Goal: Information Seeking & Learning: Learn about a topic

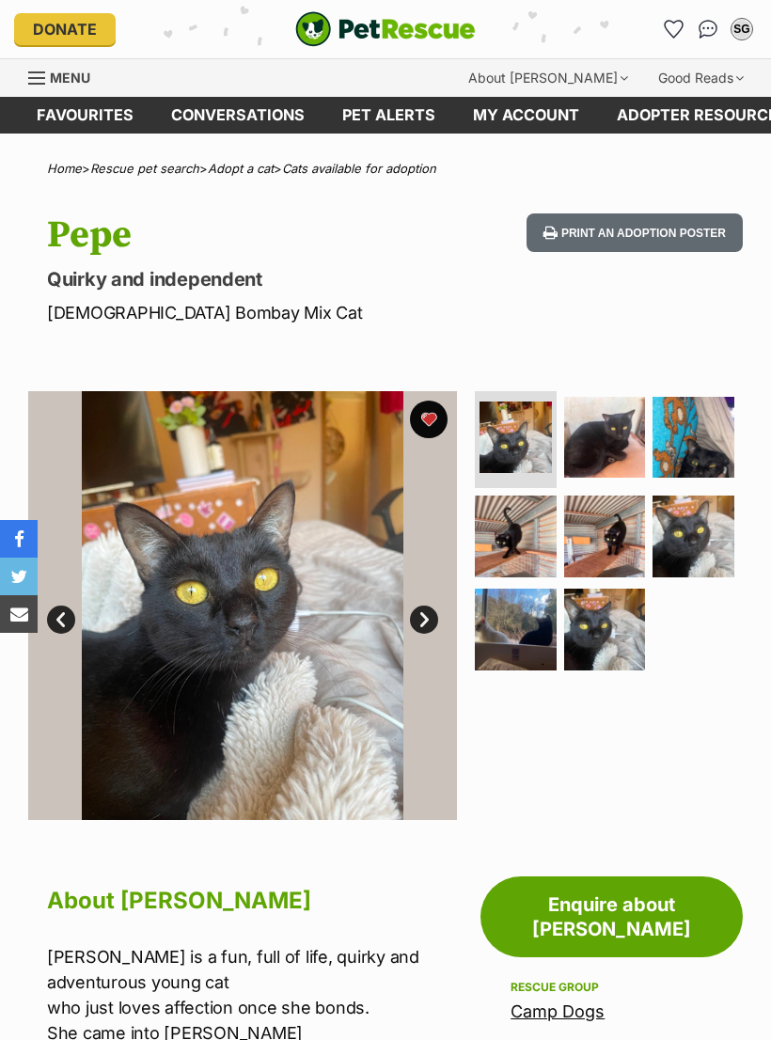
click at [706, 534] on img at bounding box center [693, 536] width 82 height 82
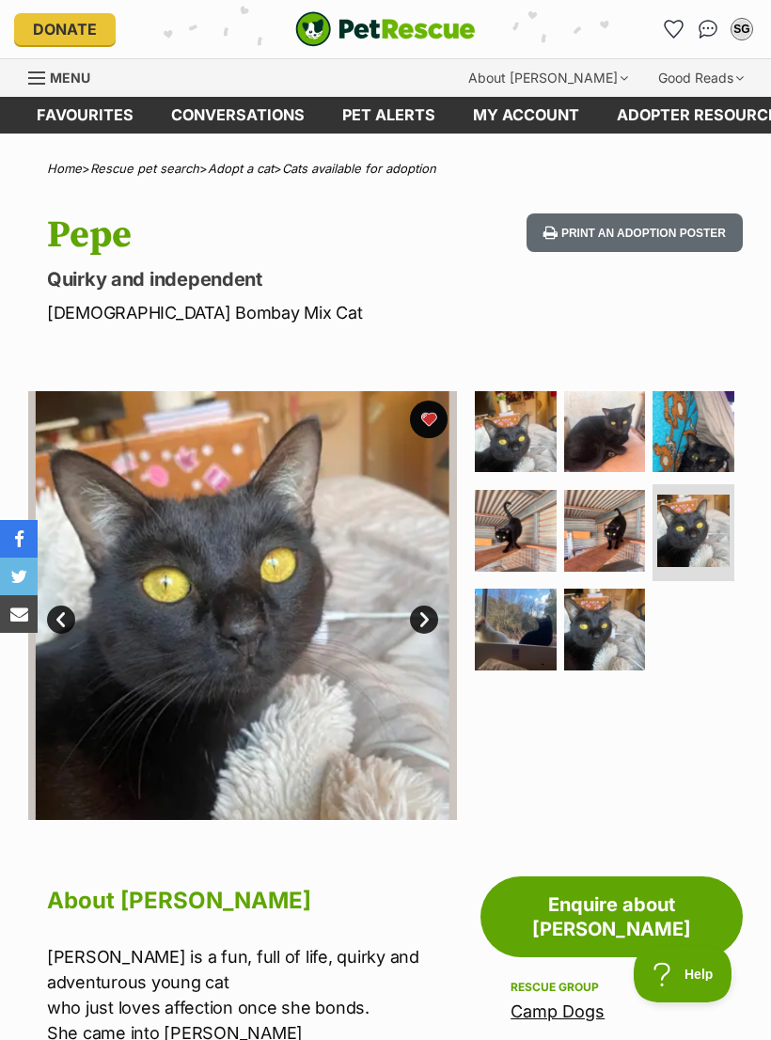
click at [519, 536] on img at bounding box center [516, 531] width 82 height 82
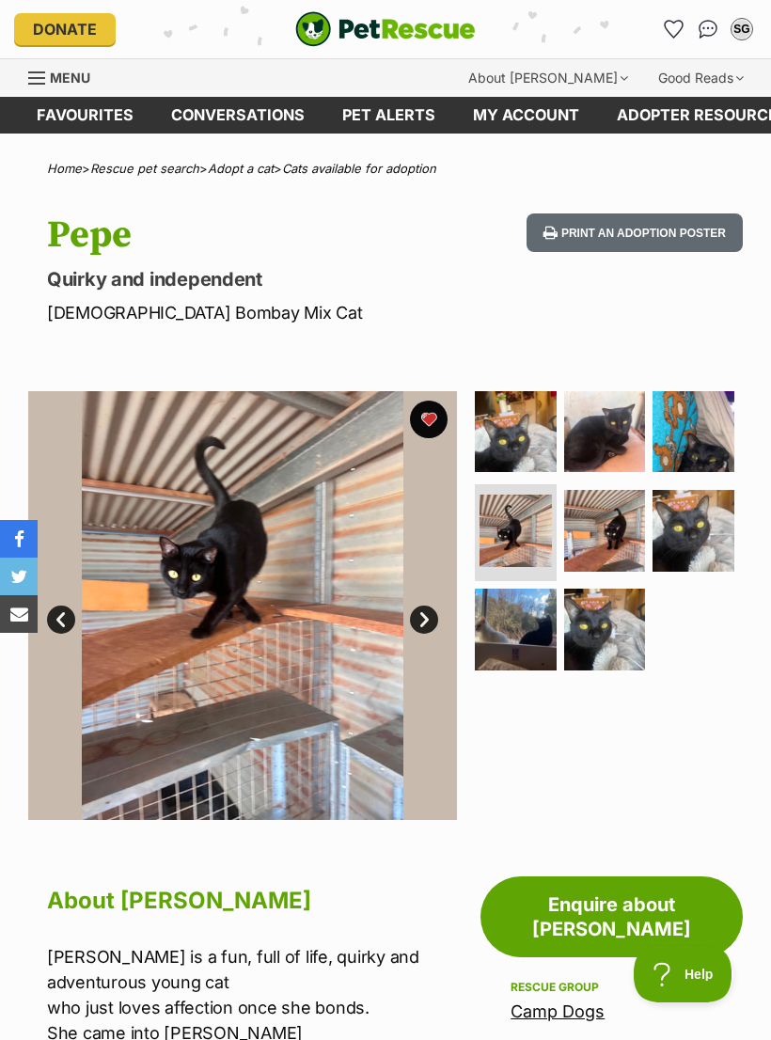
click at [594, 626] on img at bounding box center [605, 630] width 82 height 82
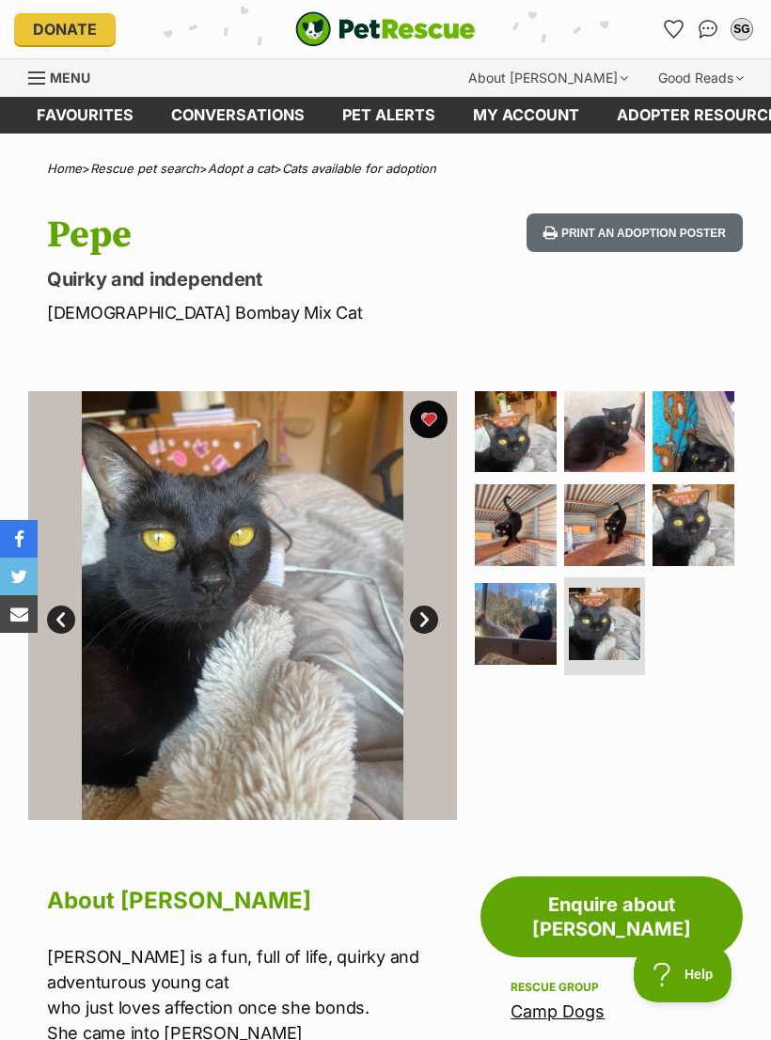
click at [705, 527] on img at bounding box center [693, 525] width 82 height 82
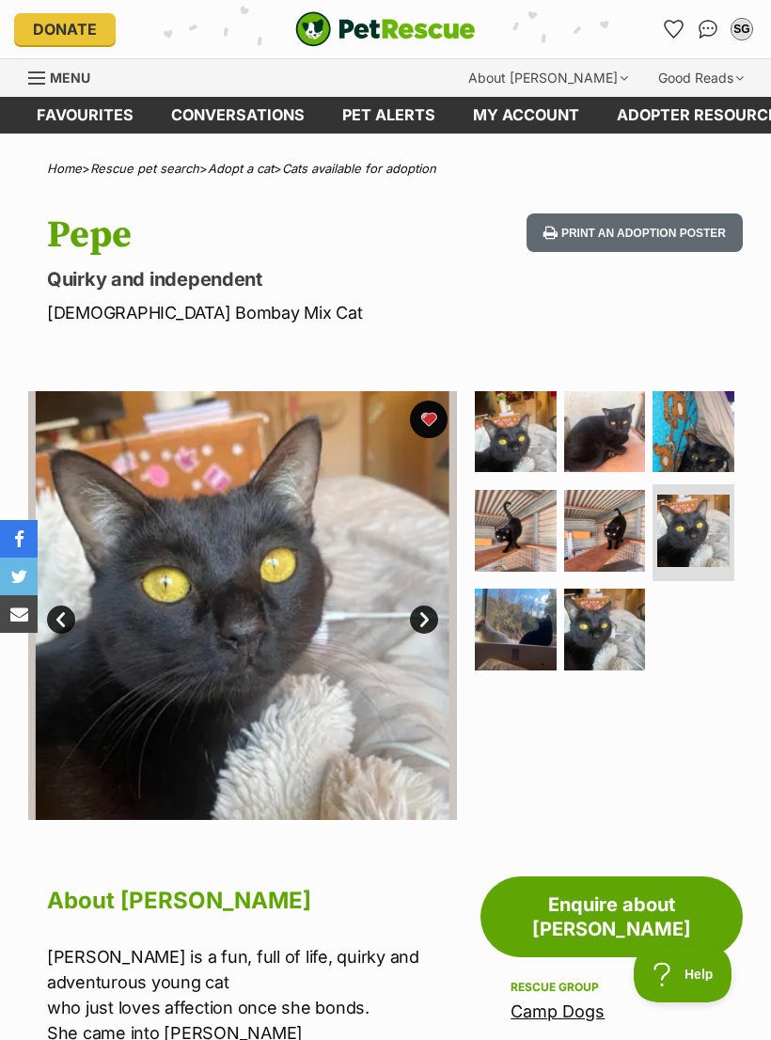
click at [610, 436] on img at bounding box center [605, 432] width 82 height 82
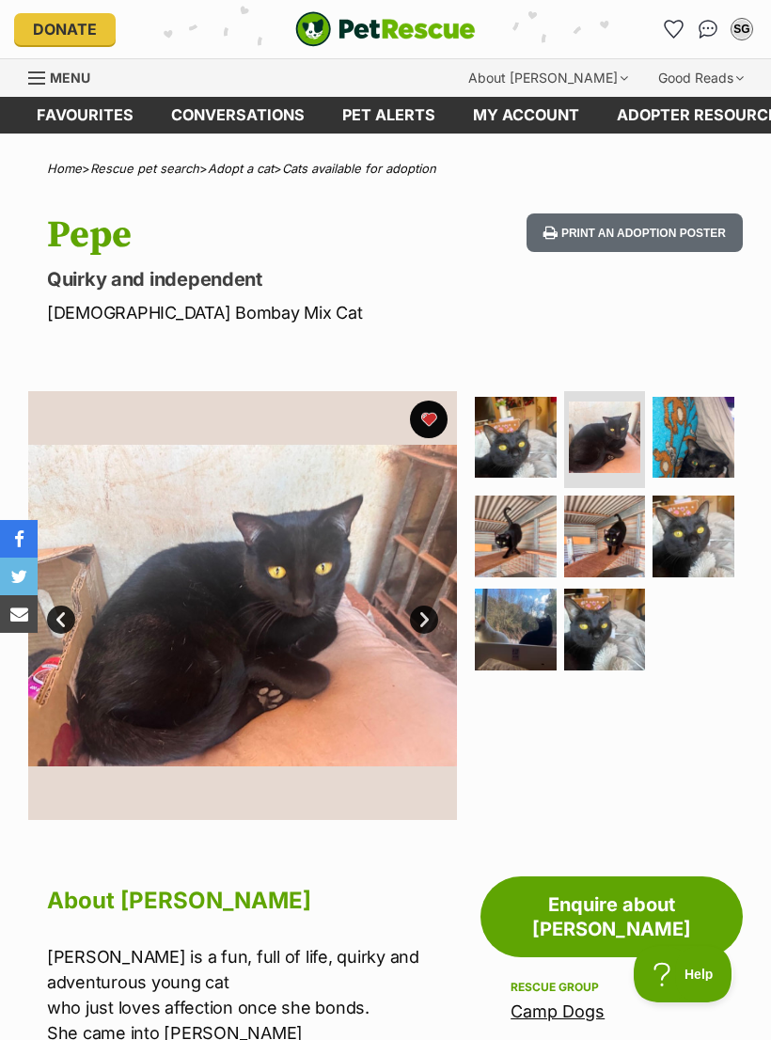
click at [695, 442] on img at bounding box center [693, 438] width 82 height 82
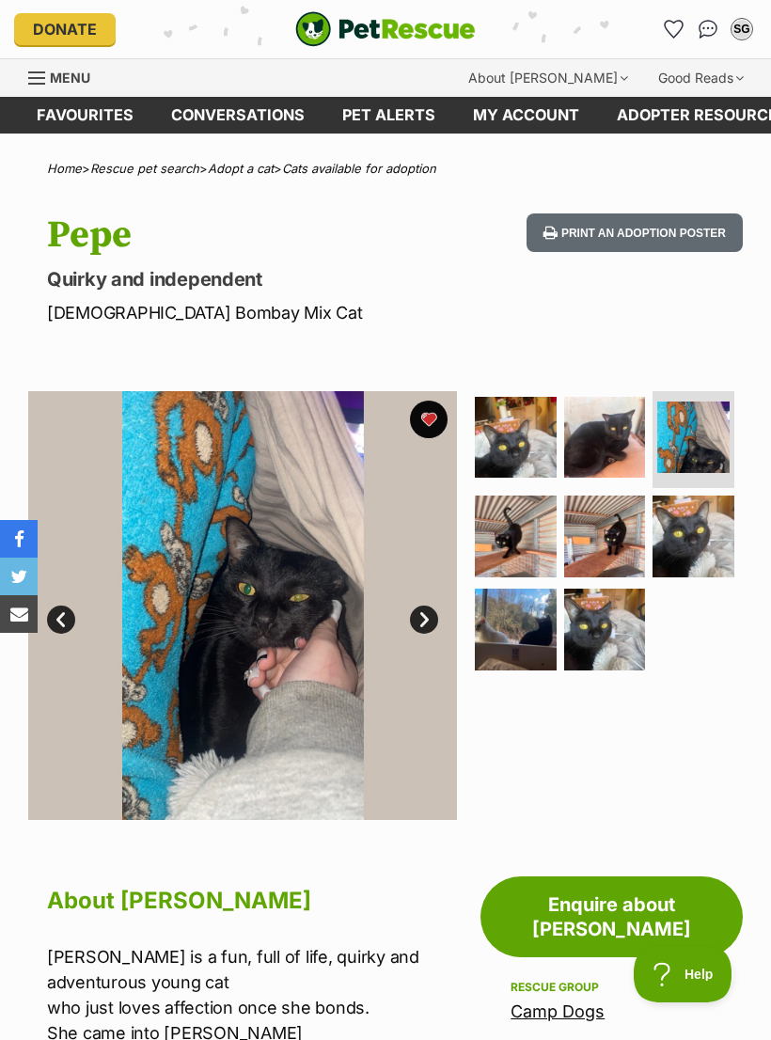
click at [699, 533] on img at bounding box center [693, 536] width 82 height 82
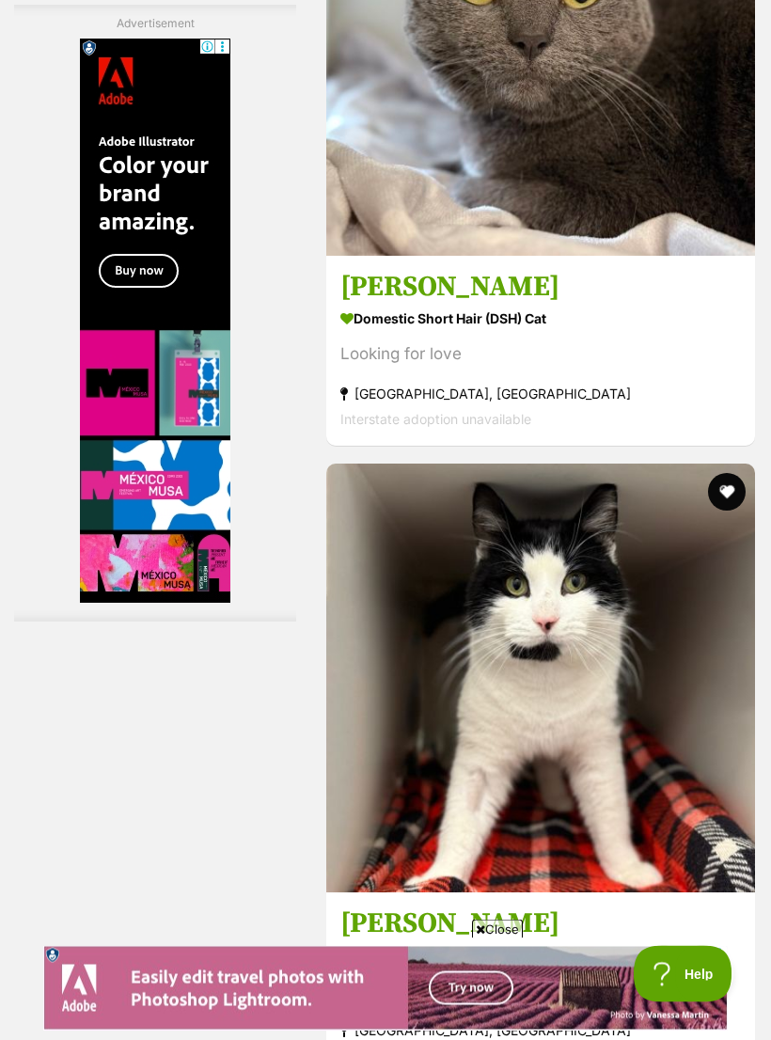
scroll to position [6007, 0]
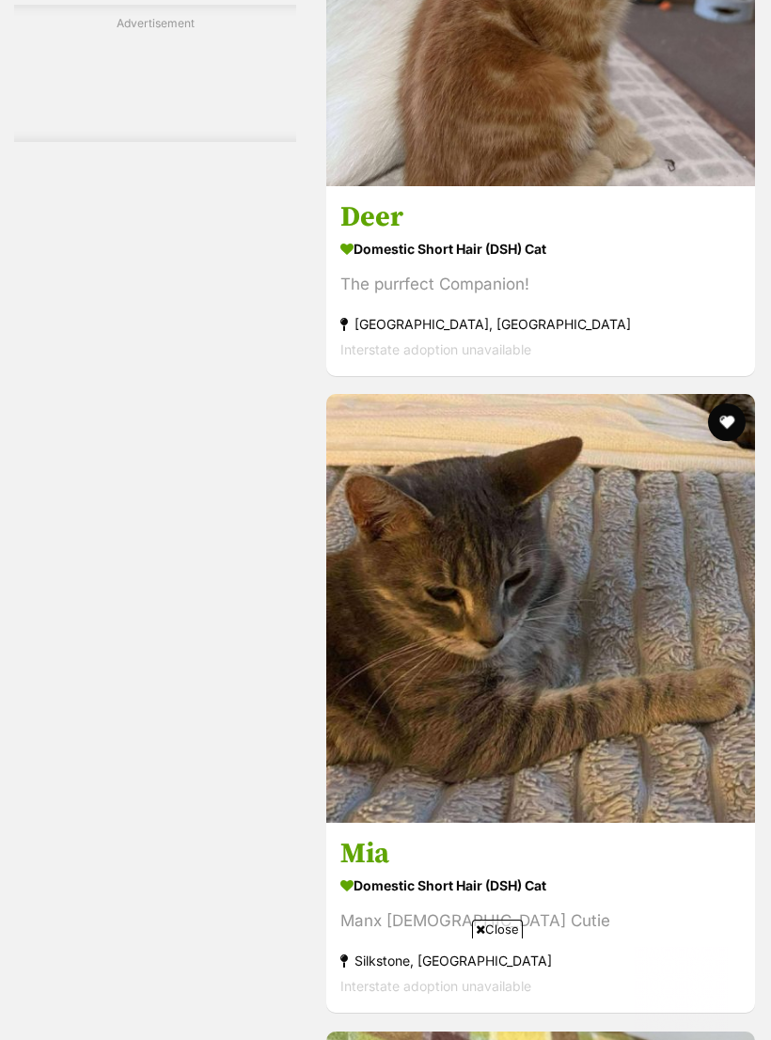
scroll to position [5066, 0]
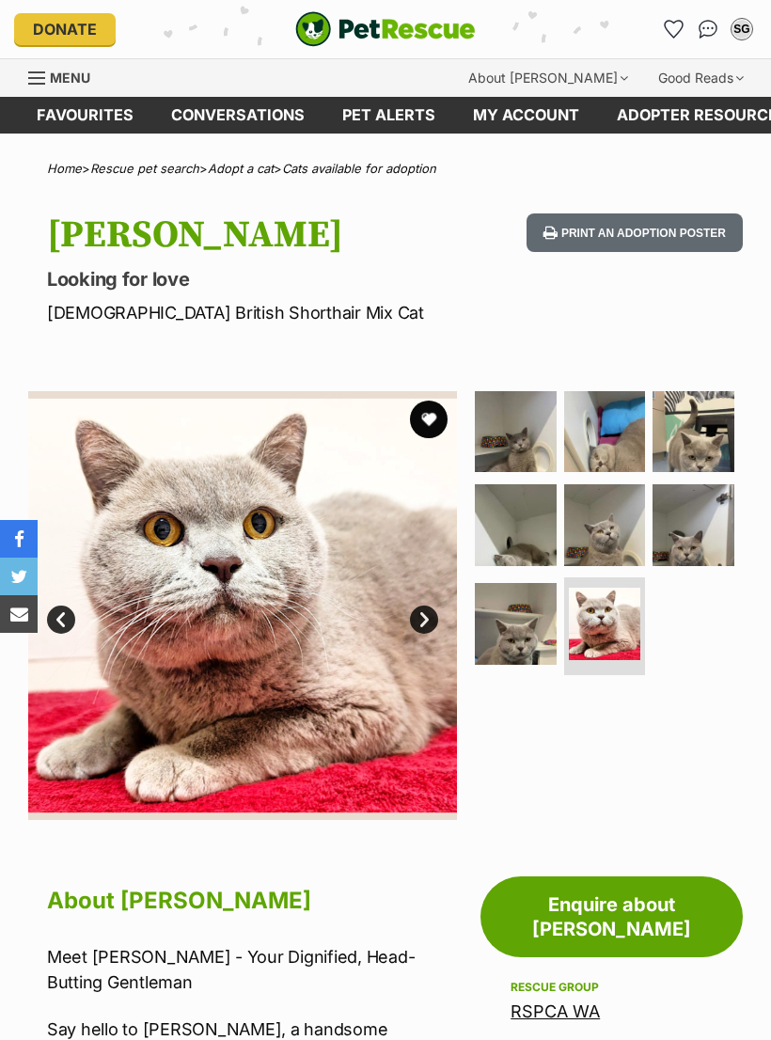
click at [613, 533] on img at bounding box center [605, 525] width 82 height 82
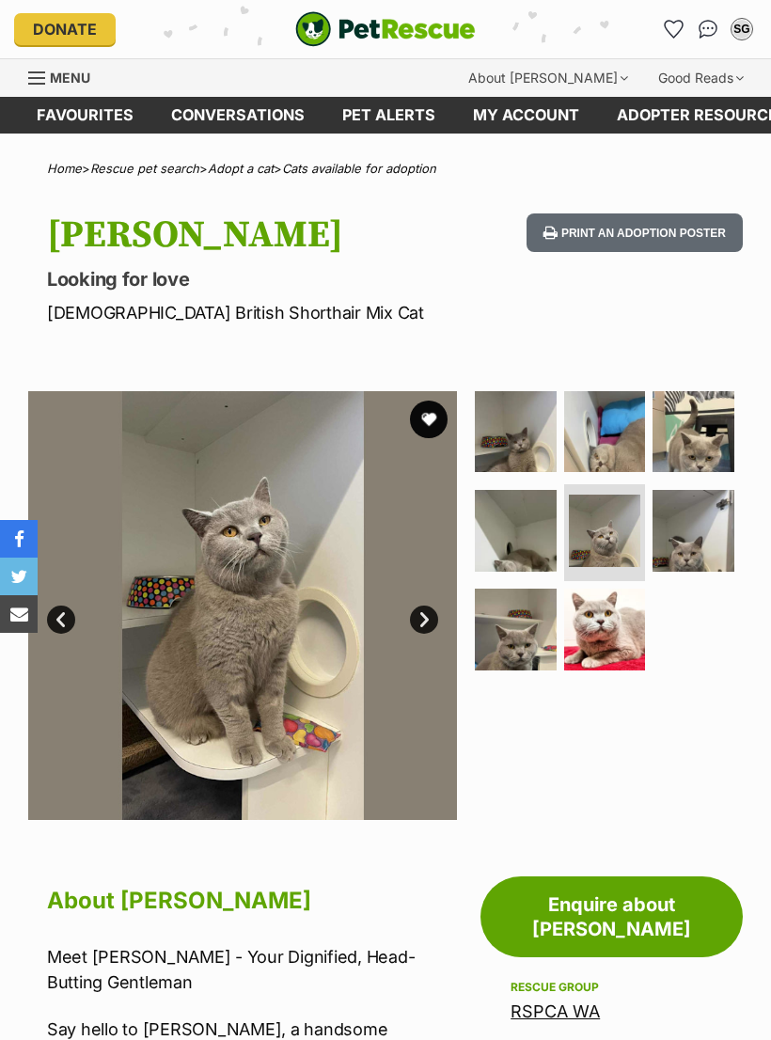
click at [528, 632] on img at bounding box center [516, 630] width 82 height 82
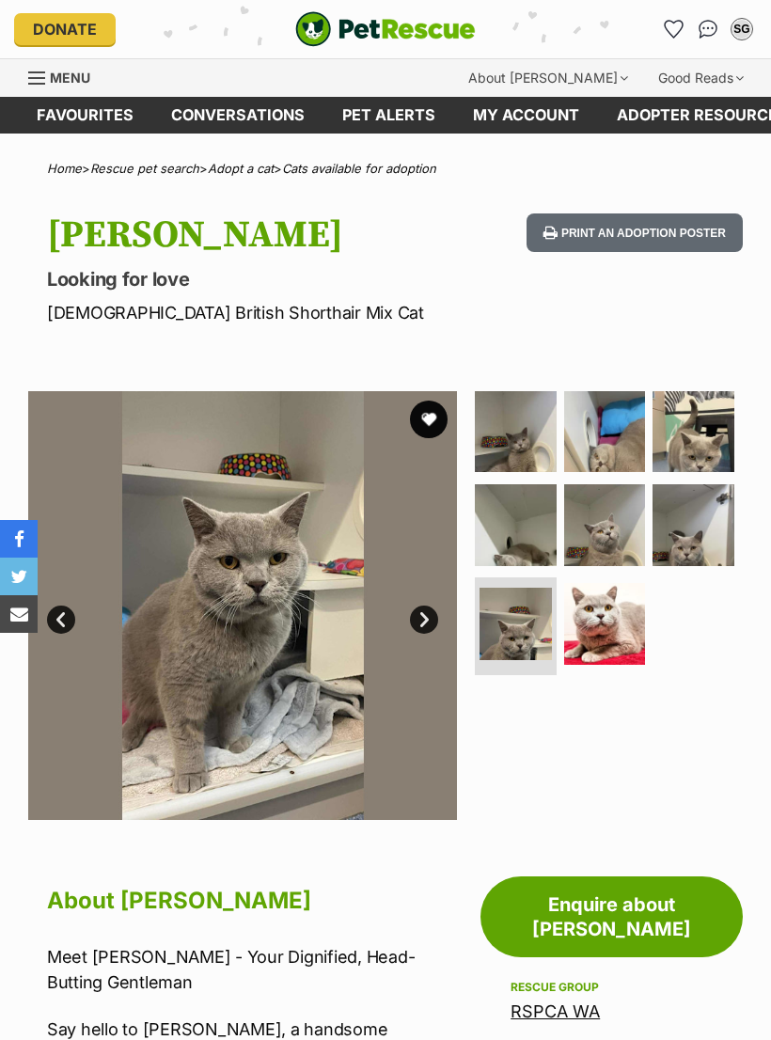
click at [606, 618] on img at bounding box center [605, 624] width 82 height 82
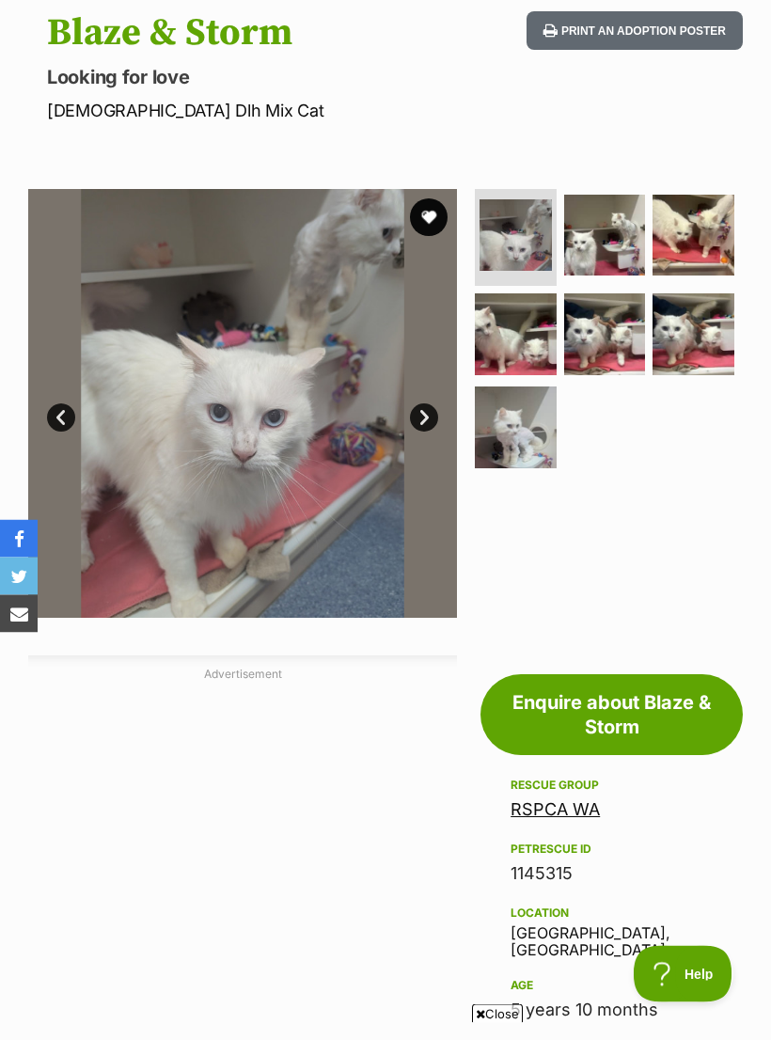
scroll to position [203, 0]
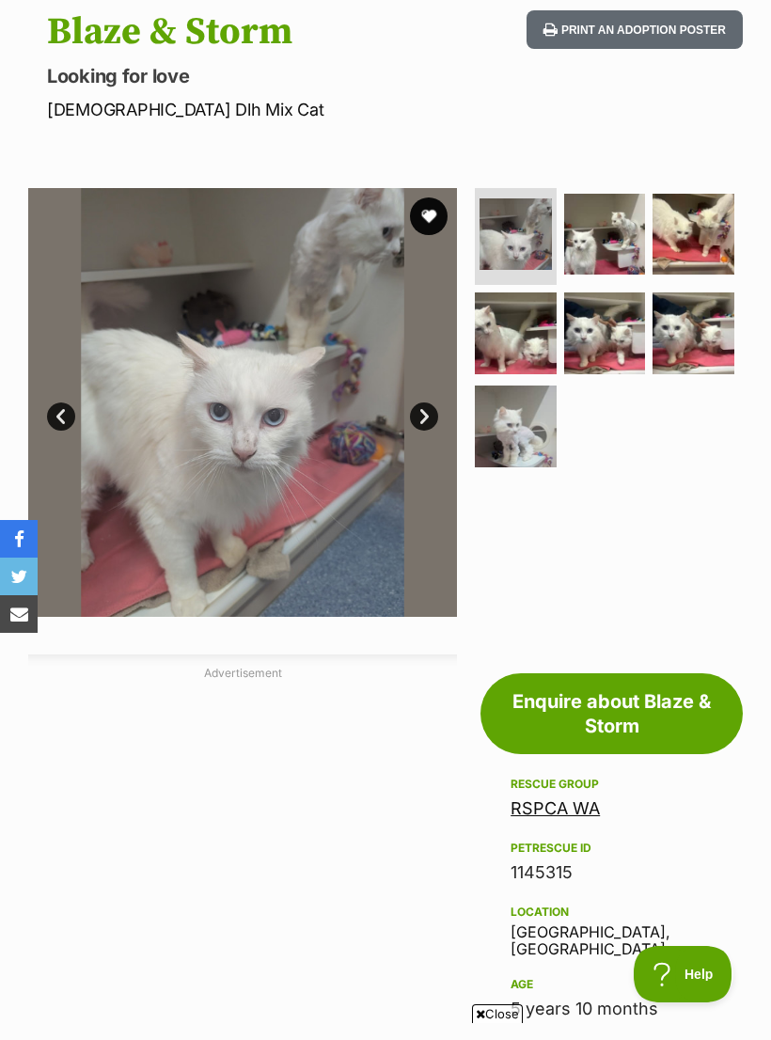
click at [602, 328] on img at bounding box center [605, 333] width 82 height 82
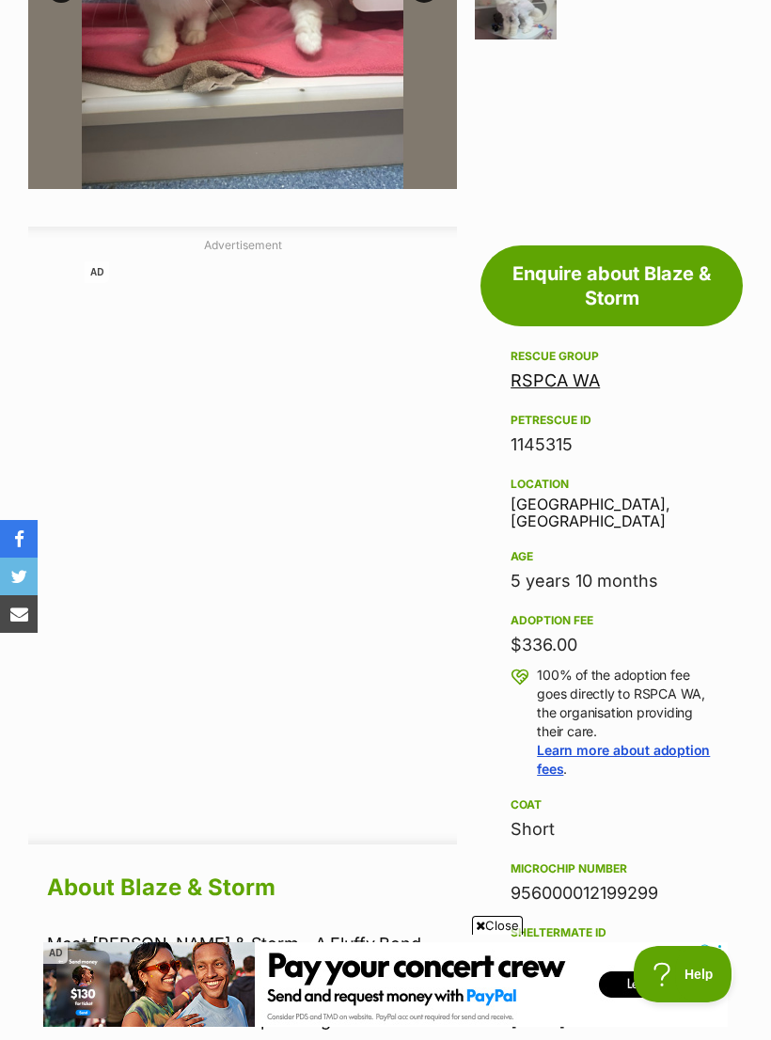
scroll to position [0, 0]
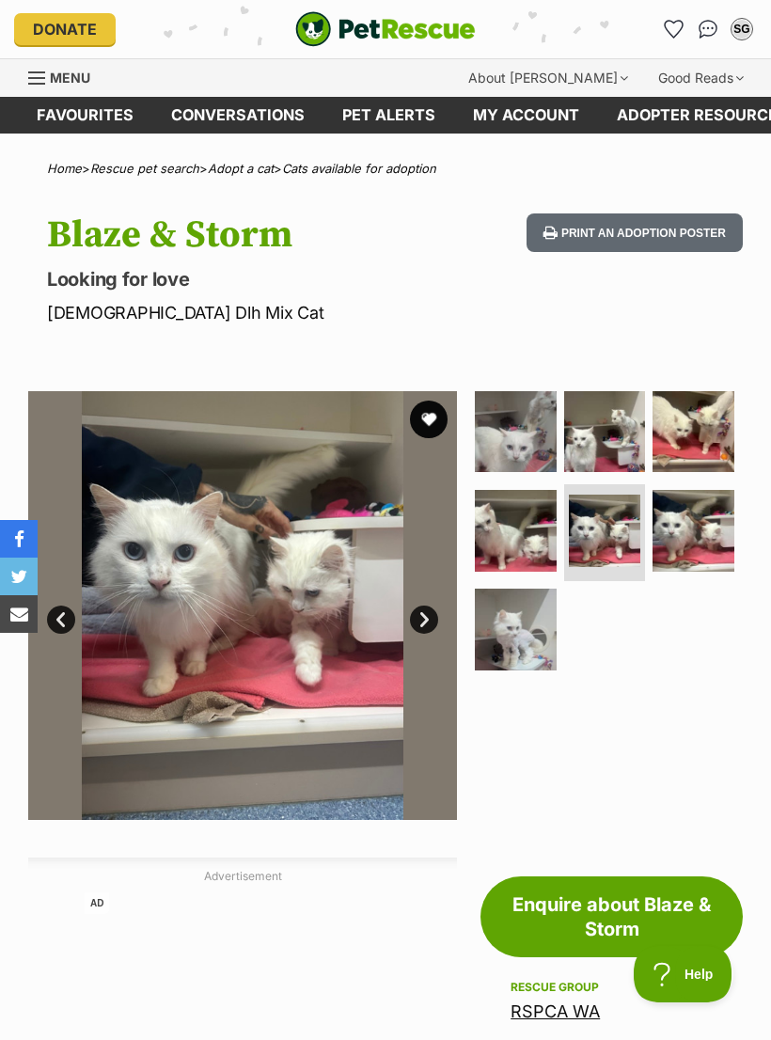
click at [605, 443] on img at bounding box center [605, 432] width 82 height 82
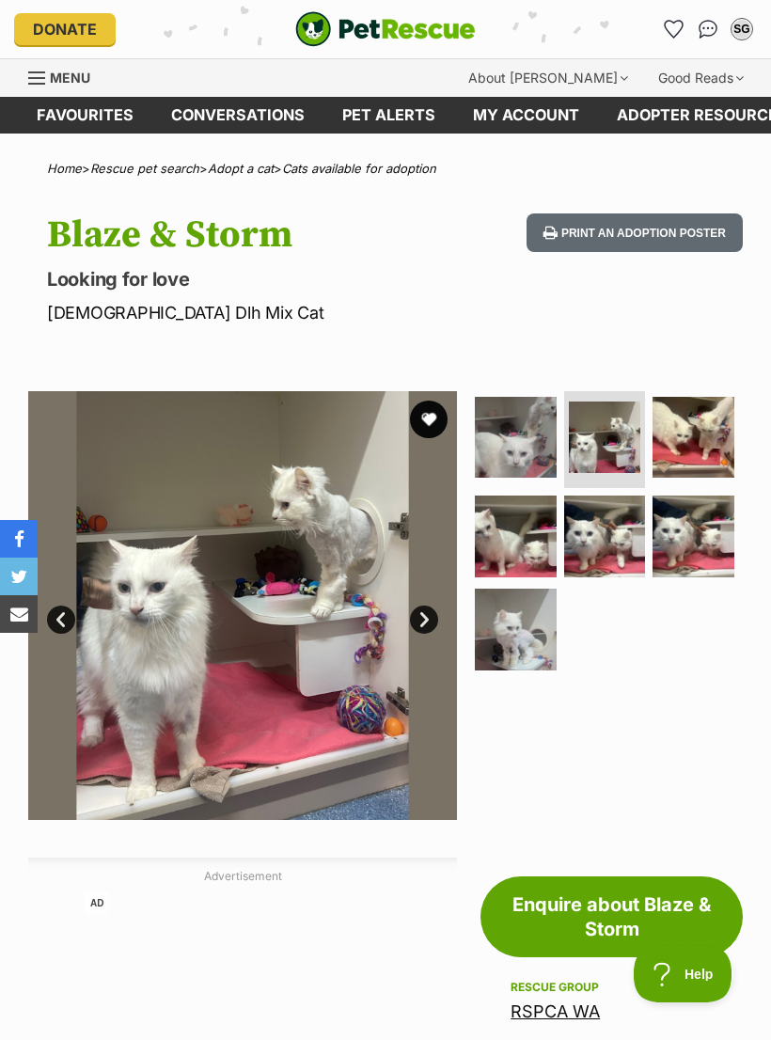
click at [692, 450] on img at bounding box center [693, 438] width 82 height 82
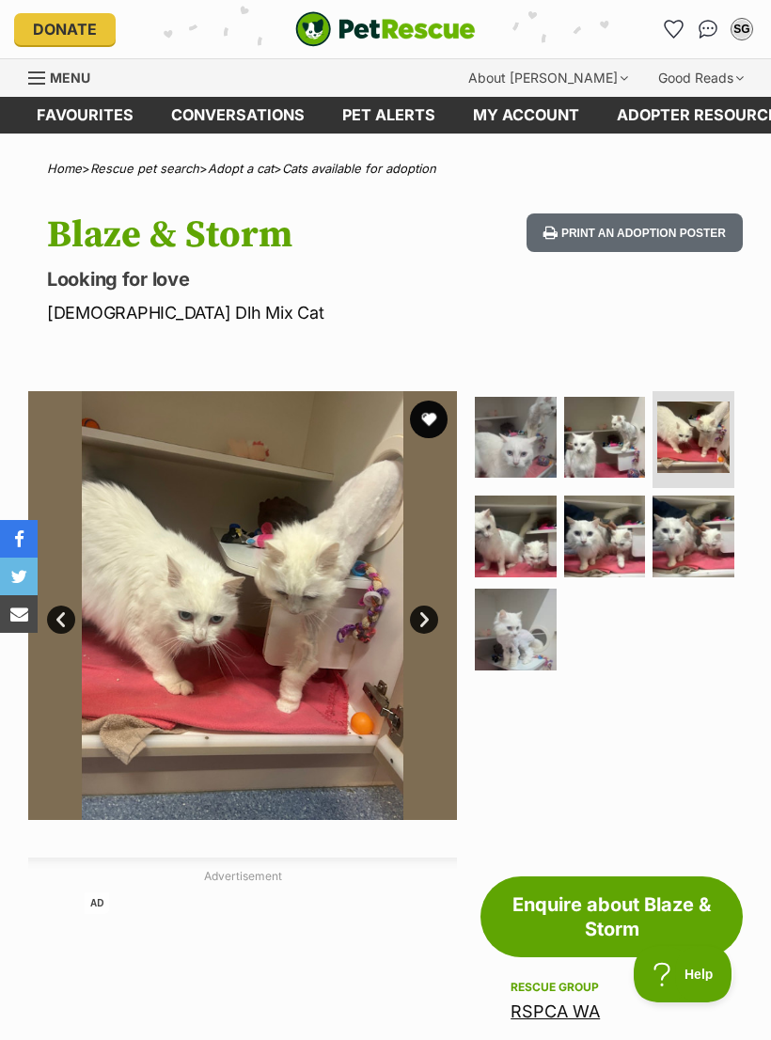
click at [513, 535] on img at bounding box center [516, 536] width 82 height 82
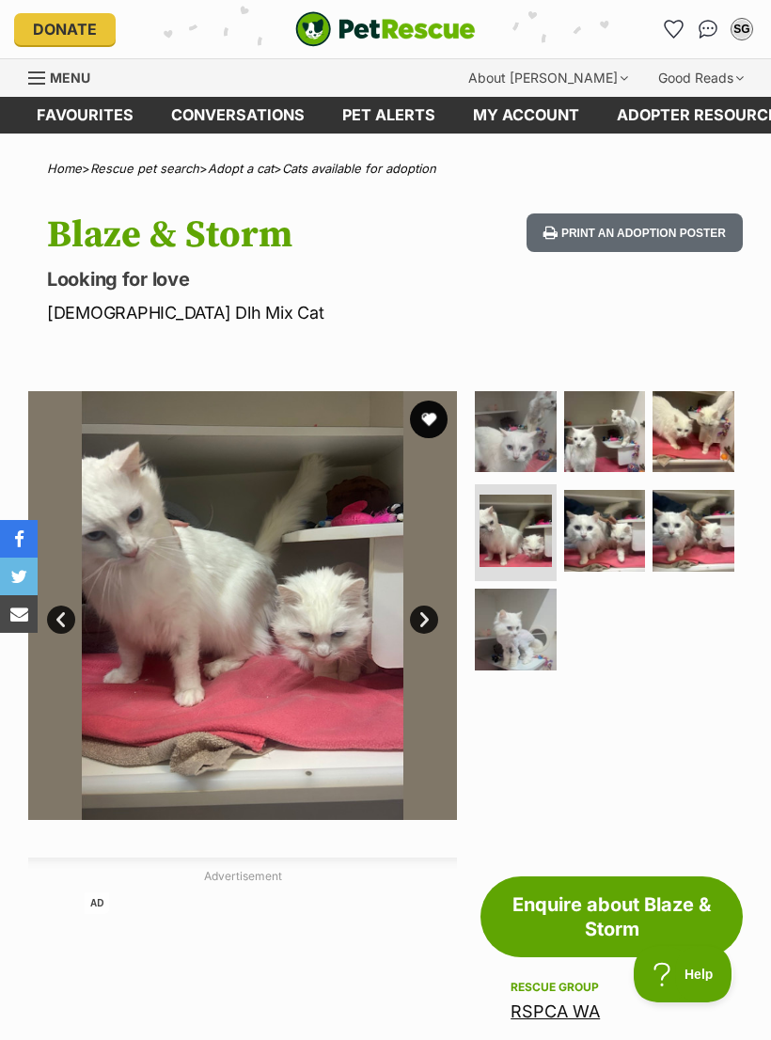
click at [608, 534] on img at bounding box center [605, 531] width 82 height 82
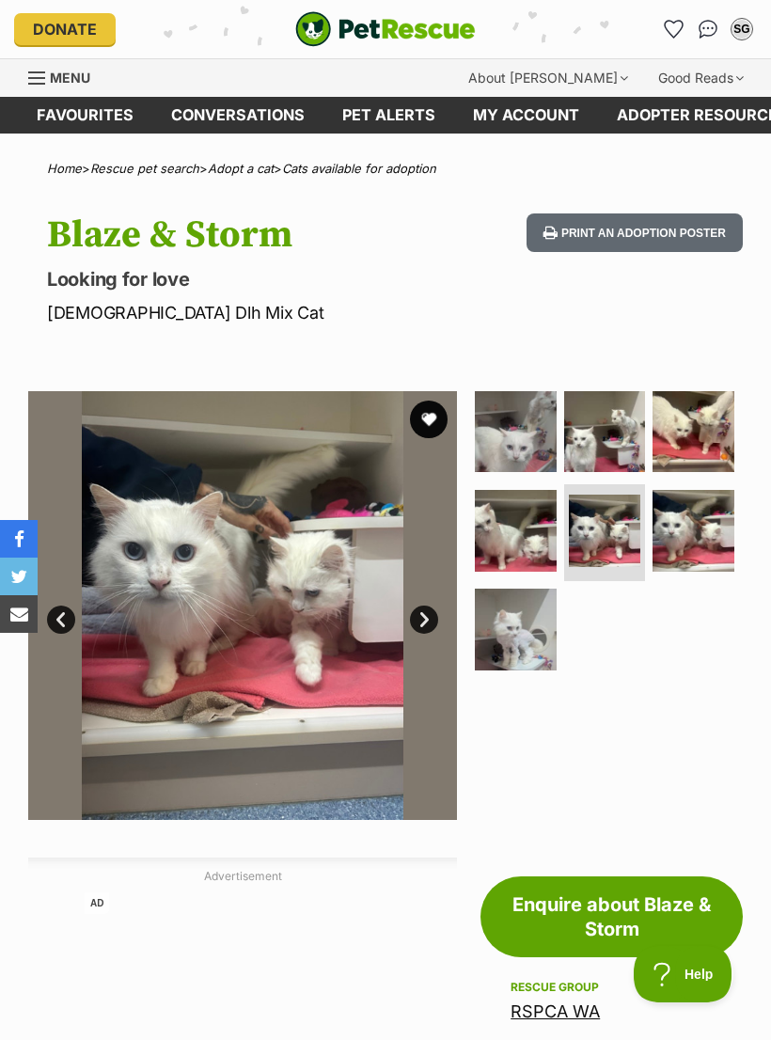
click at [689, 529] on img at bounding box center [693, 531] width 82 height 82
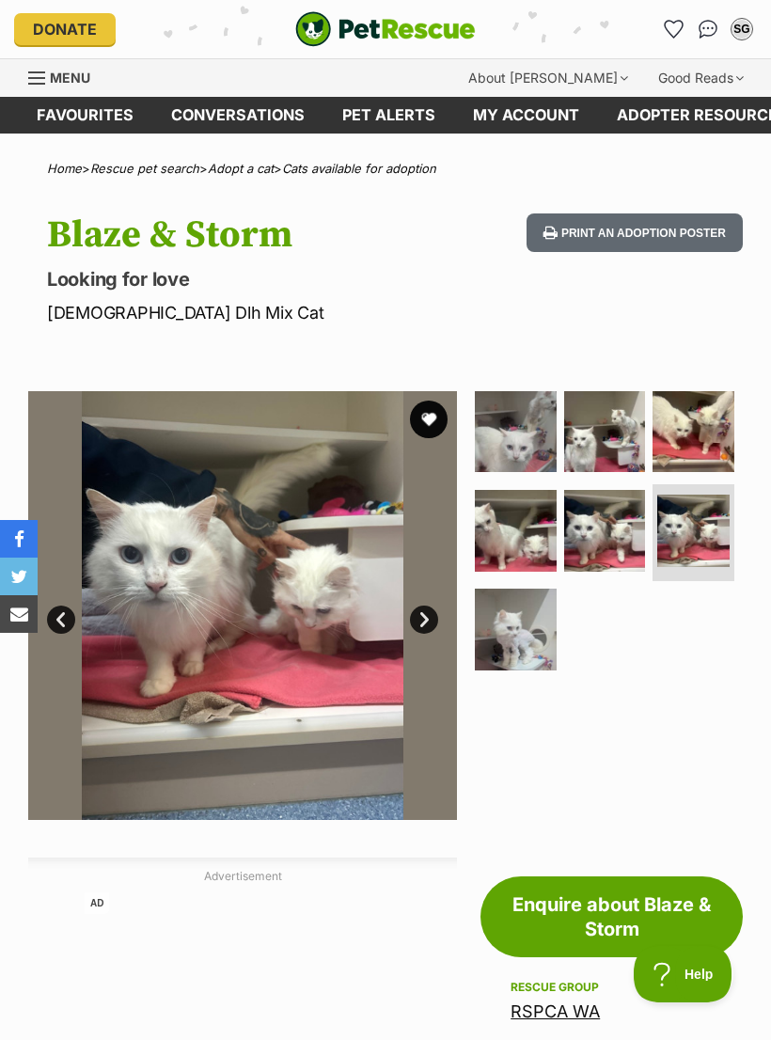
click at [517, 633] on img at bounding box center [516, 630] width 82 height 82
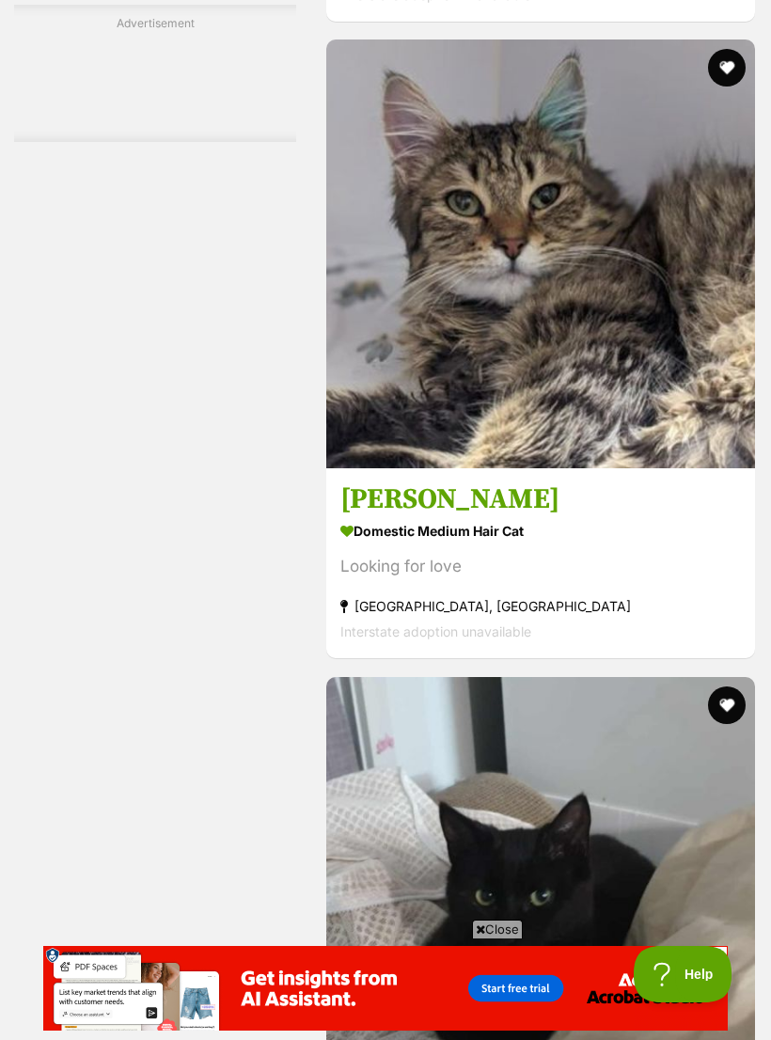
scroll to position [5402, 0]
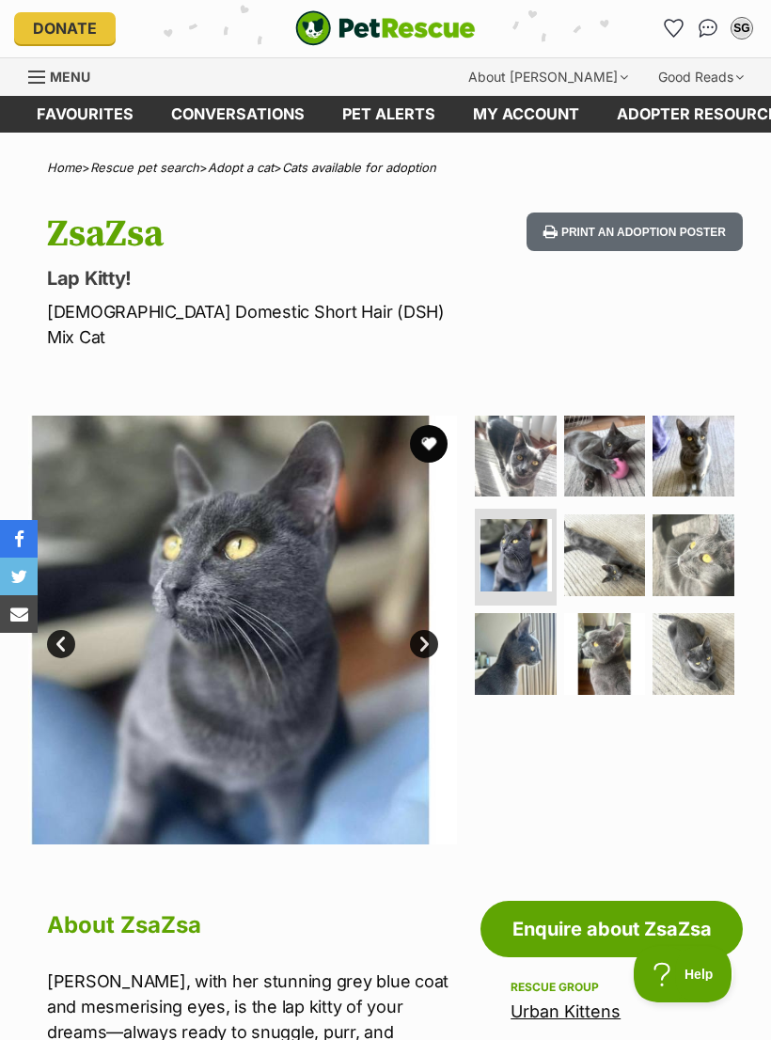
scroll to position [2, 0]
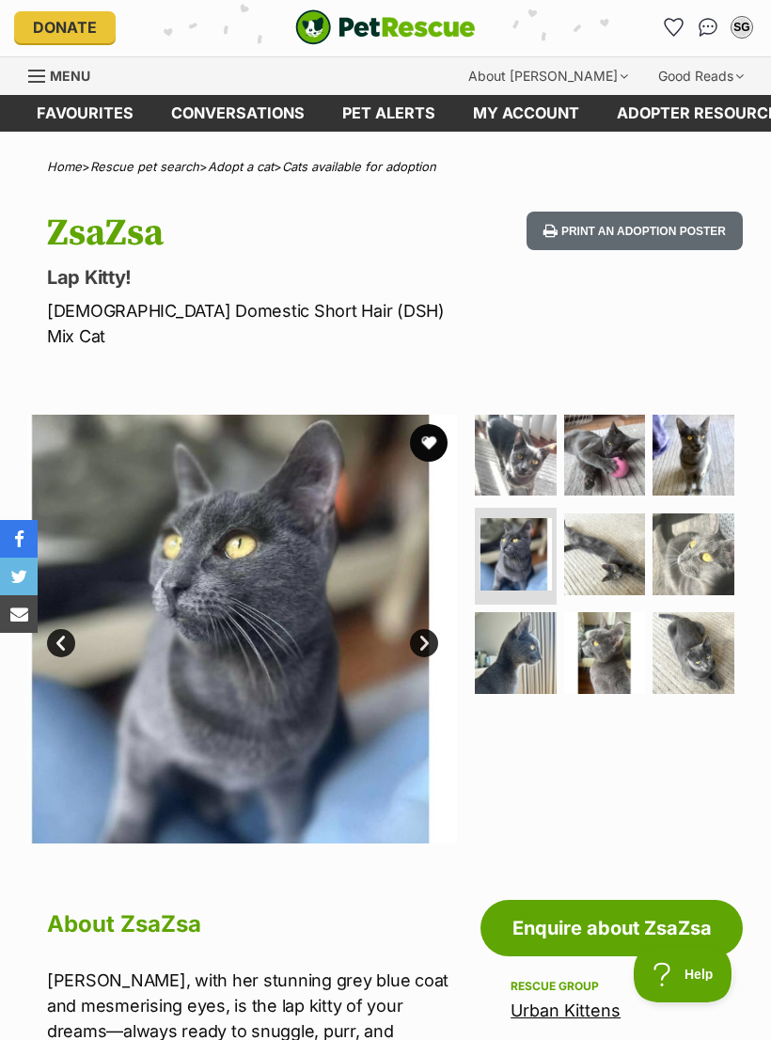
click at [713, 527] on img at bounding box center [693, 554] width 82 height 82
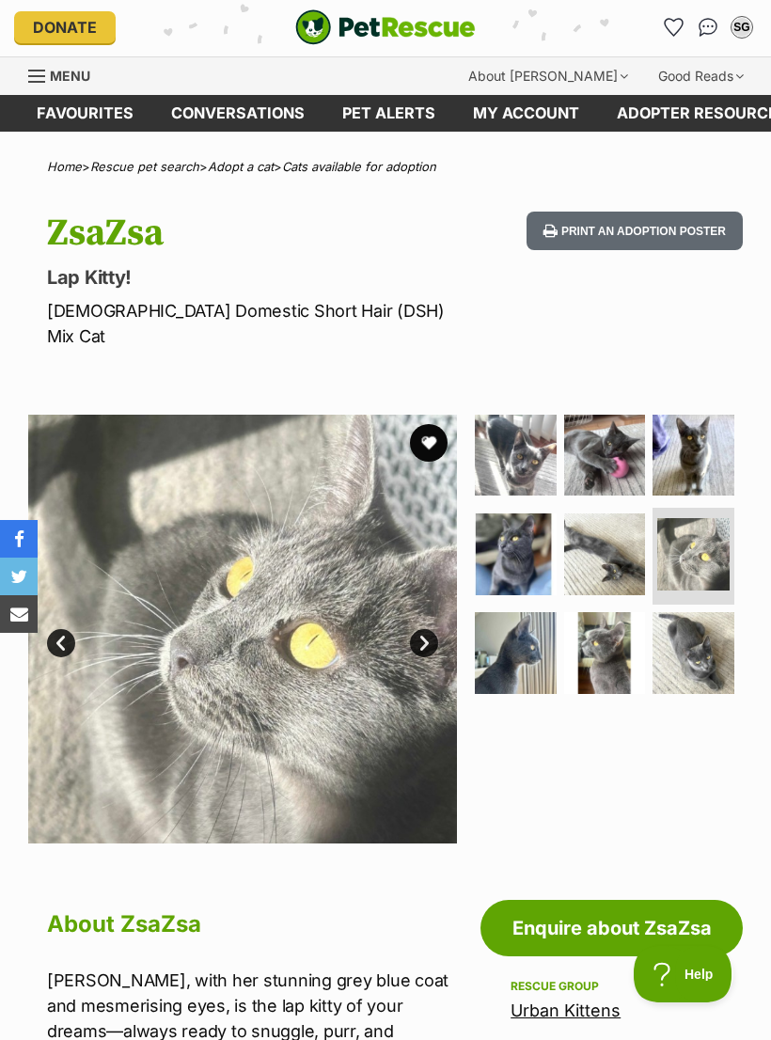
click at [710, 426] on img at bounding box center [693, 456] width 82 height 82
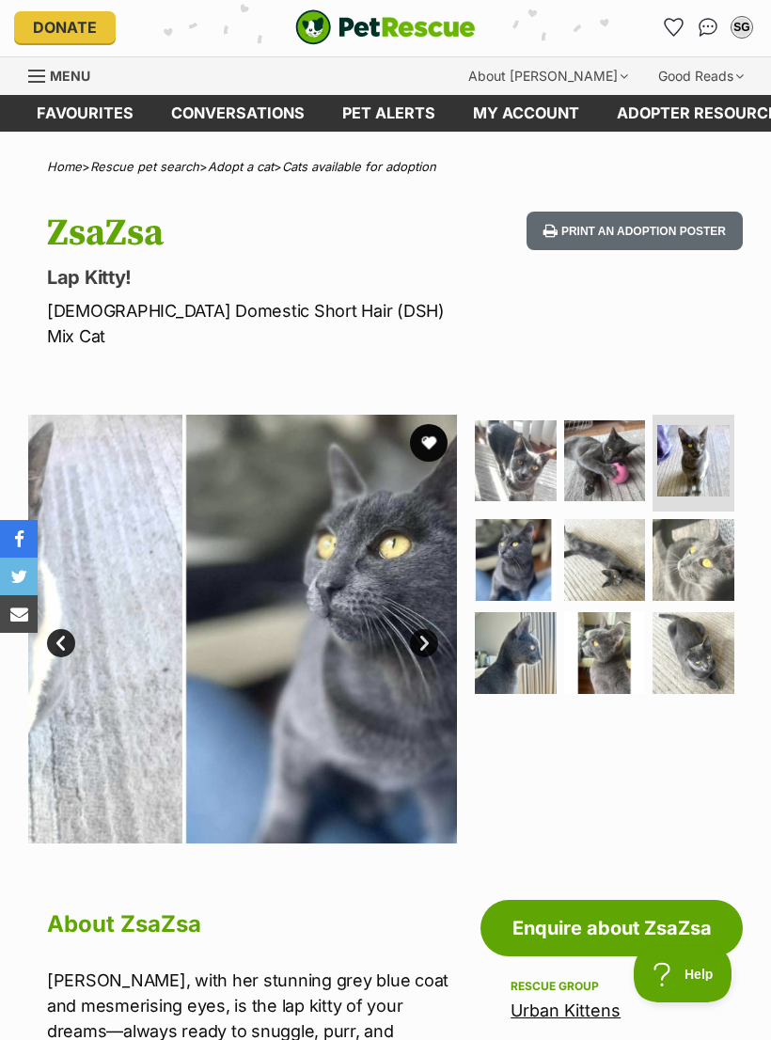
scroll to position [0, 0]
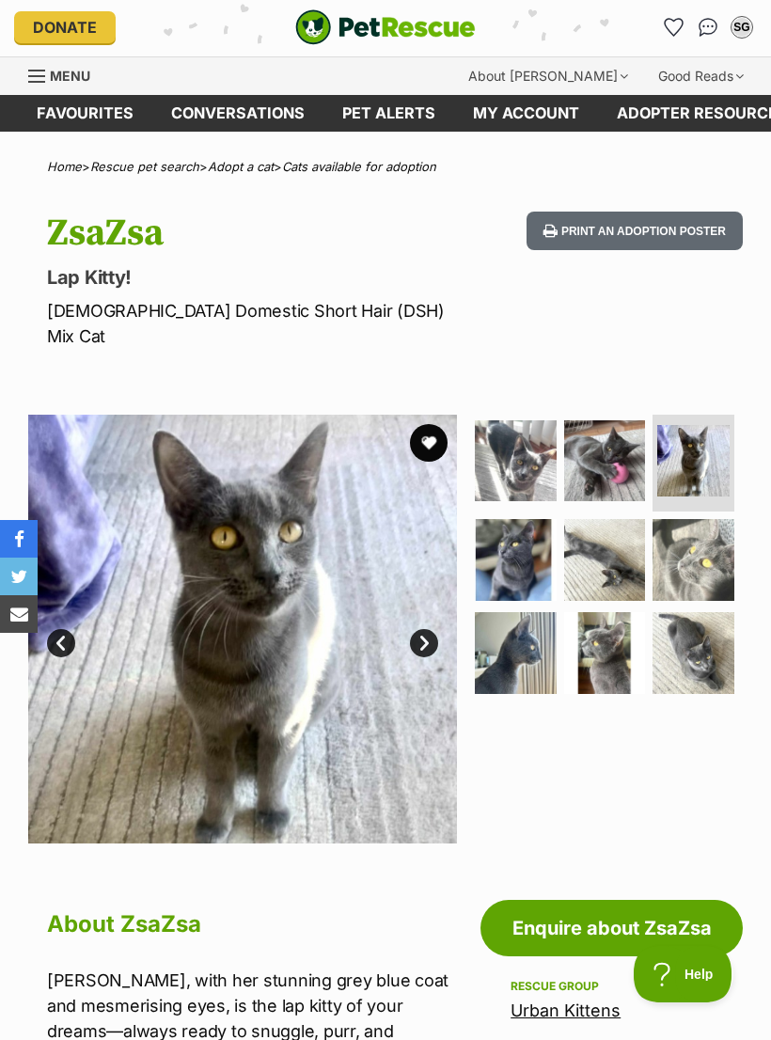
click at [619, 431] on img at bounding box center [605, 461] width 82 height 82
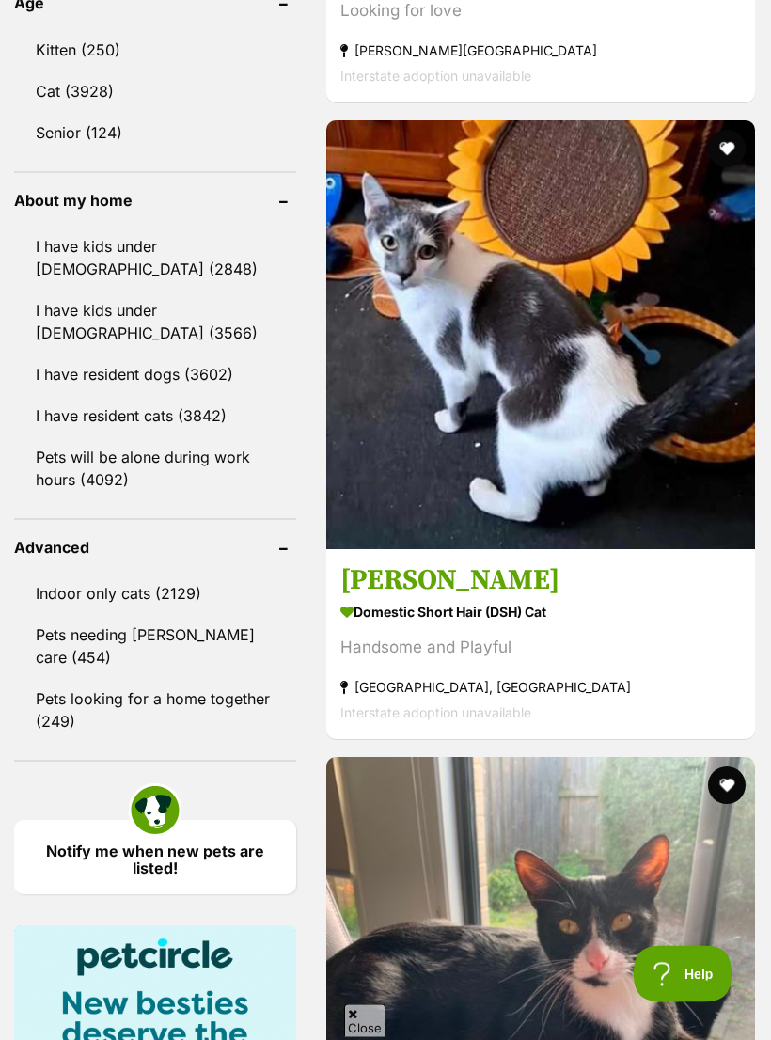
scroll to position [2188, 0]
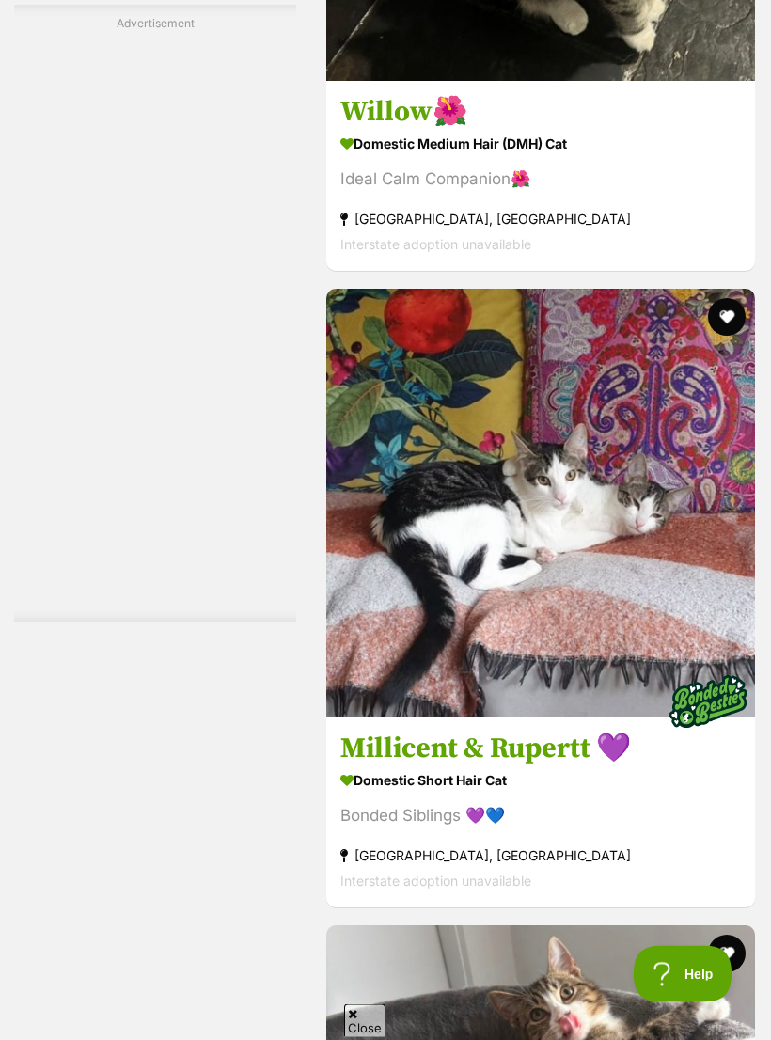
scroll to position [5383, 0]
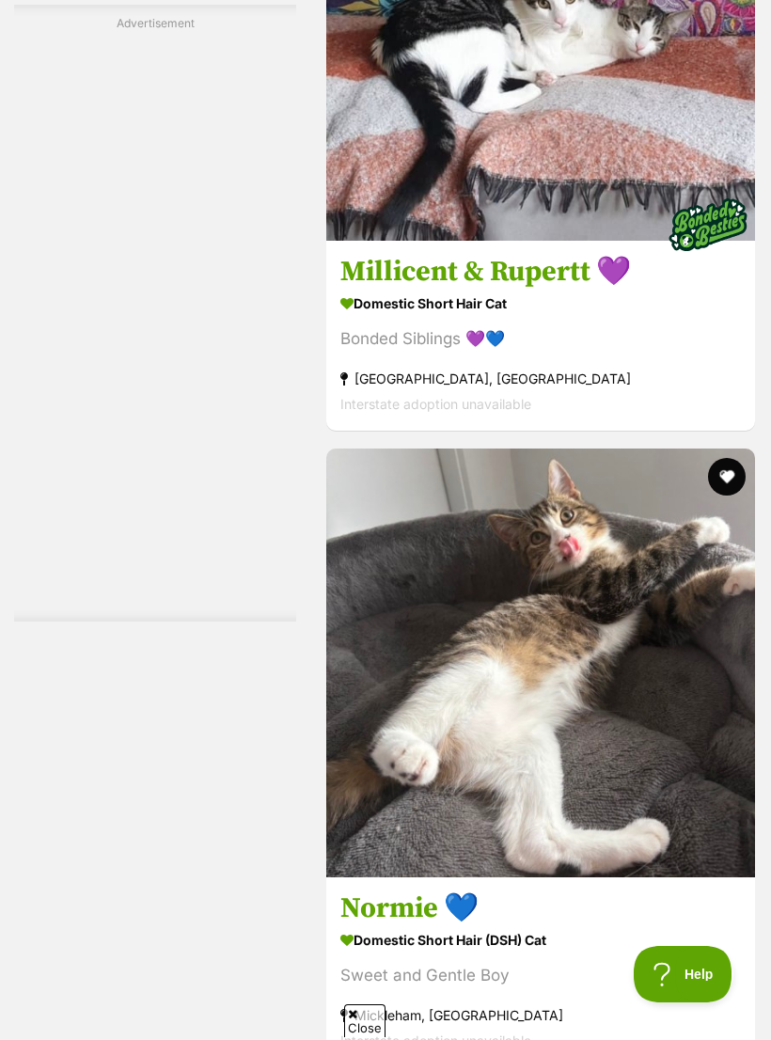
scroll to position [5884, 0]
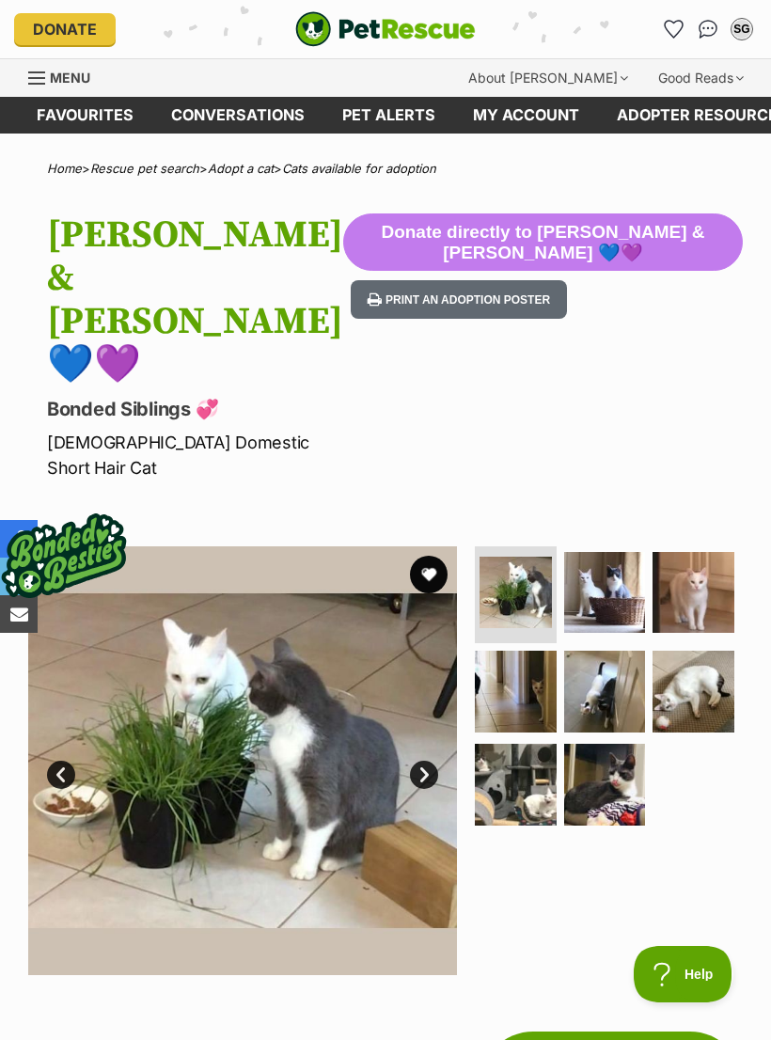
click at [617, 651] on img at bounding box center [605, 692] width 82 height 82
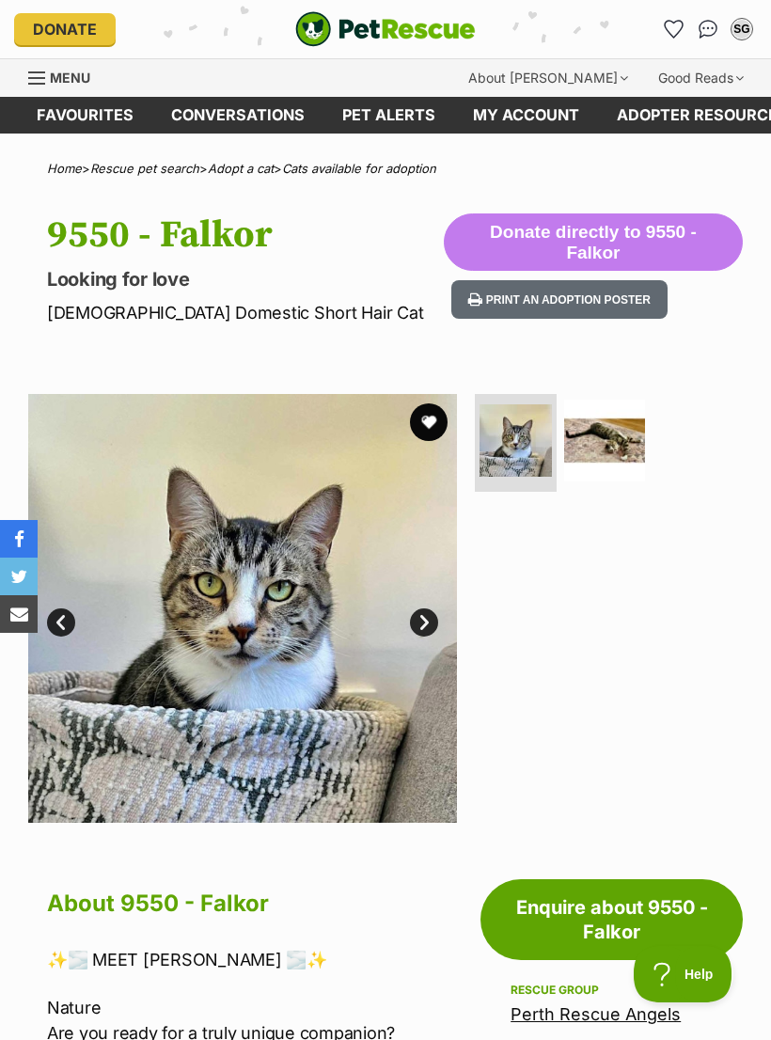
click at [628, 436] on img at bounding box center [605, 441] width 82 height 82
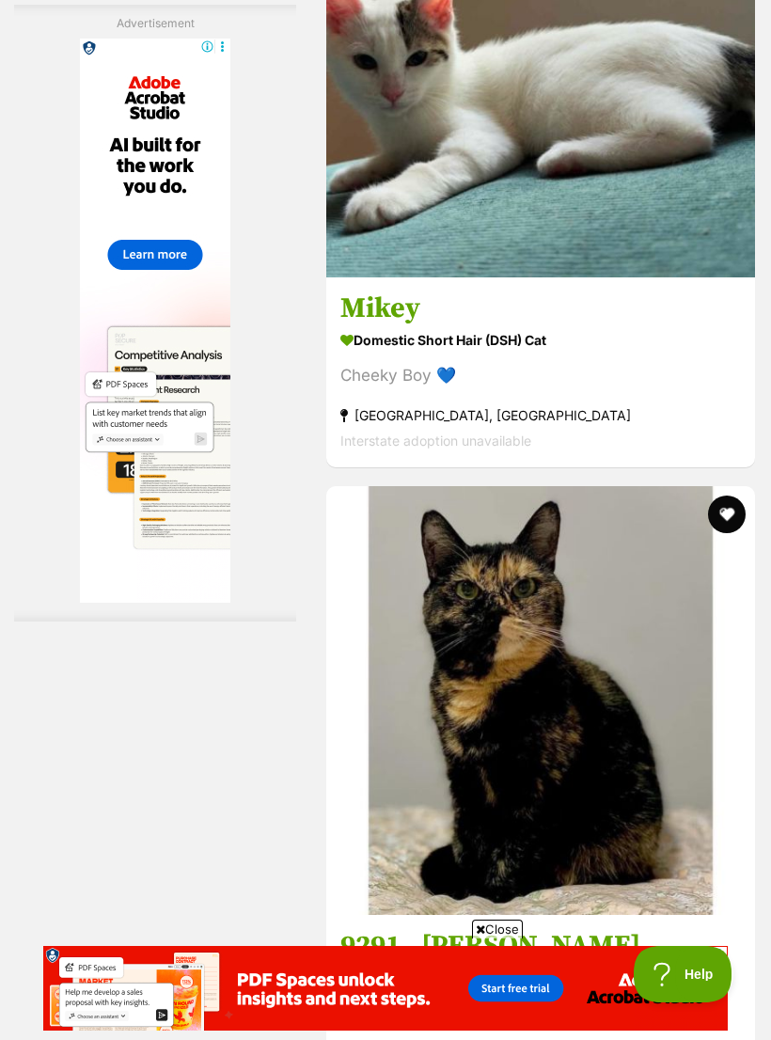
scroll to position [5760, 0]
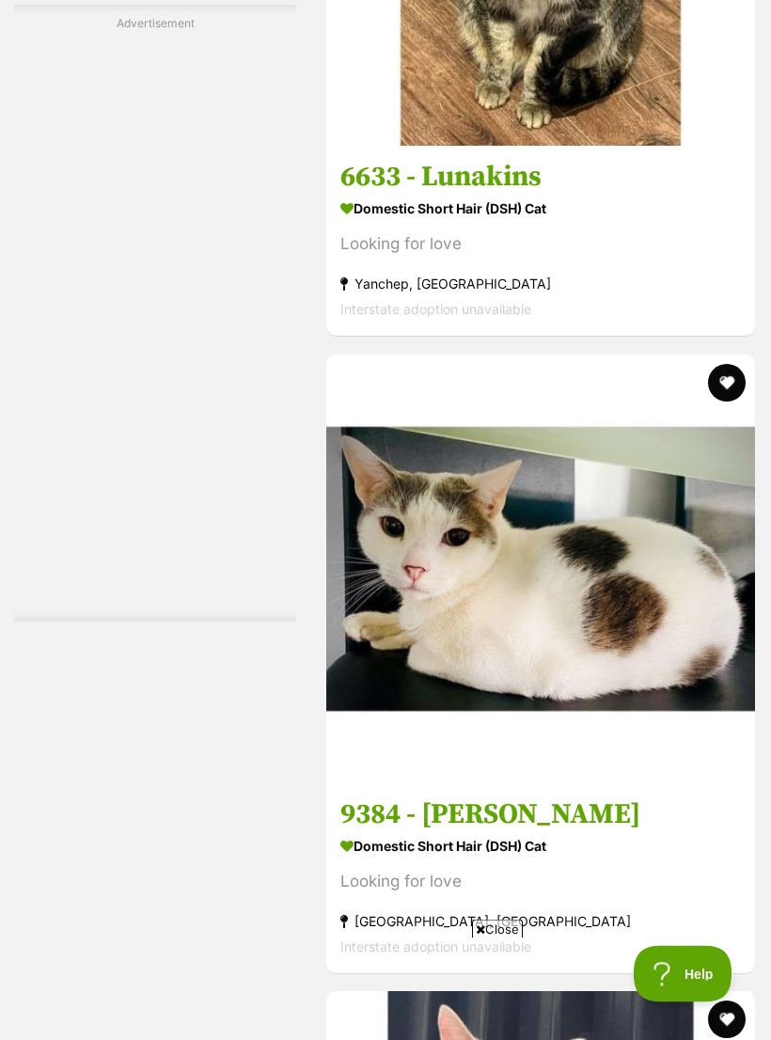
scroll to position [5872, 0]
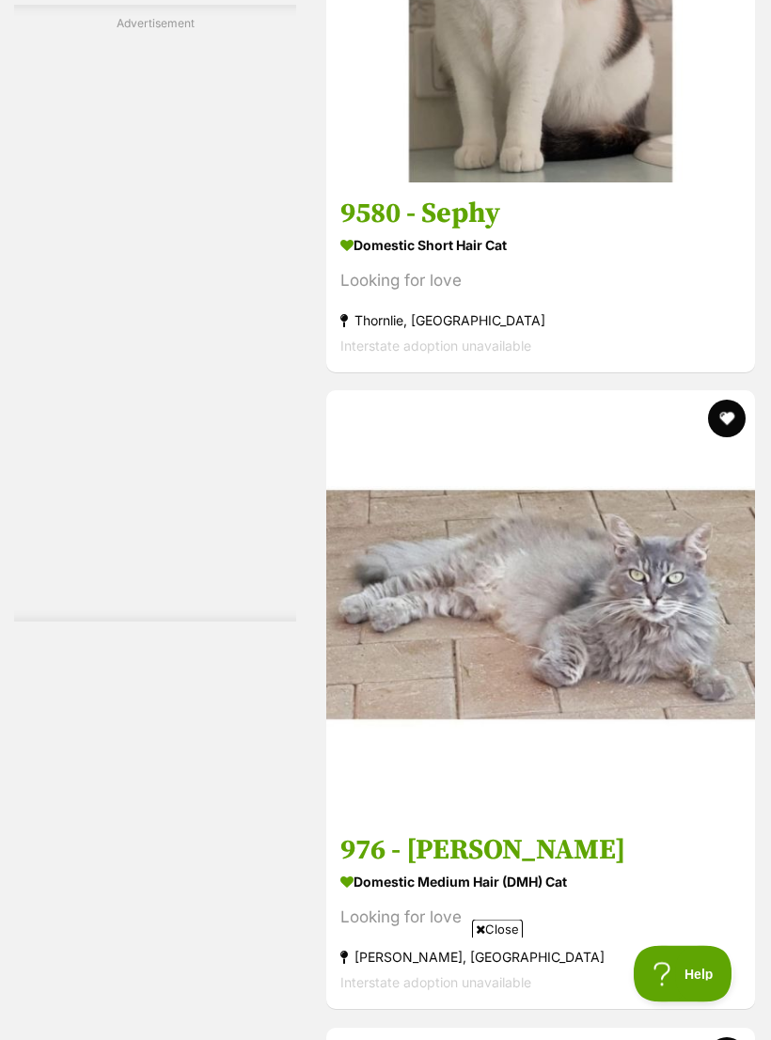
scroll to position [6070, 0]
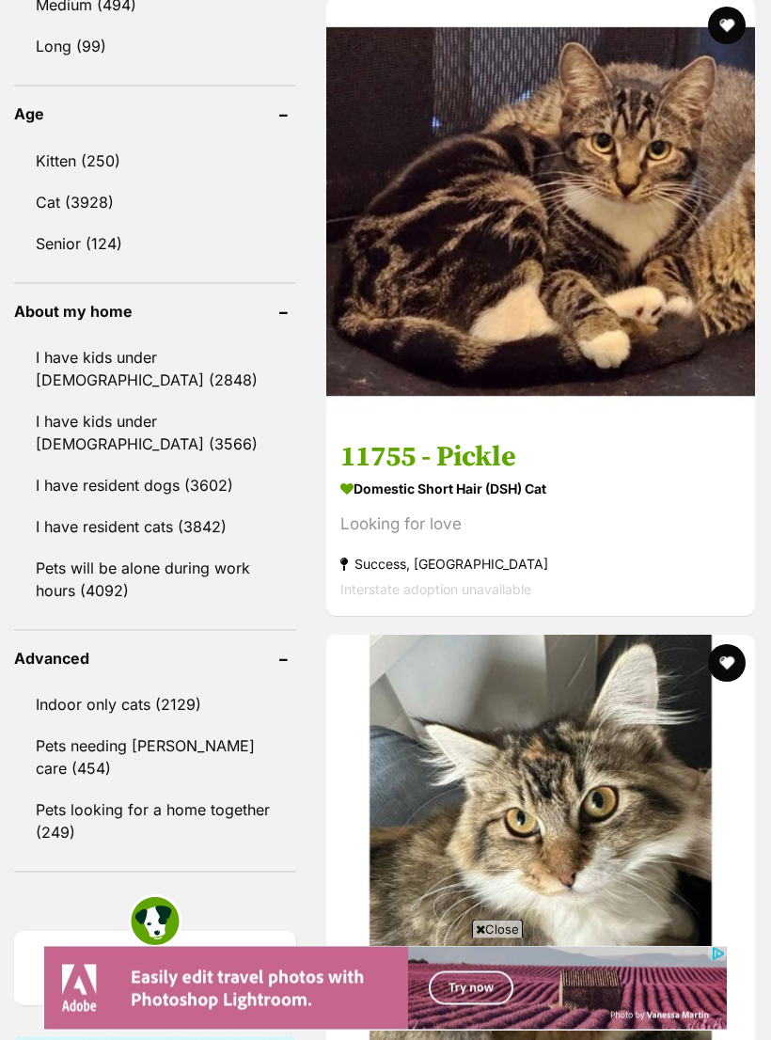
scroll to position [2080, 0]
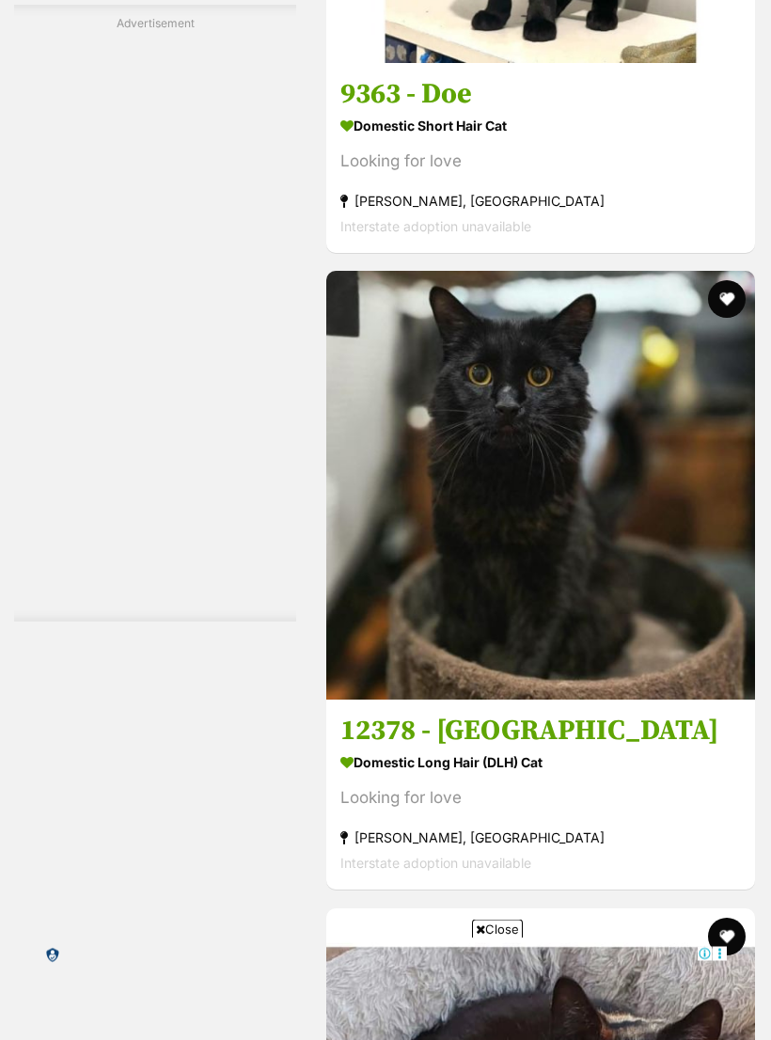
scroll to position [5338, 0]
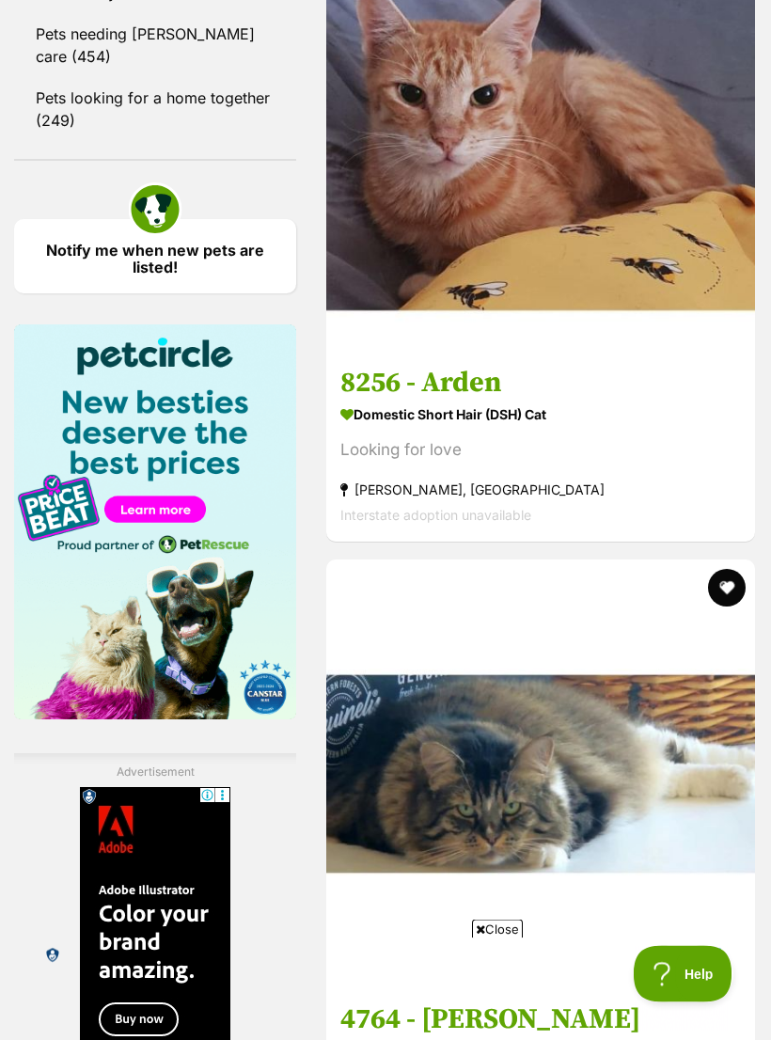
scroll to position [2788, 0]
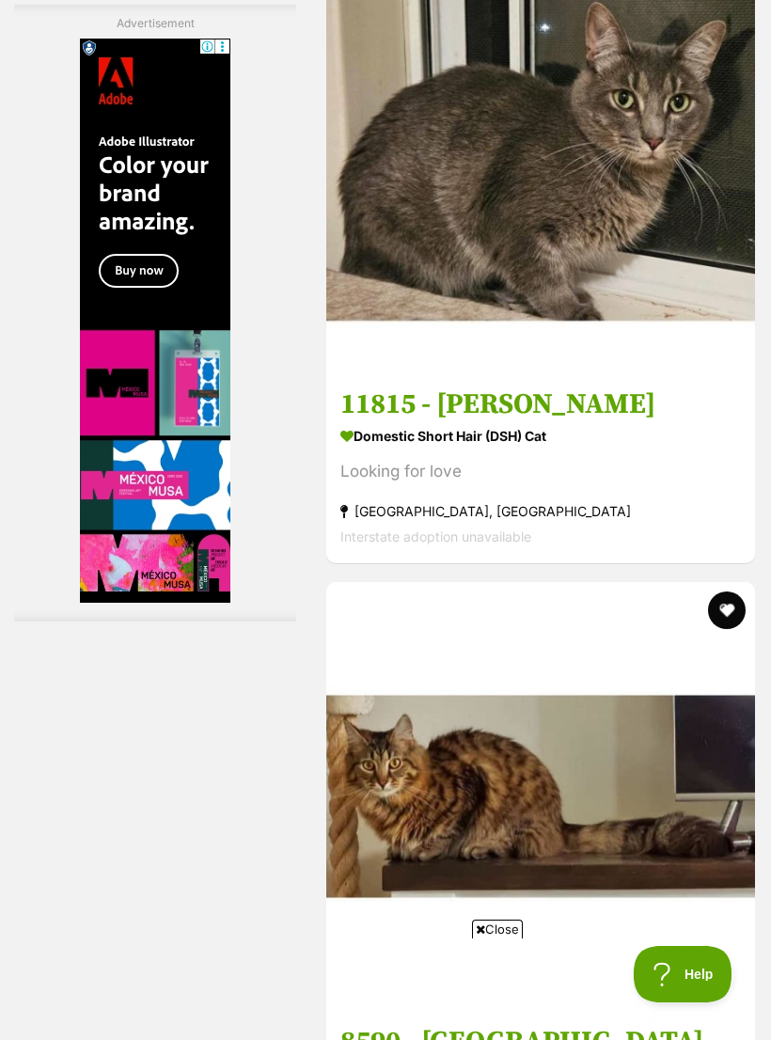
scroll to position [5522, 0]
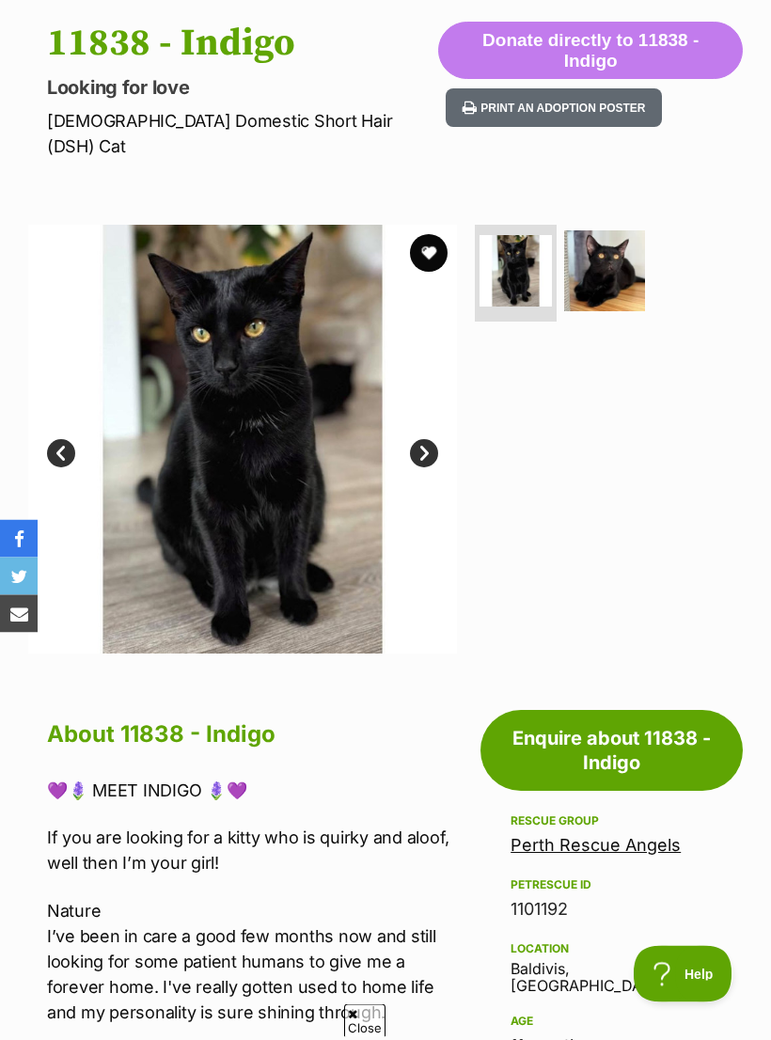
scroll to position [195, 0]
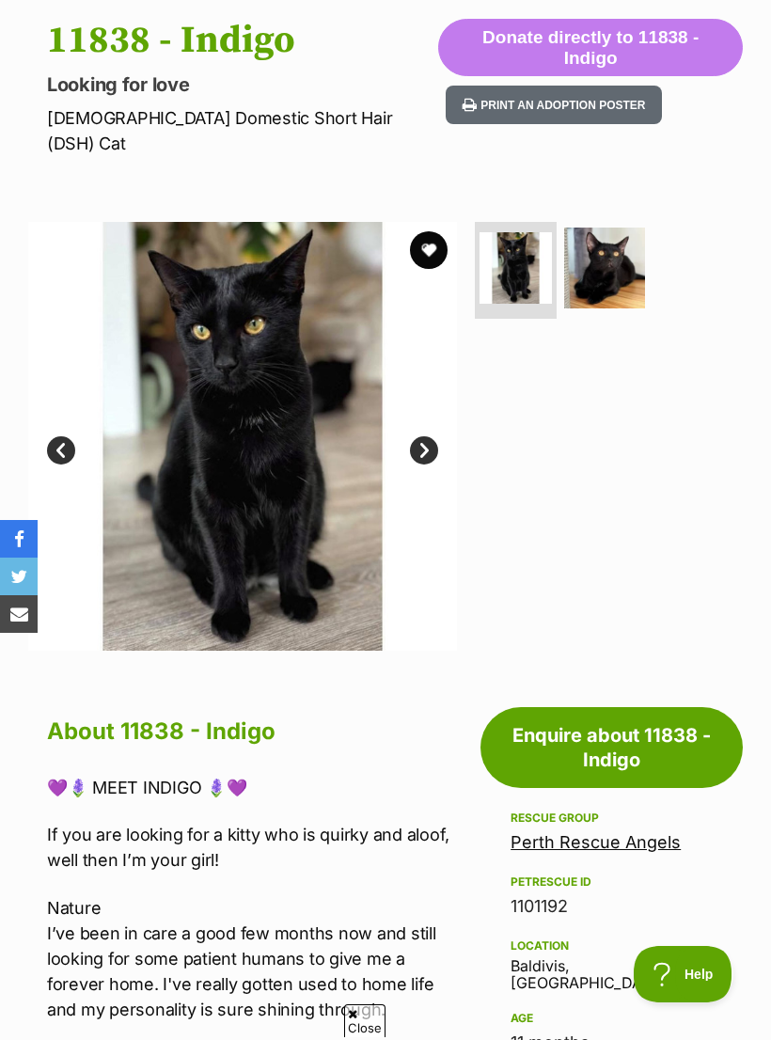
click at [621, 246] on img at bounding box center [605, 269] width 82 height 82
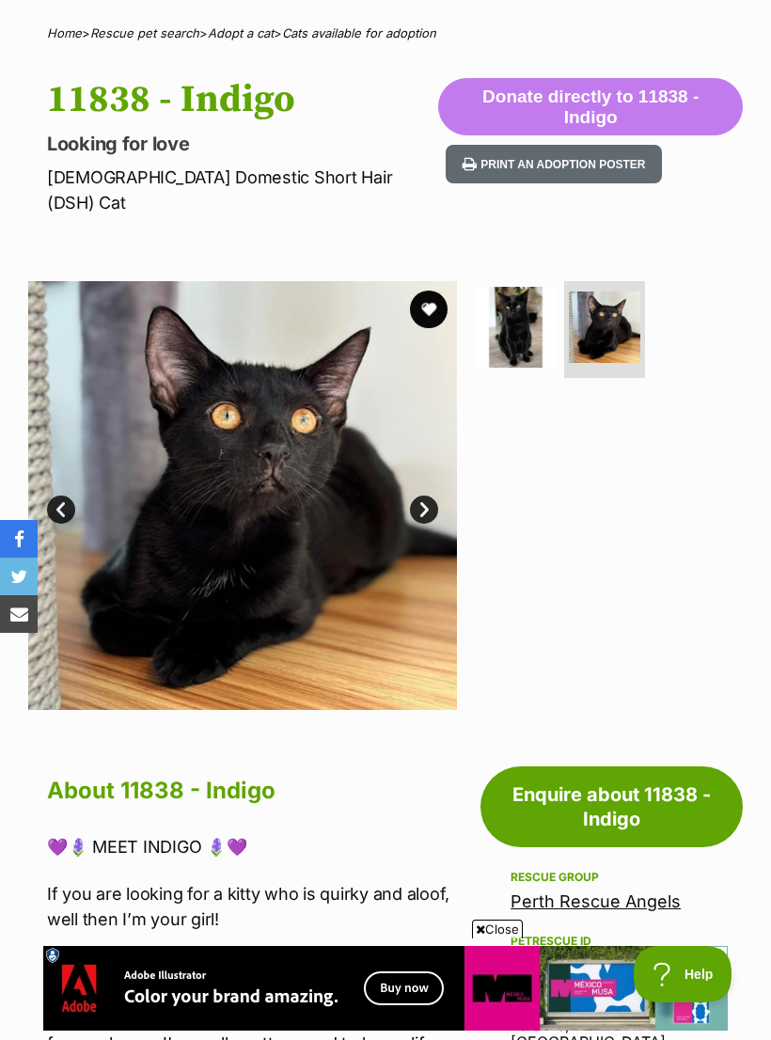
scroll to position [130, 0]
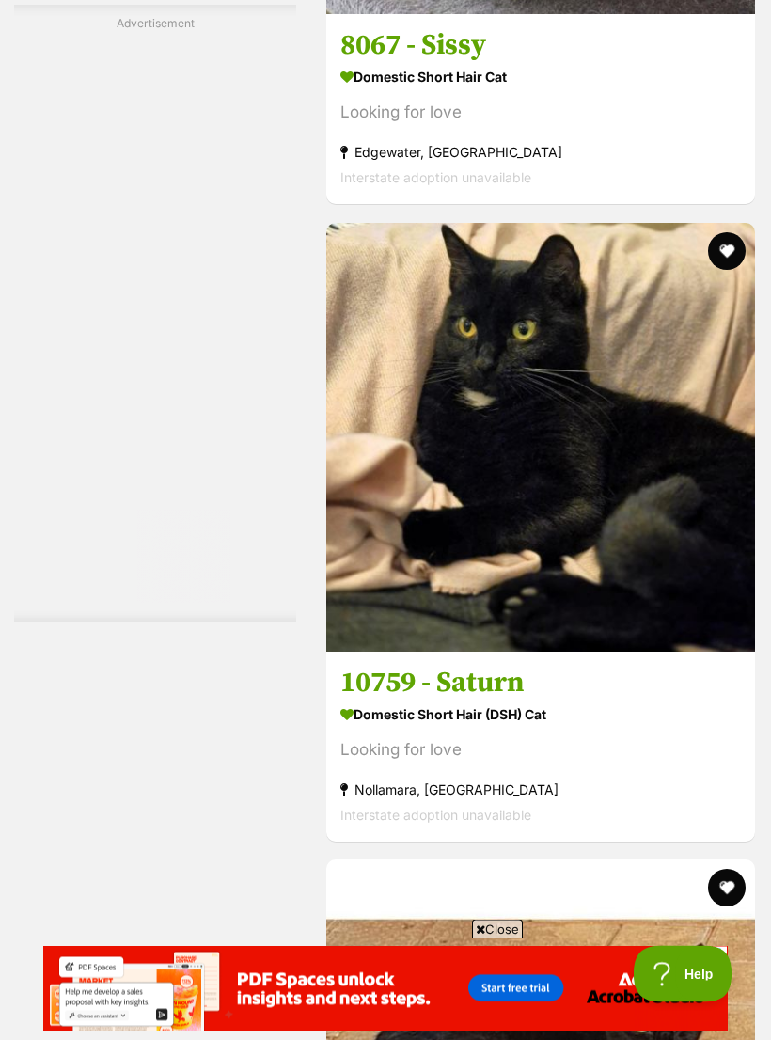
scroll to position [5600, 0]
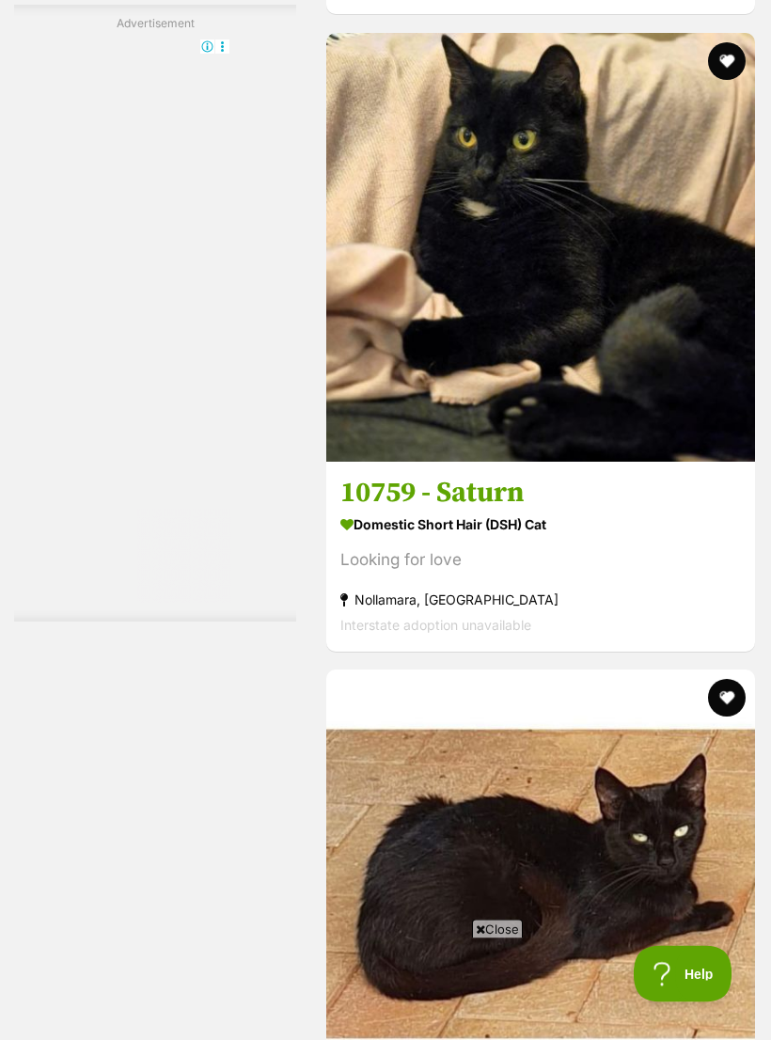
scroll to position [5790, 0]
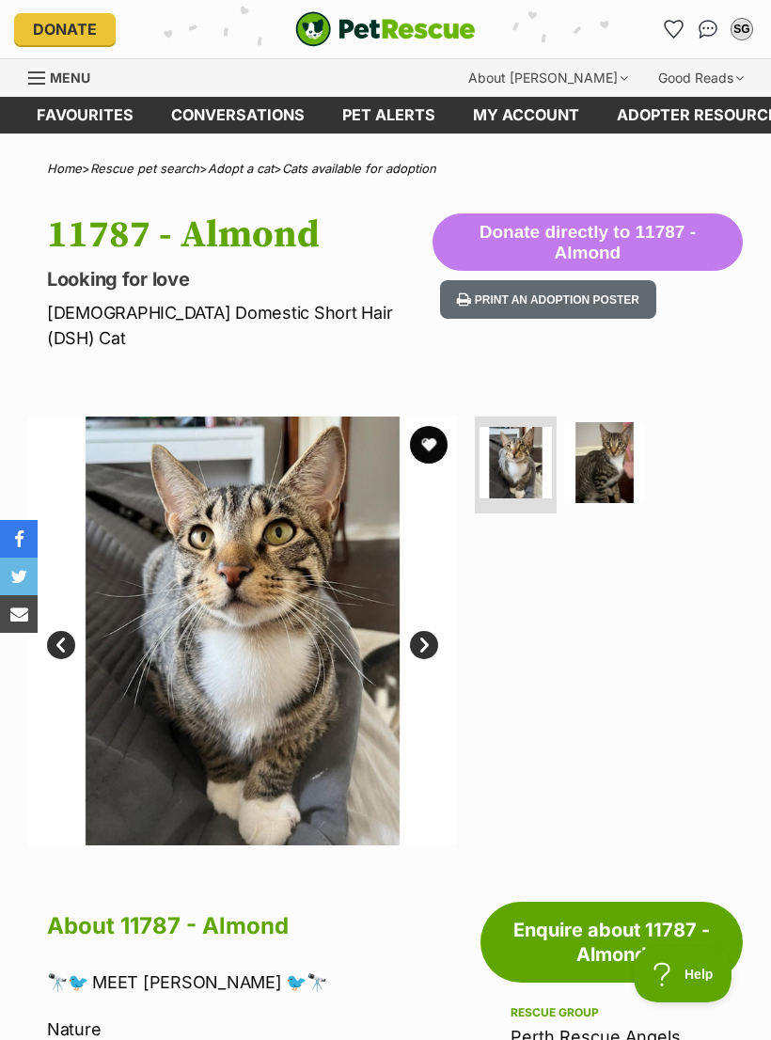
click at [629, 437] on img at bounding box center [605, 463] width 82 height 82
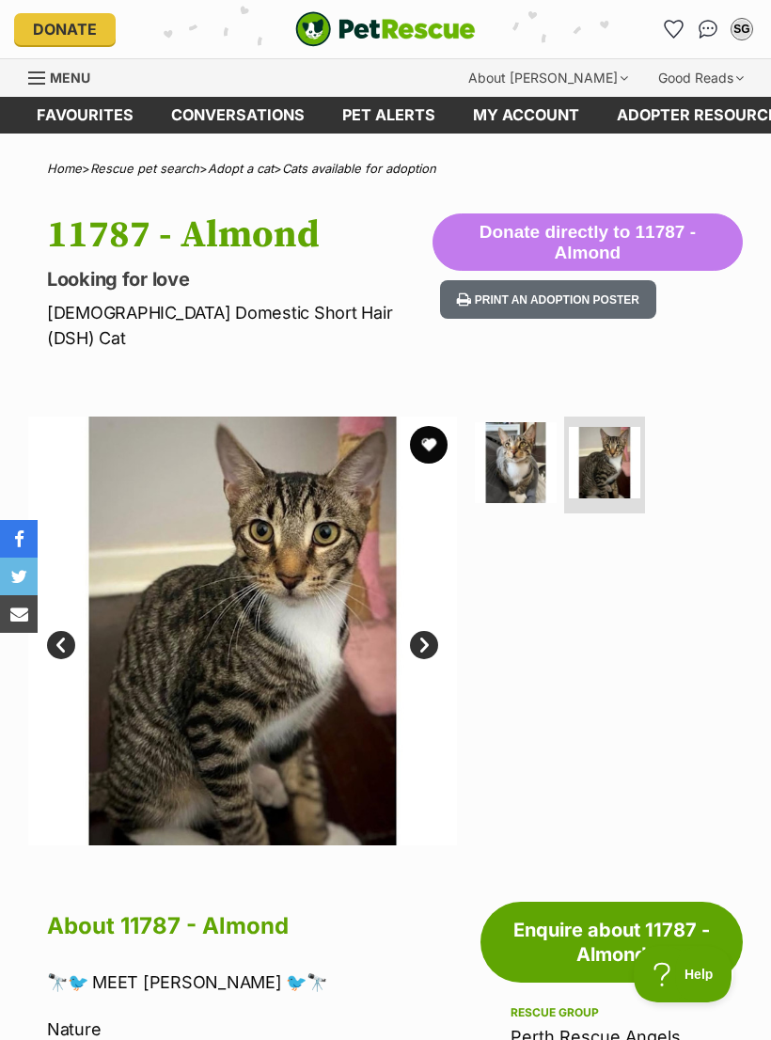
click at [519, 448] on img at bounding box center [516, 463] width 82 height 82
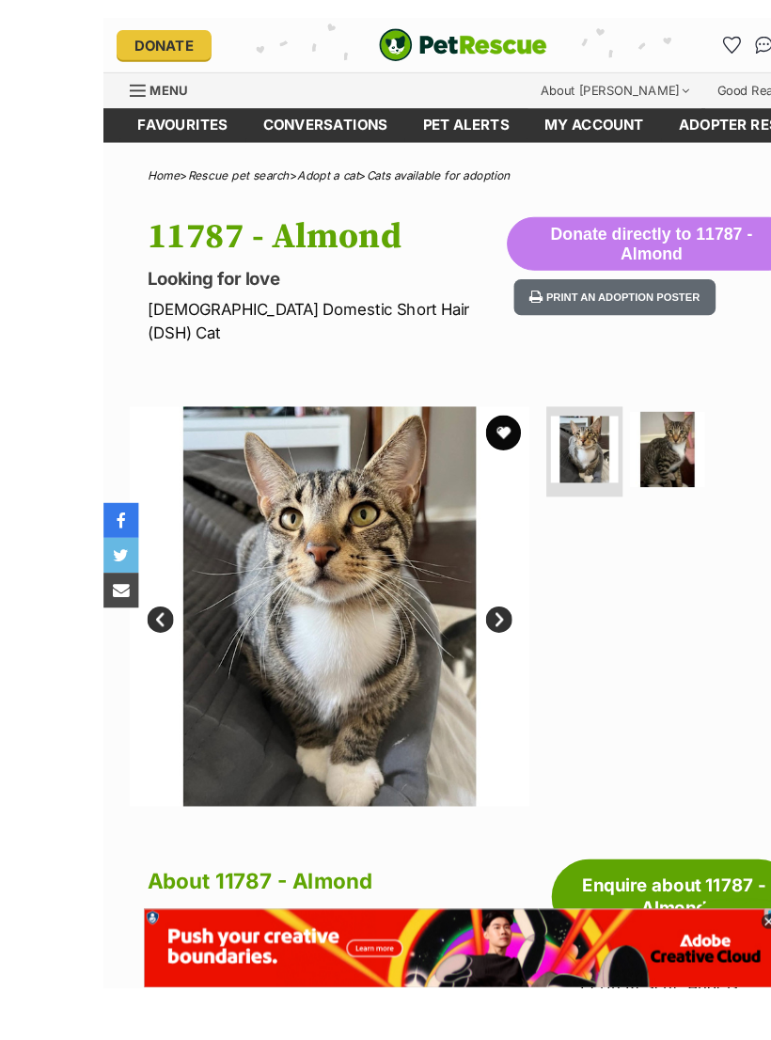
scroll to position [14, 0]
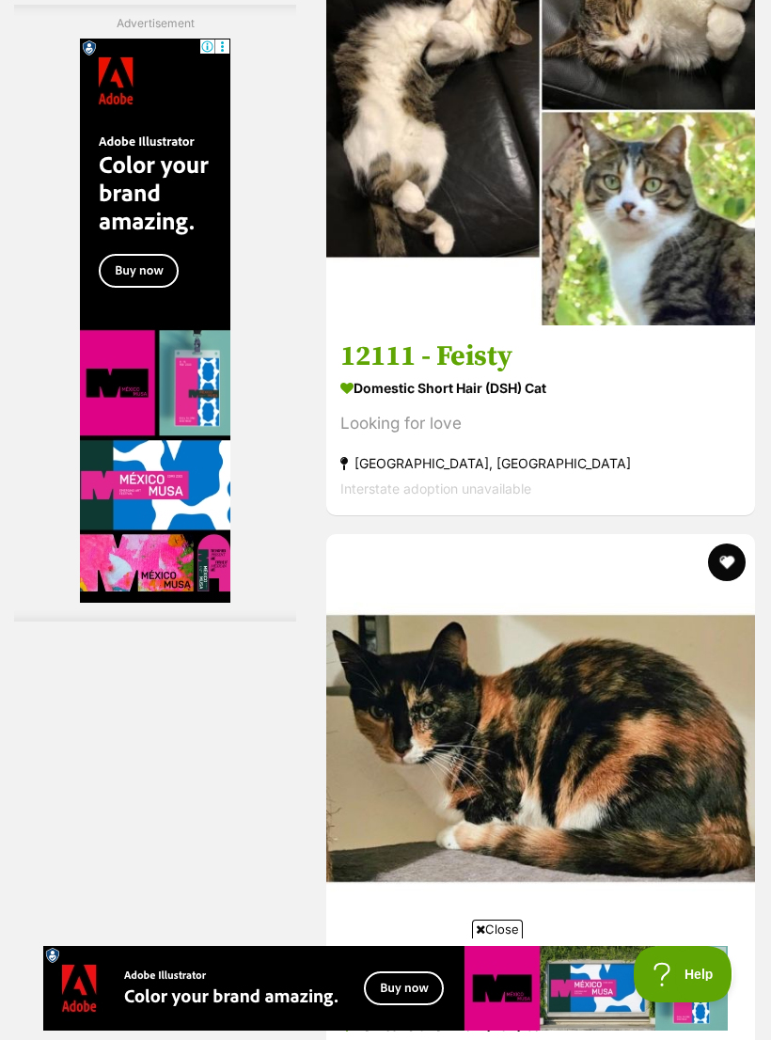
scroll to position [5699, 0]
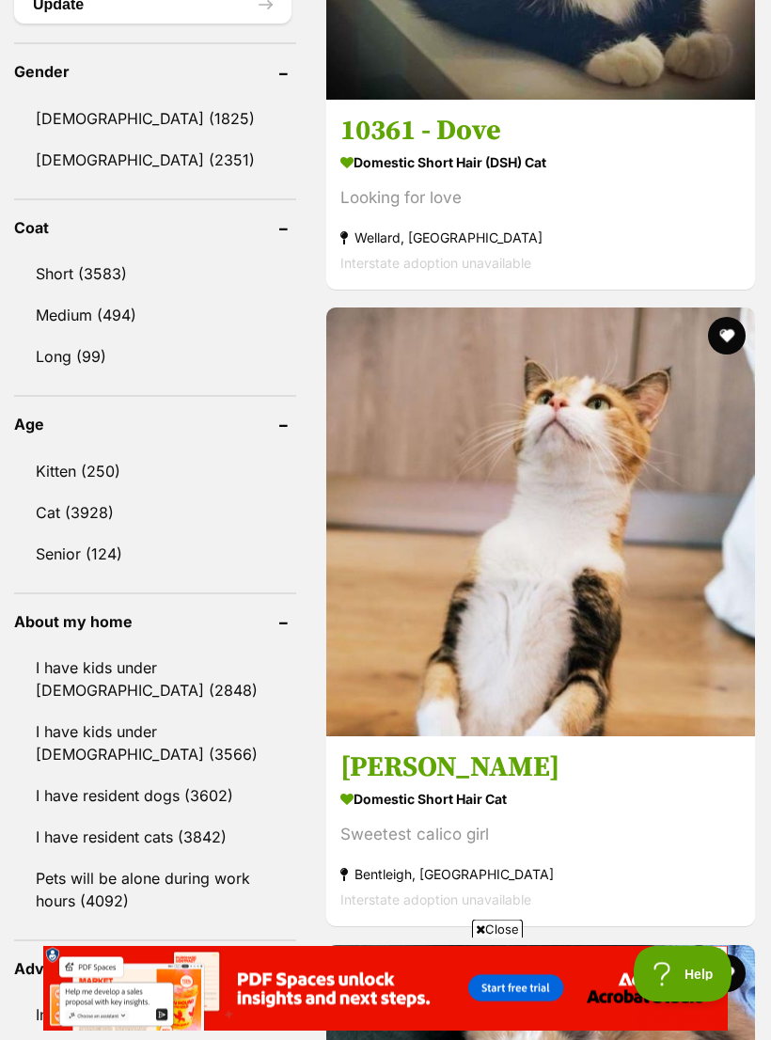
scroll to position [1767, 0]
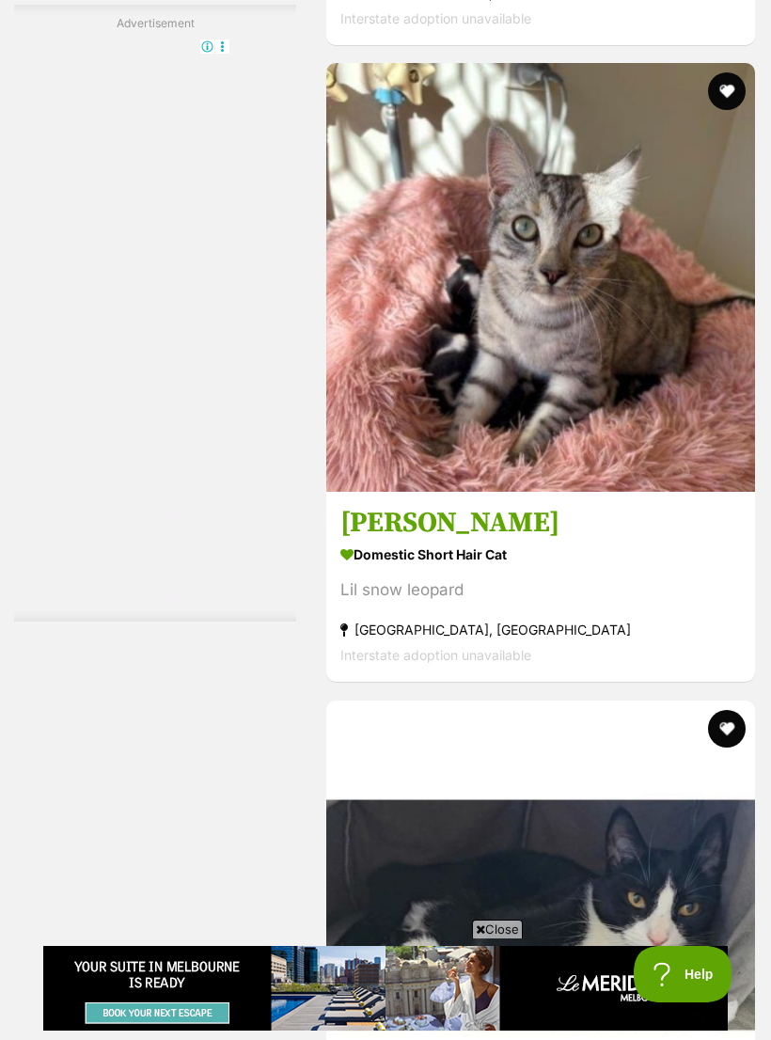
scroll to position [5355, 0]
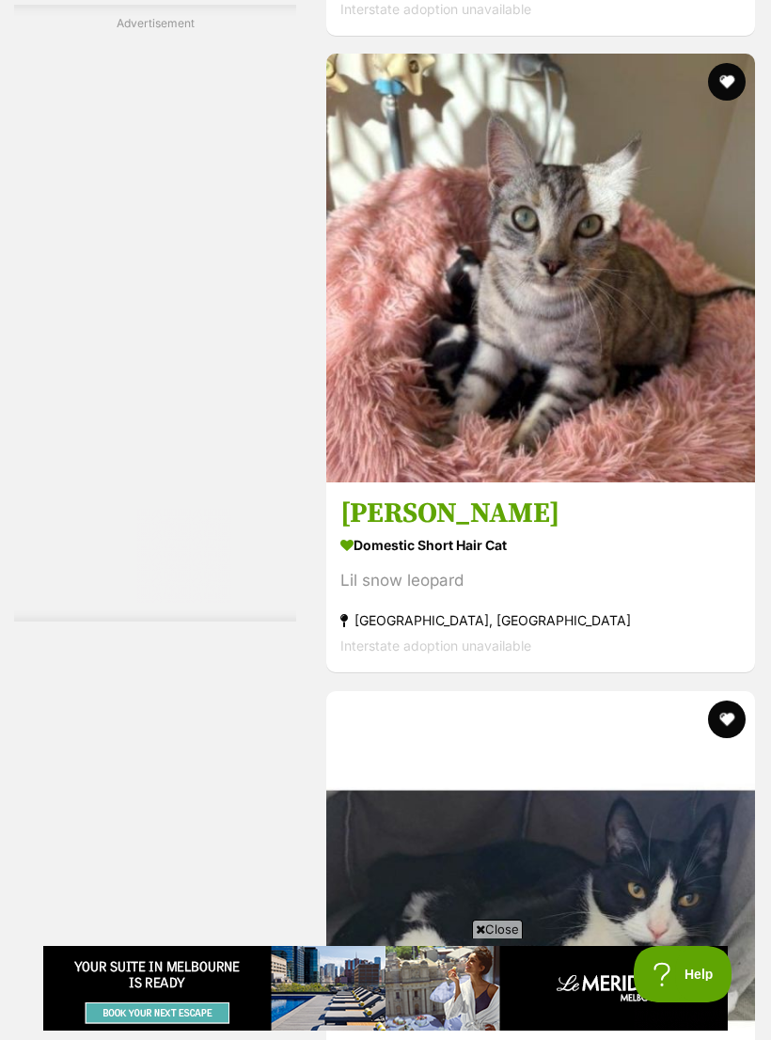
scroll to position [0, 0]
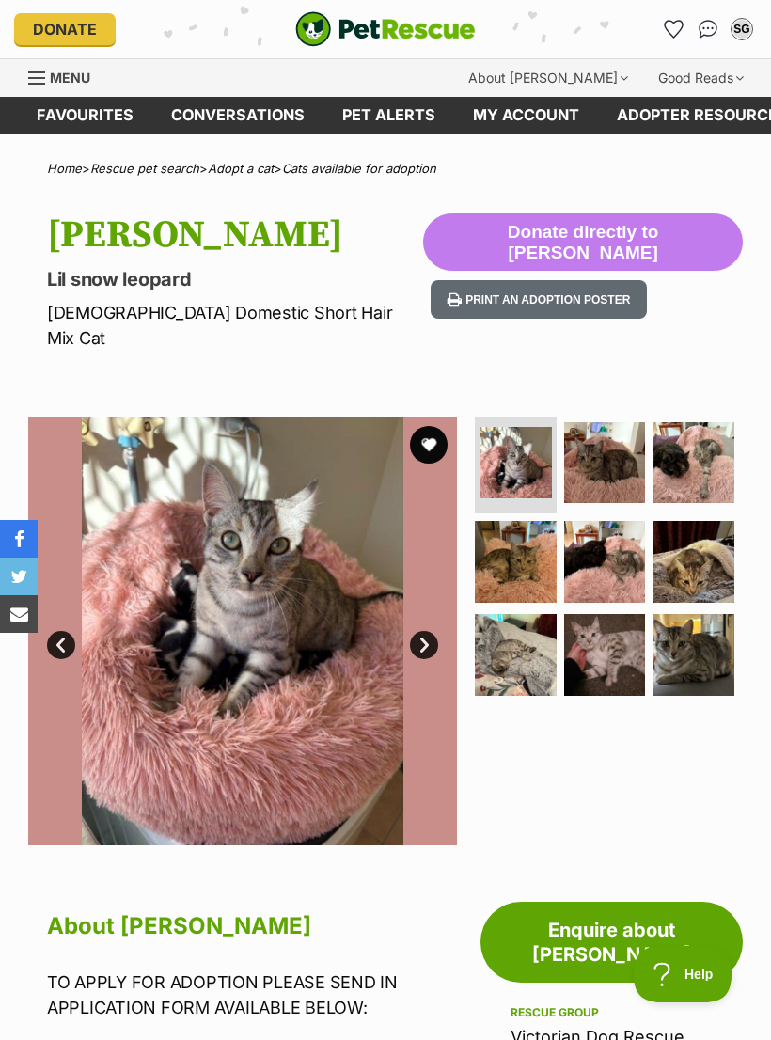
click at [695, 630] on img at bounding box center [693, 655] width 82 height 82
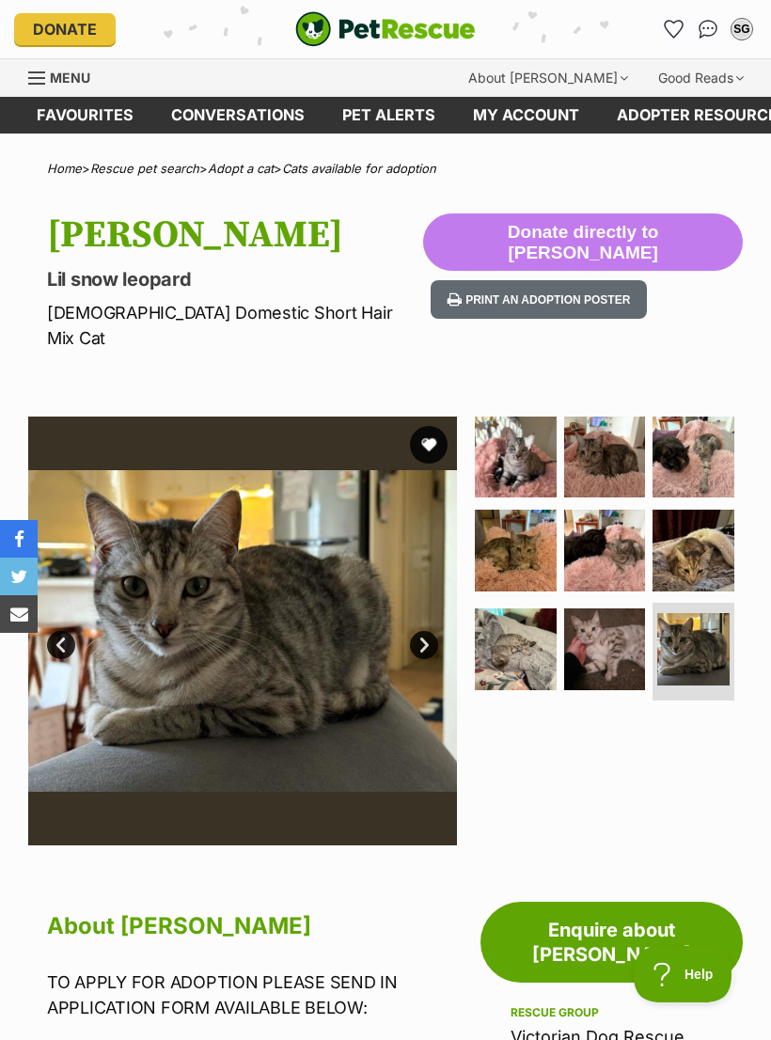
click at [611, 625] on img at bounding box center [605, 649] width 82 height 82
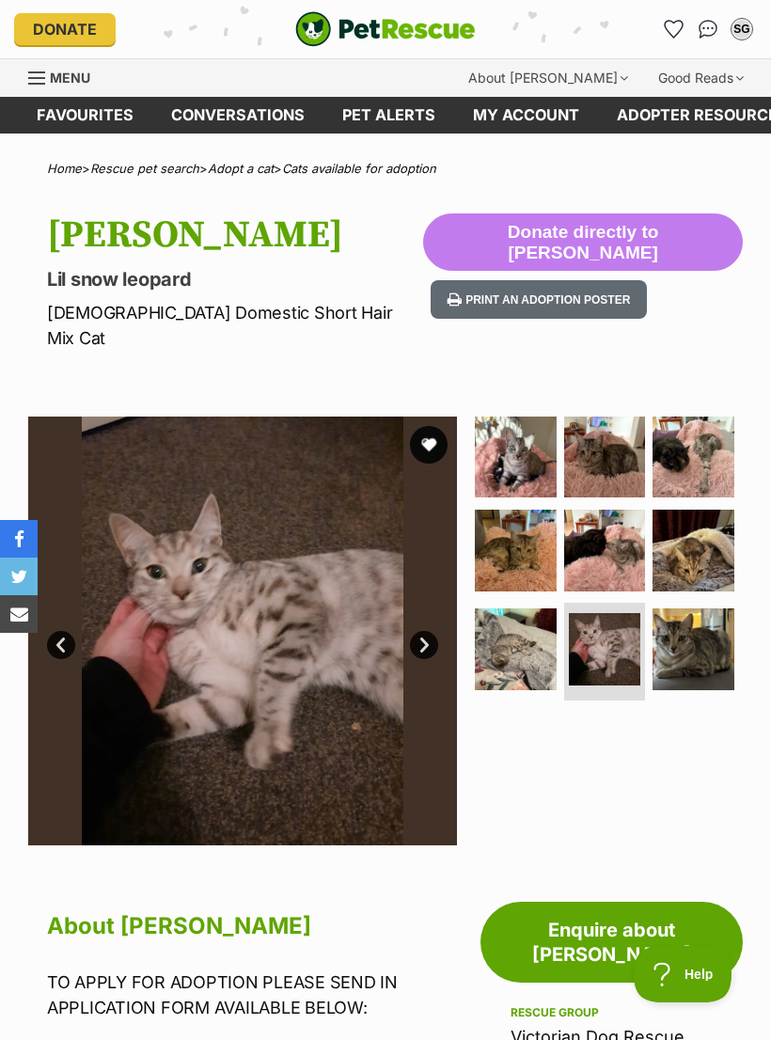
click at [524, 622] on img at bounding box center [516, 649] width 82 height 82
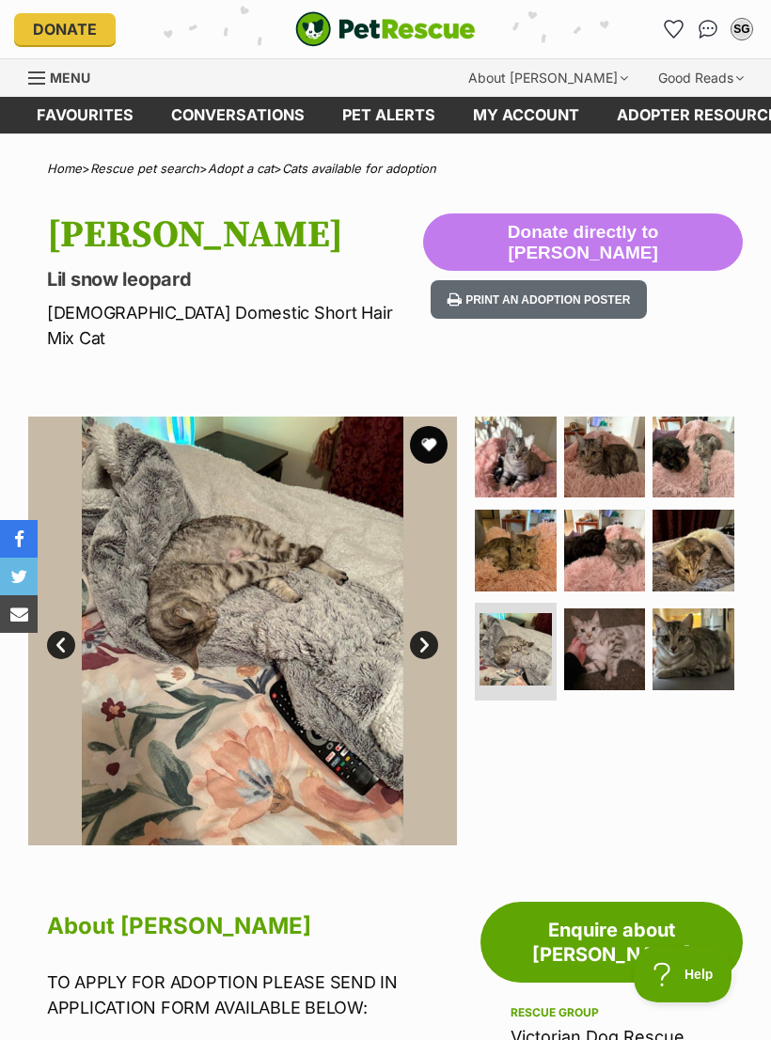
click at [527, 518] on img at bounding box center [516, 551] width 82 height 82
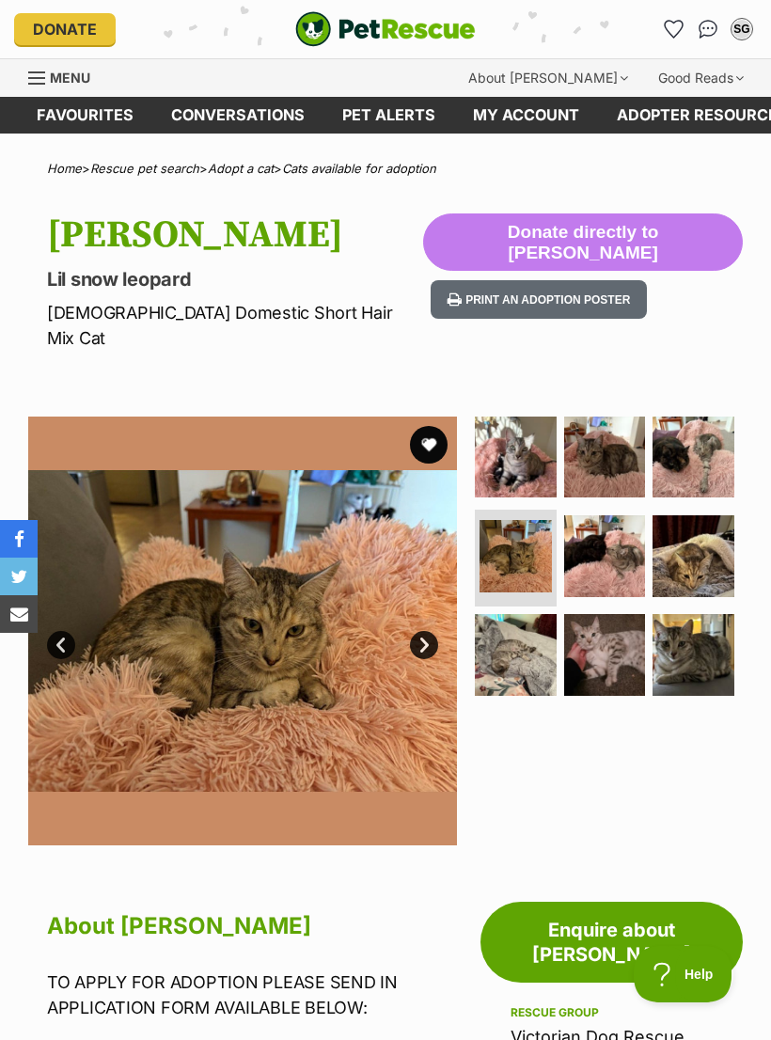
click at [624, 534] on img at bounding box center [605, 556] width 82 height 82
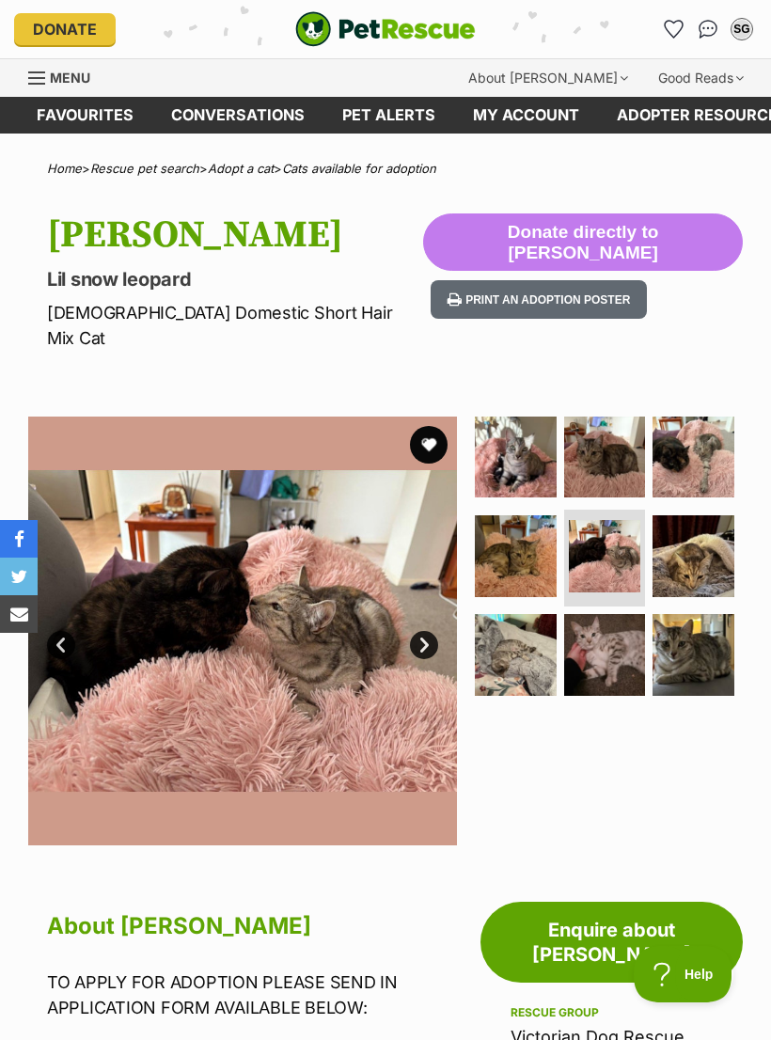
click at [702, 526] on img at bounding box center [693, 556] width 82 height 82
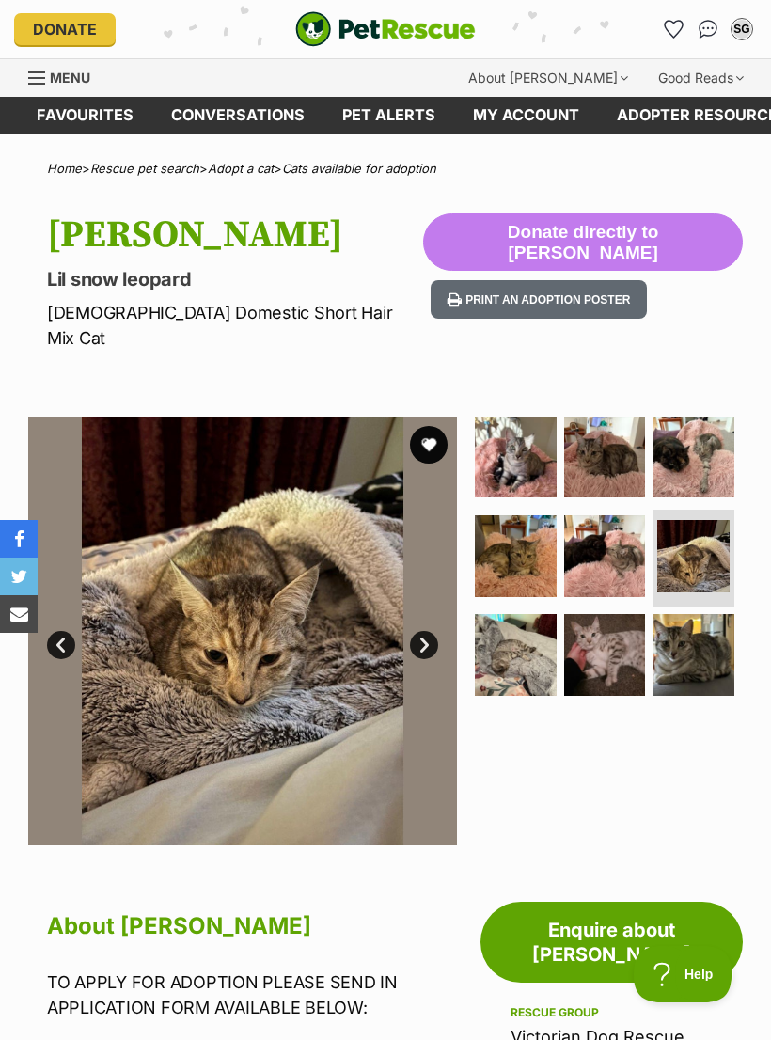
click at [701, 450] on img at bounding box center [693, 457] width 82 height 82
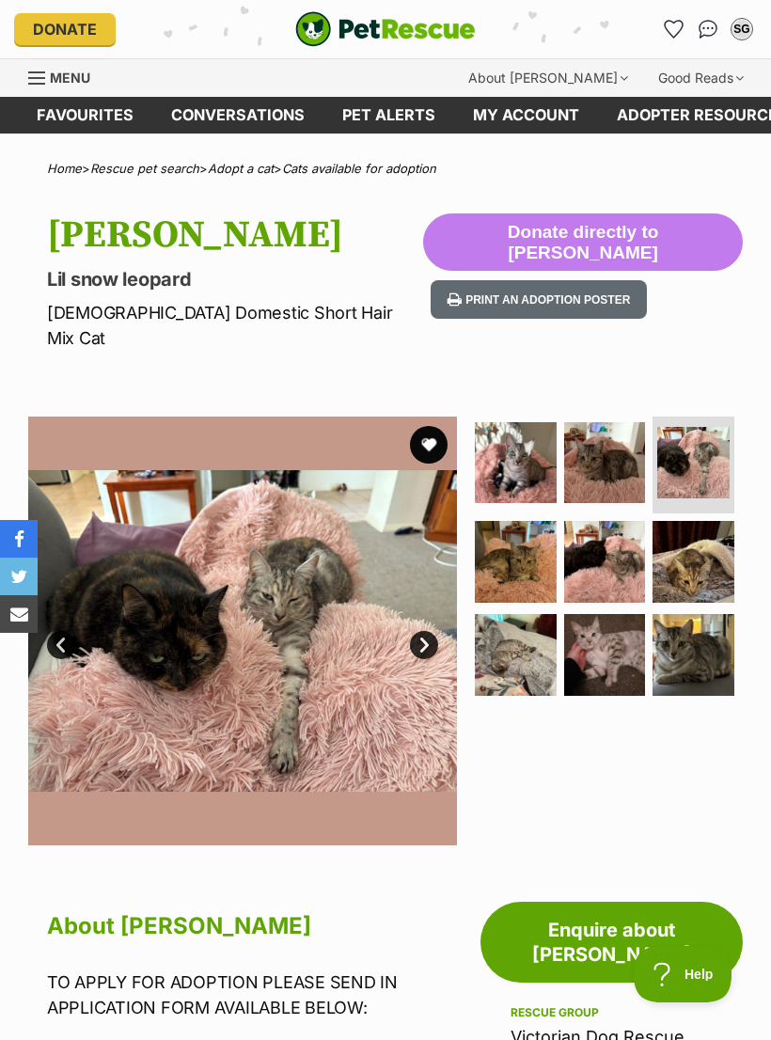
click at [605, 454] on img at bounding box center [605, 463] width 82 height 82
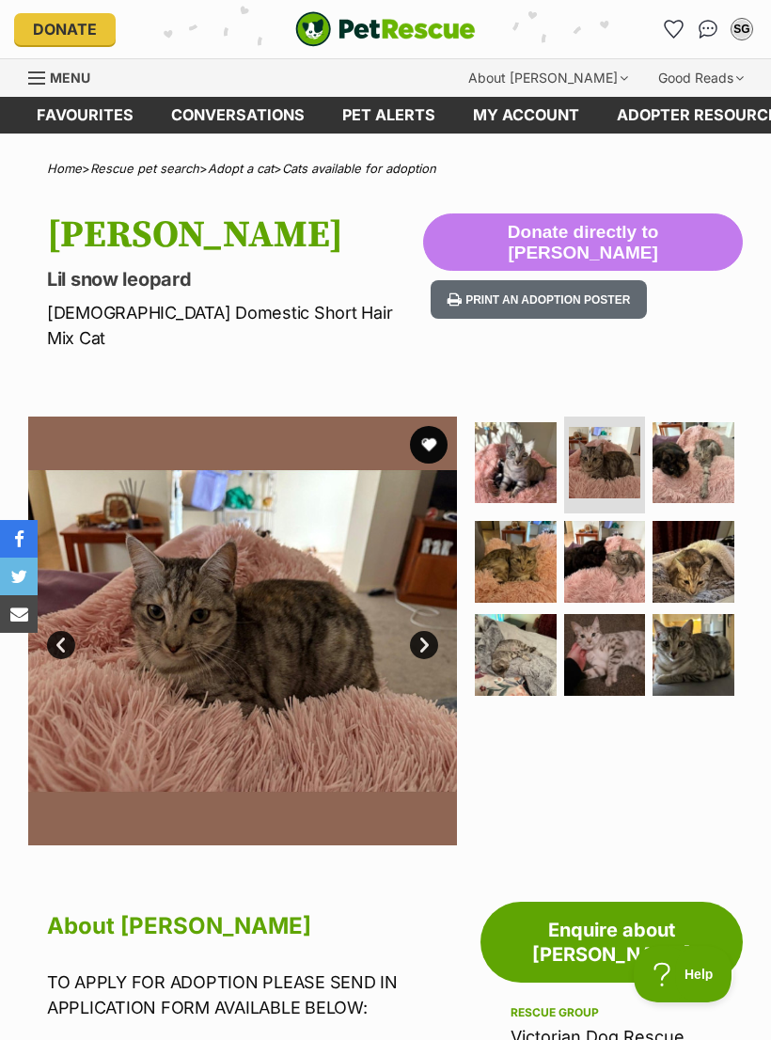
click at [687, 441] on img at bounding box center [693, 463] width 82 height 82
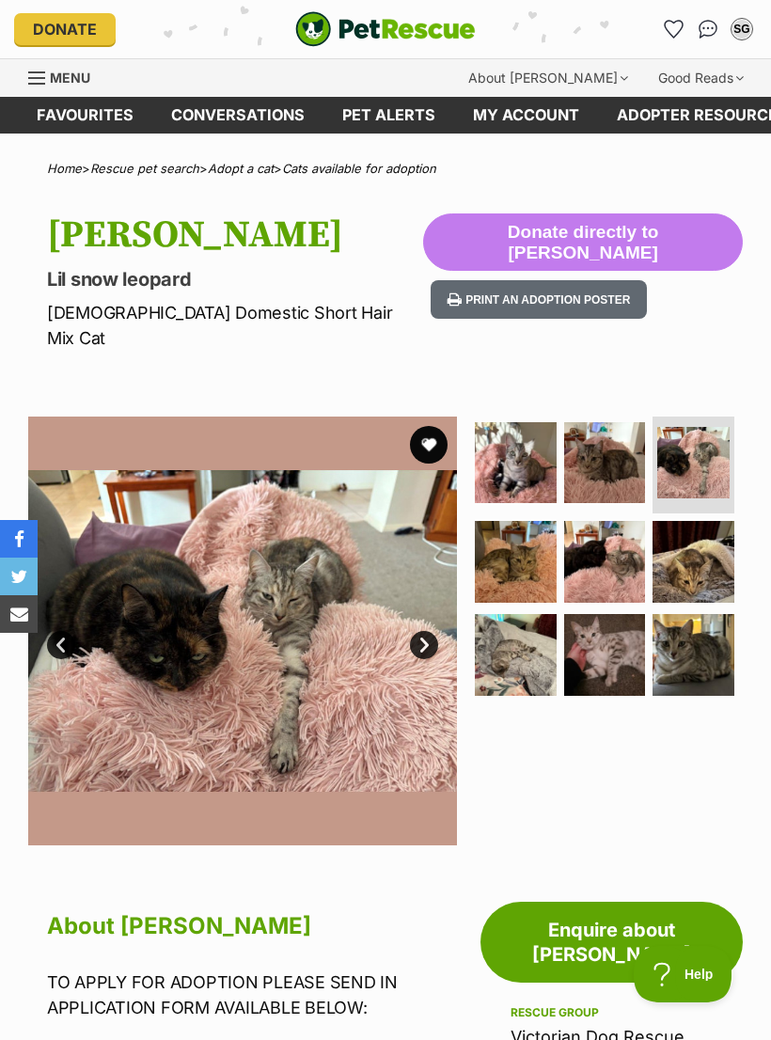
click at [528, 461] on img at bounding box center [516, 463] width 82 height 82
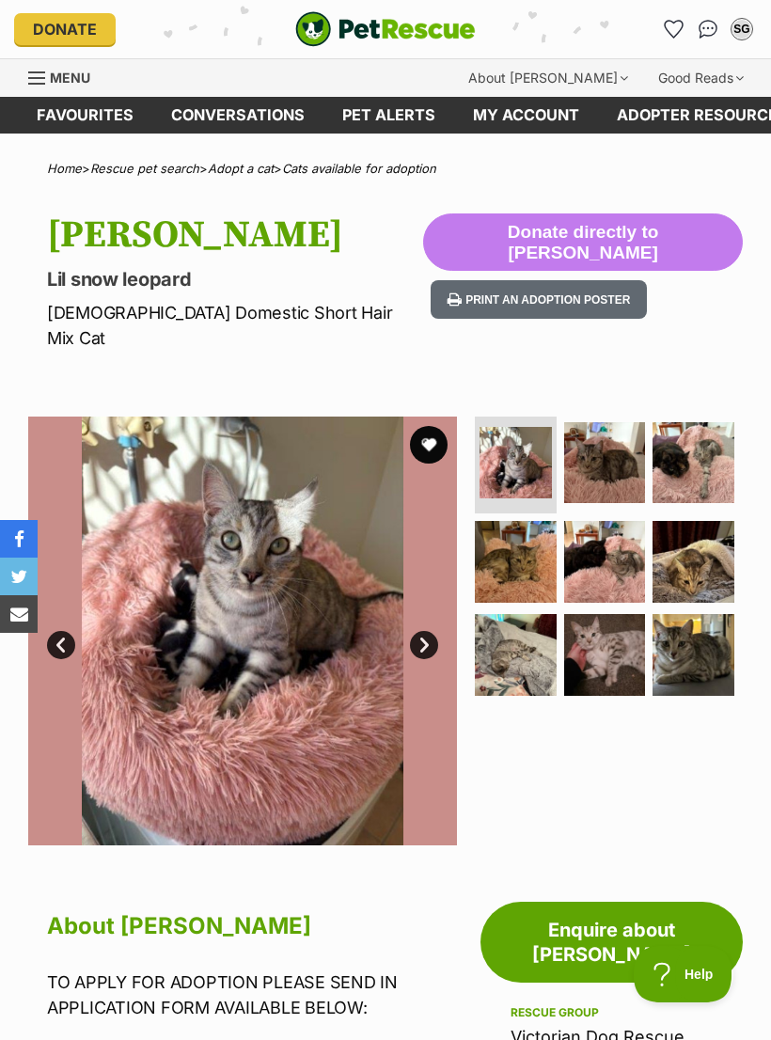
click at [432, 426] on button "favourite" at bounding box center [429, 445] width 38 height 38
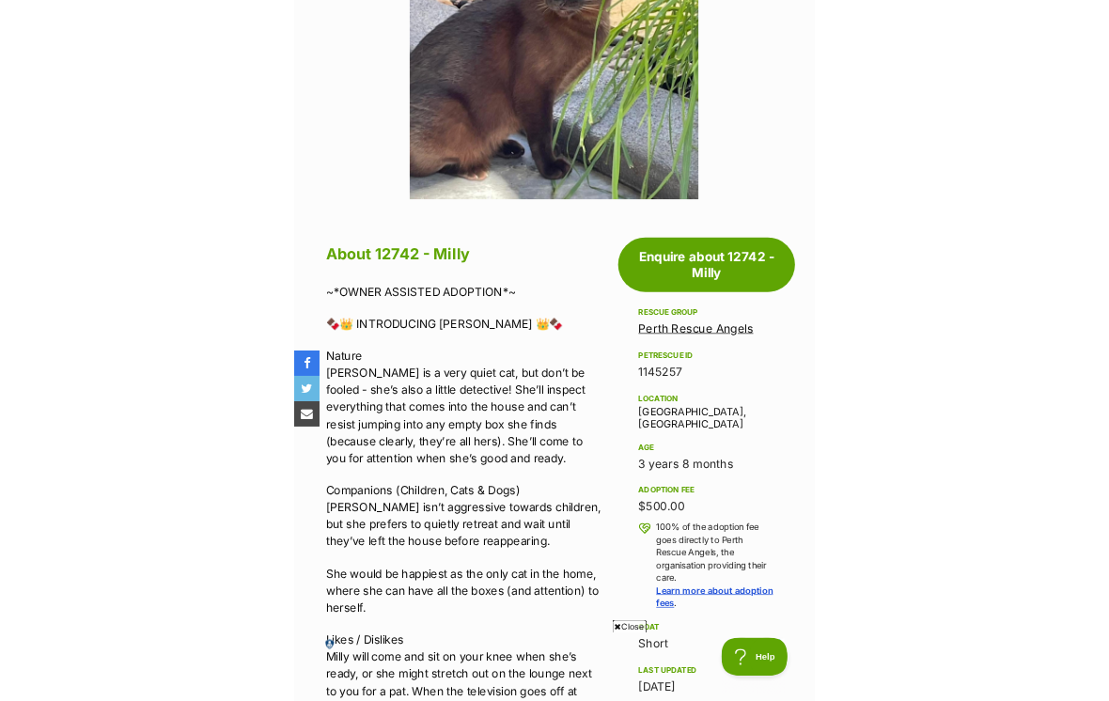
scroll to position [868, 0]
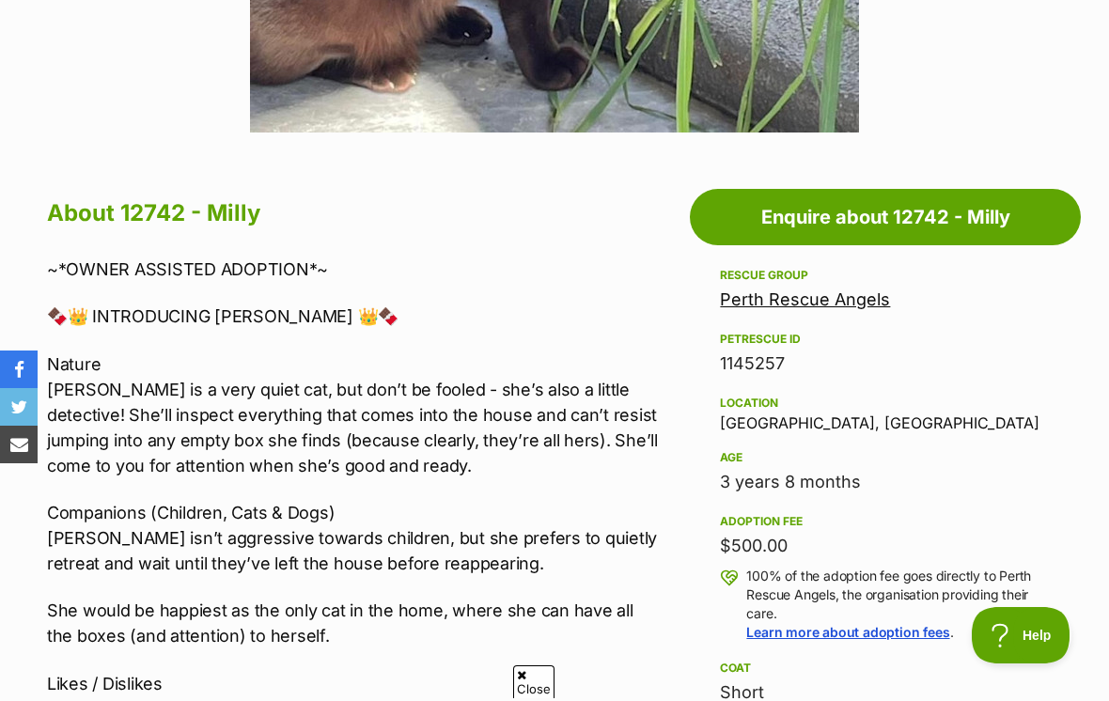
click at [540, 699] on span "Close" at bounding box center [533, 682] width 41 height 33
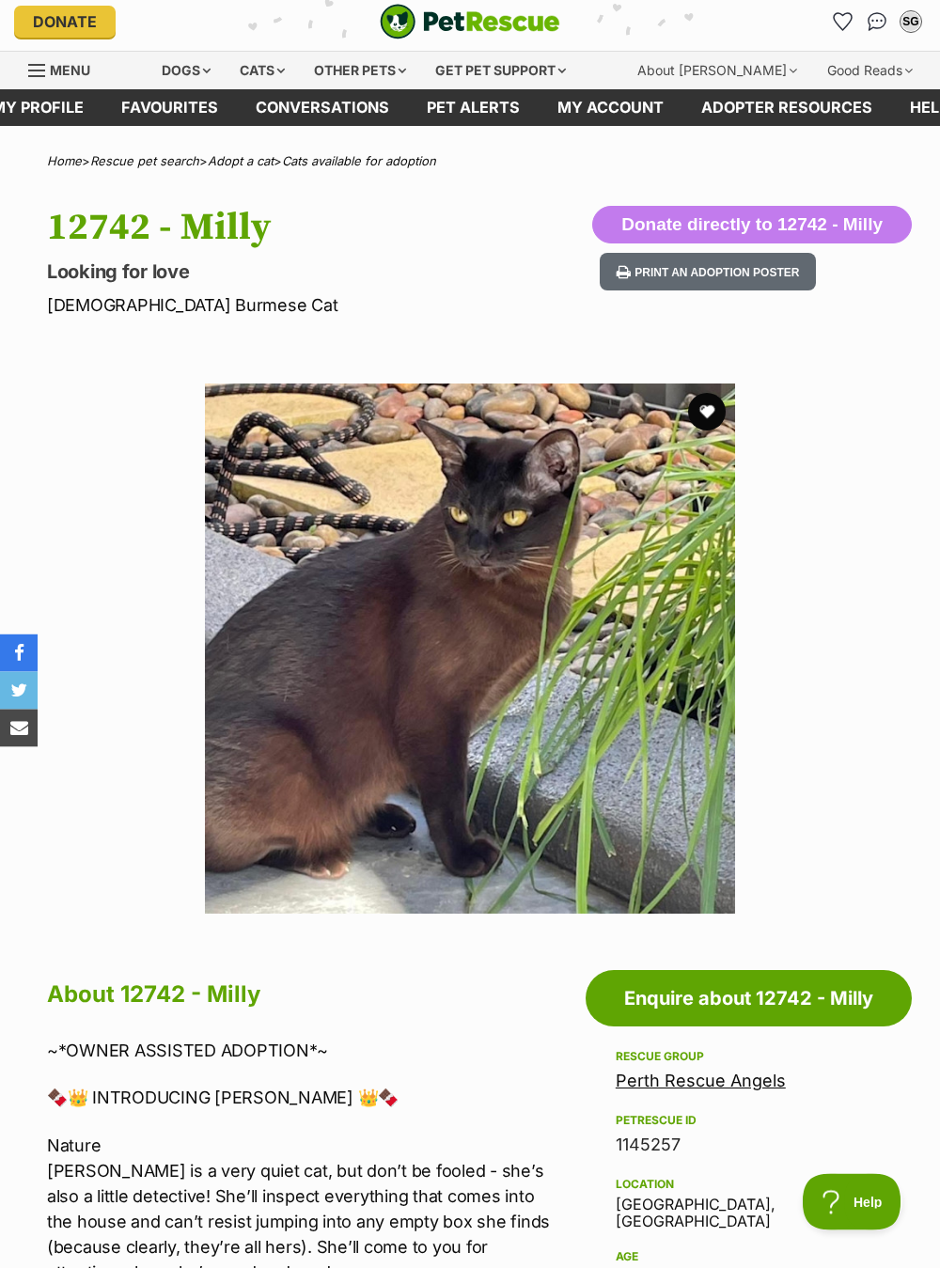
scroll to position [0, 0]
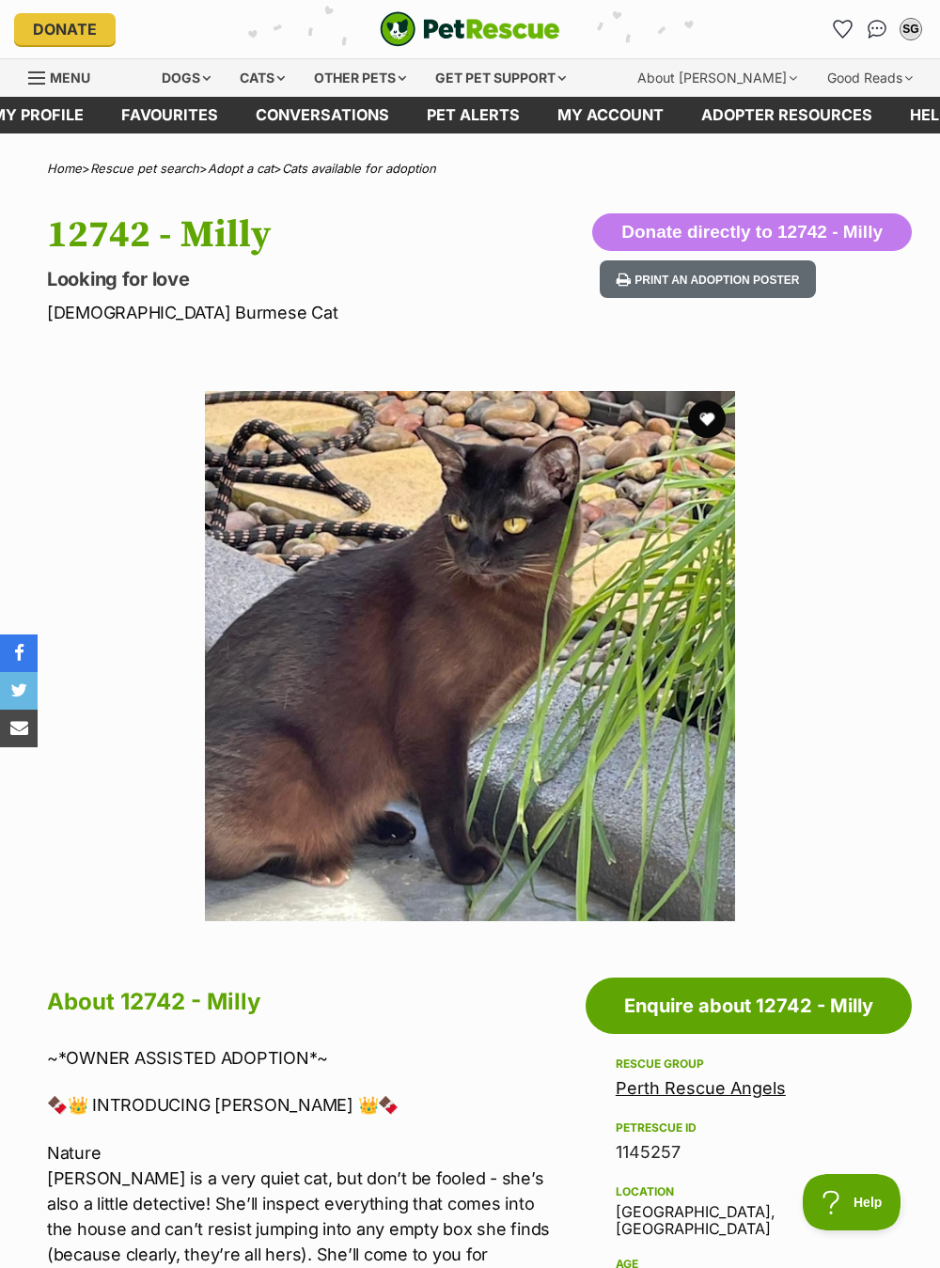
click at [711, 430] on button "favourite" at bounding box center [707, 420] width 38 height 38
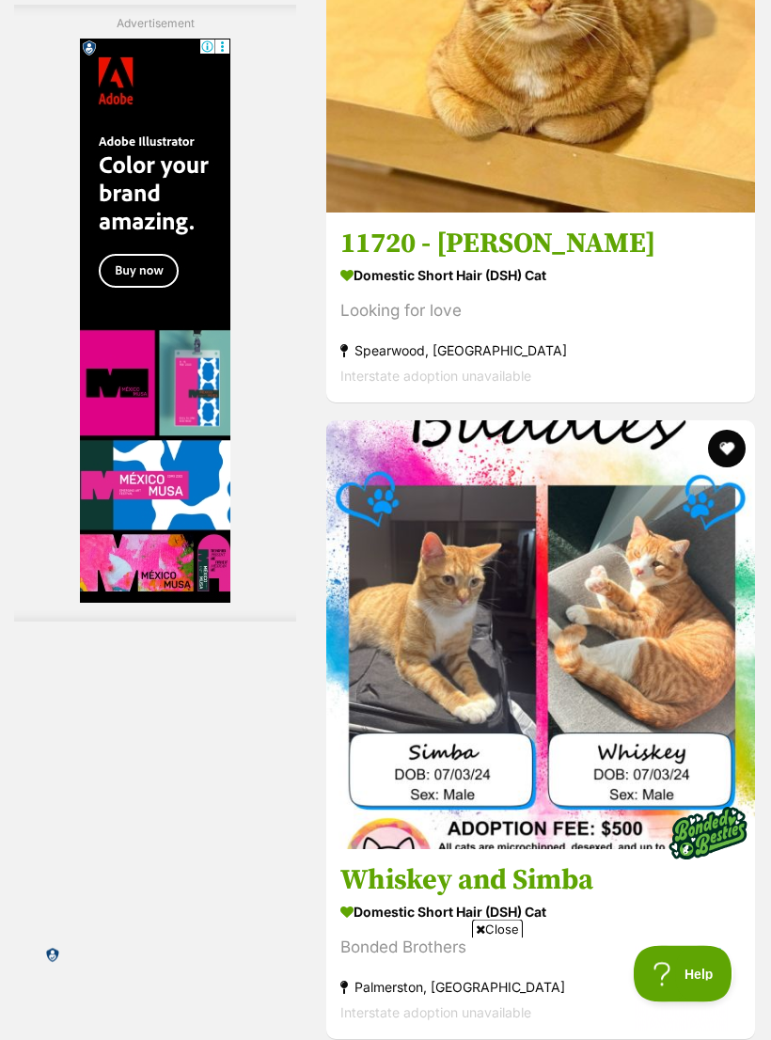
scroll to position [3835, 0]
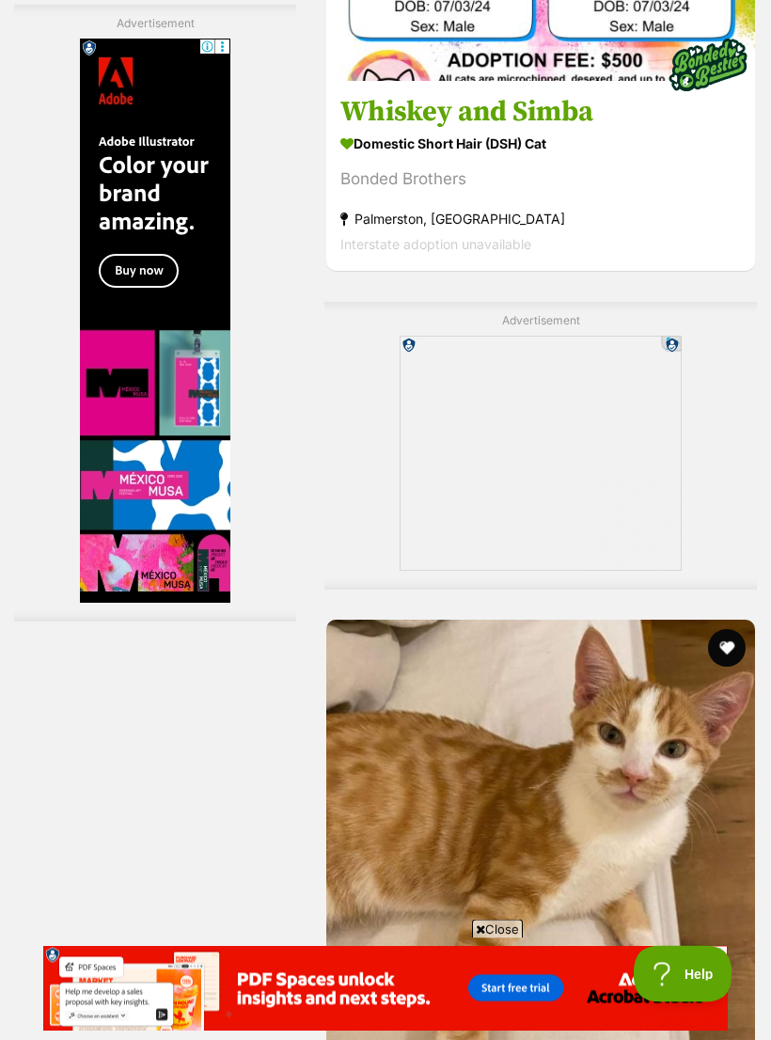
scroll to position [4566, 0]
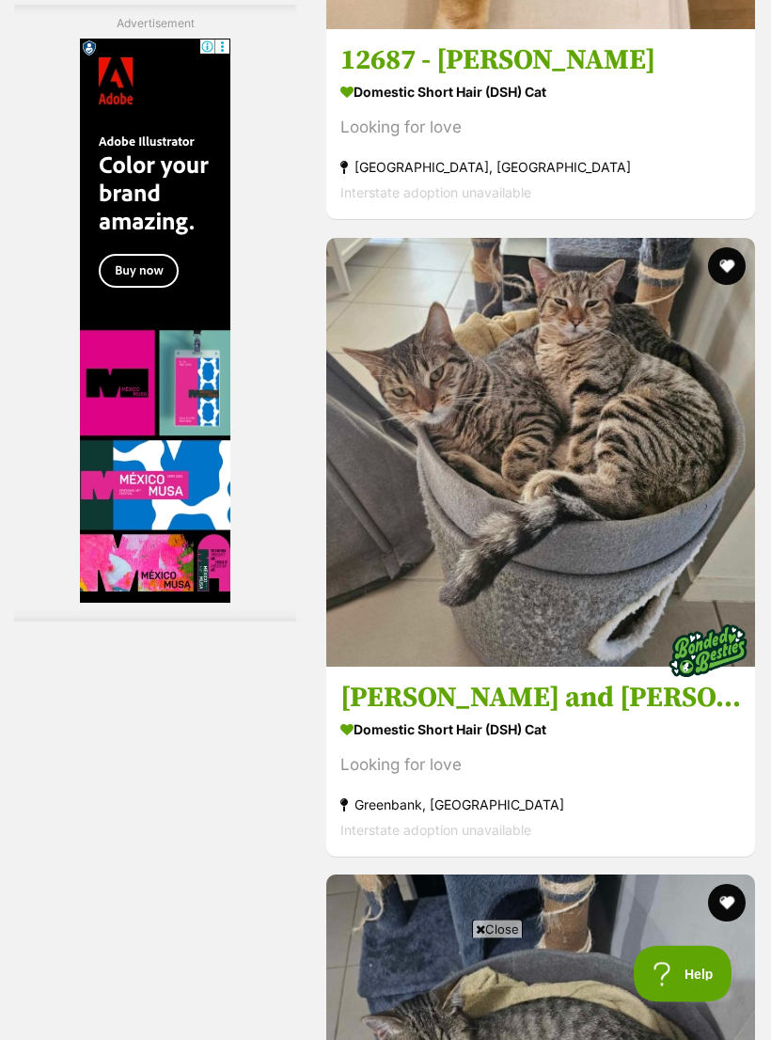
scroll to position [5586, 0]
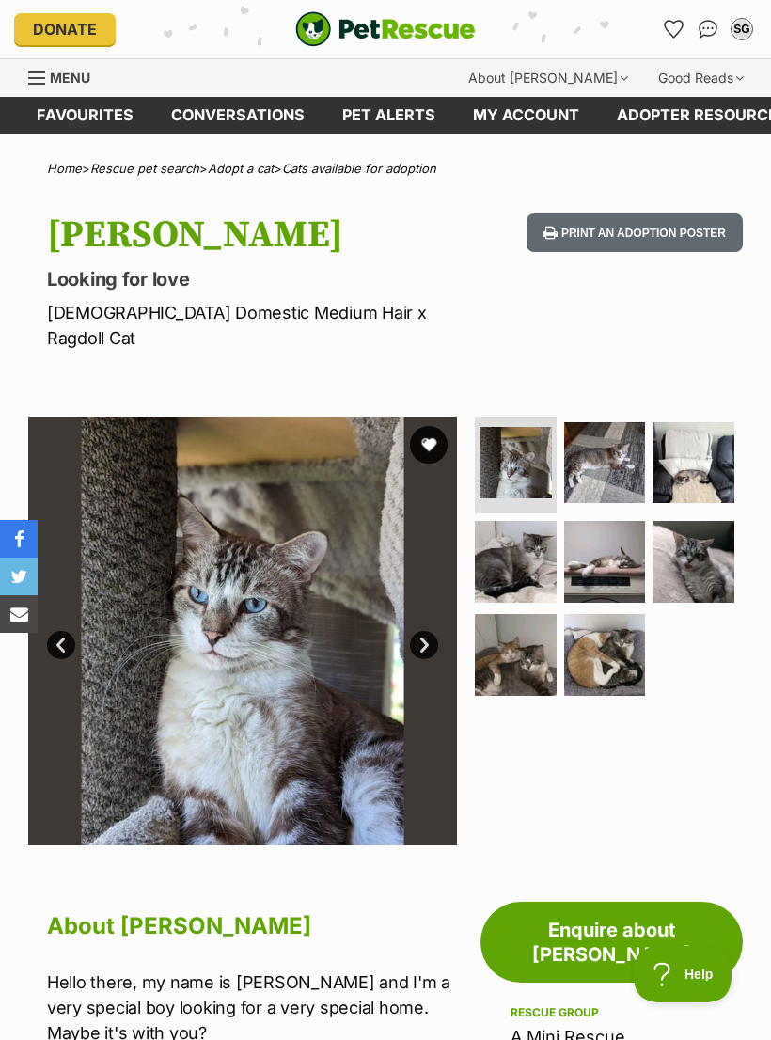
click at [531, 639] on img at bounding box center [516, 655] width 82 height 82
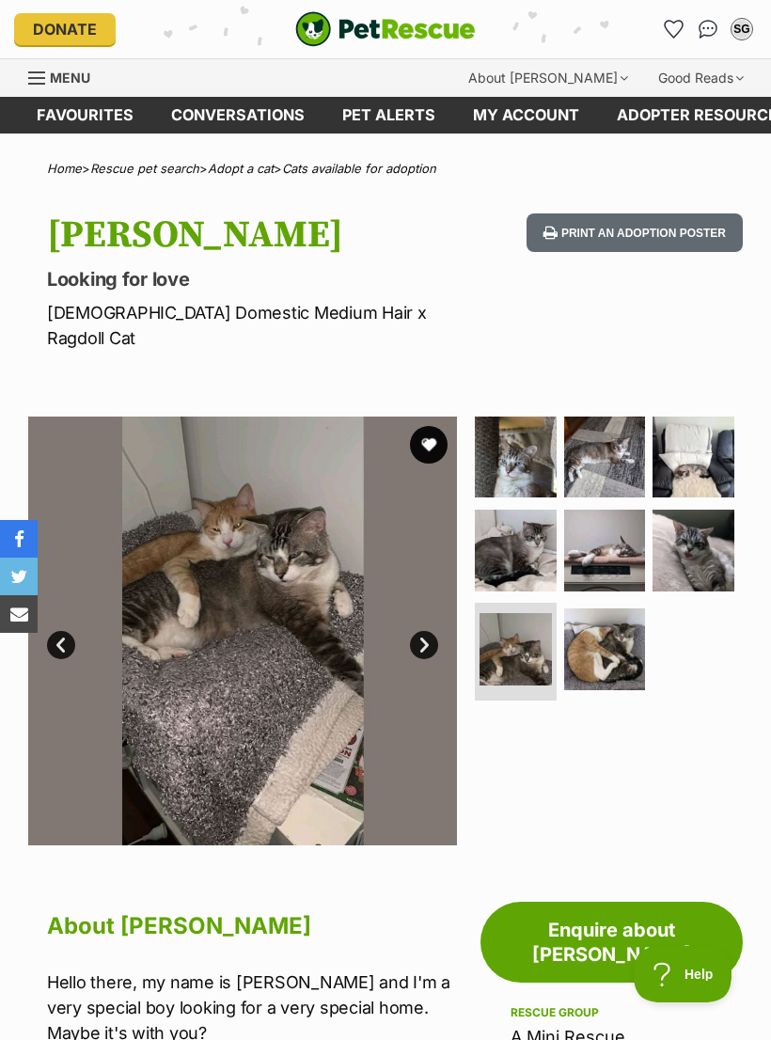
click at [605, 621] on img at bounding box center [605, 649] width 82 height 82
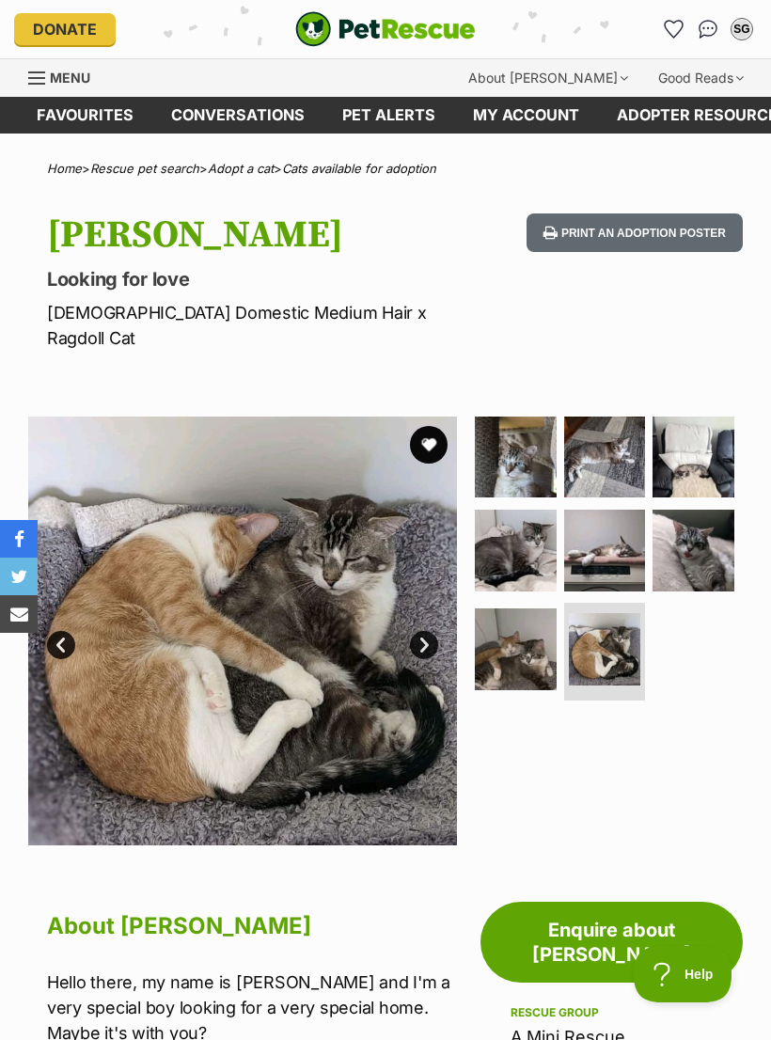
click at [695, 512] on img at bounding box center [693, 551] width 82 height 82
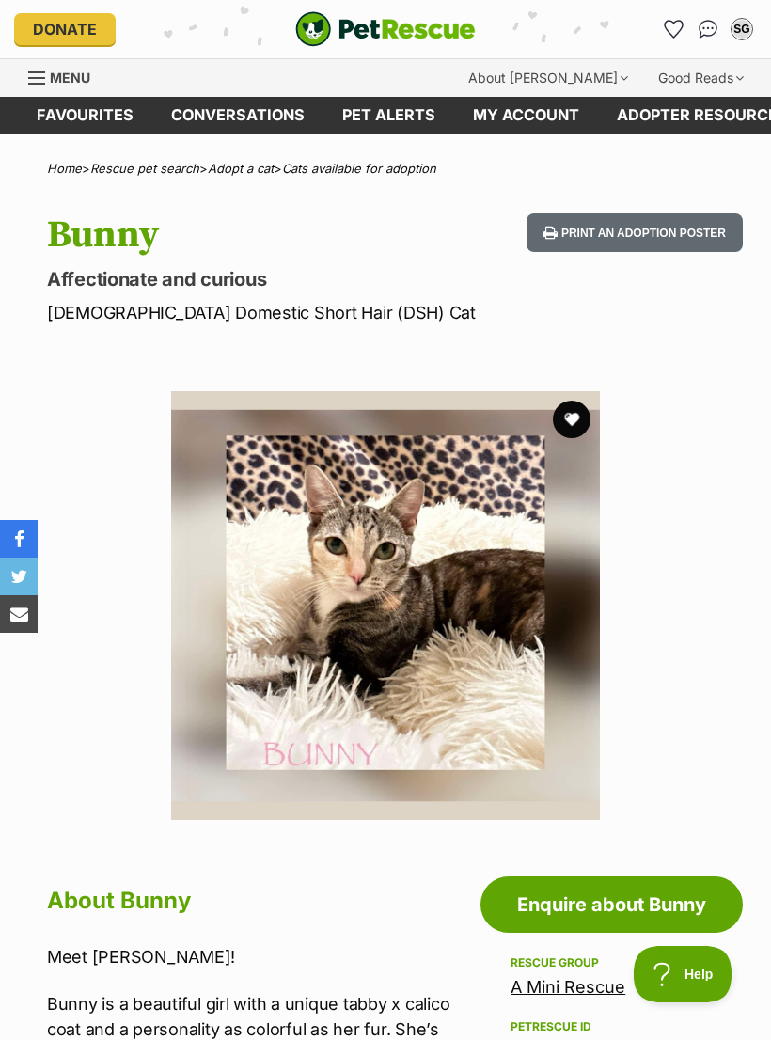
click at [463, 626] on img at bounding box center [385, 605] width 429 height 429
click at [477, 650] on img at bounding box center [385, 605] width 429 height 429
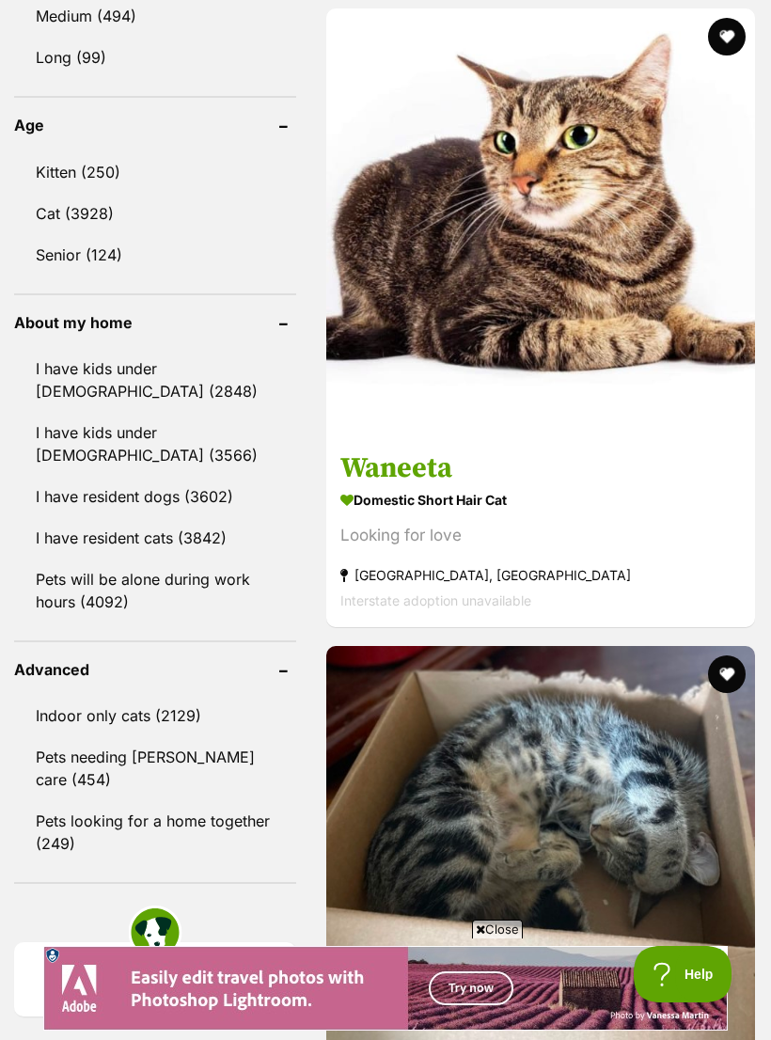
scroll to position [2094, 0]
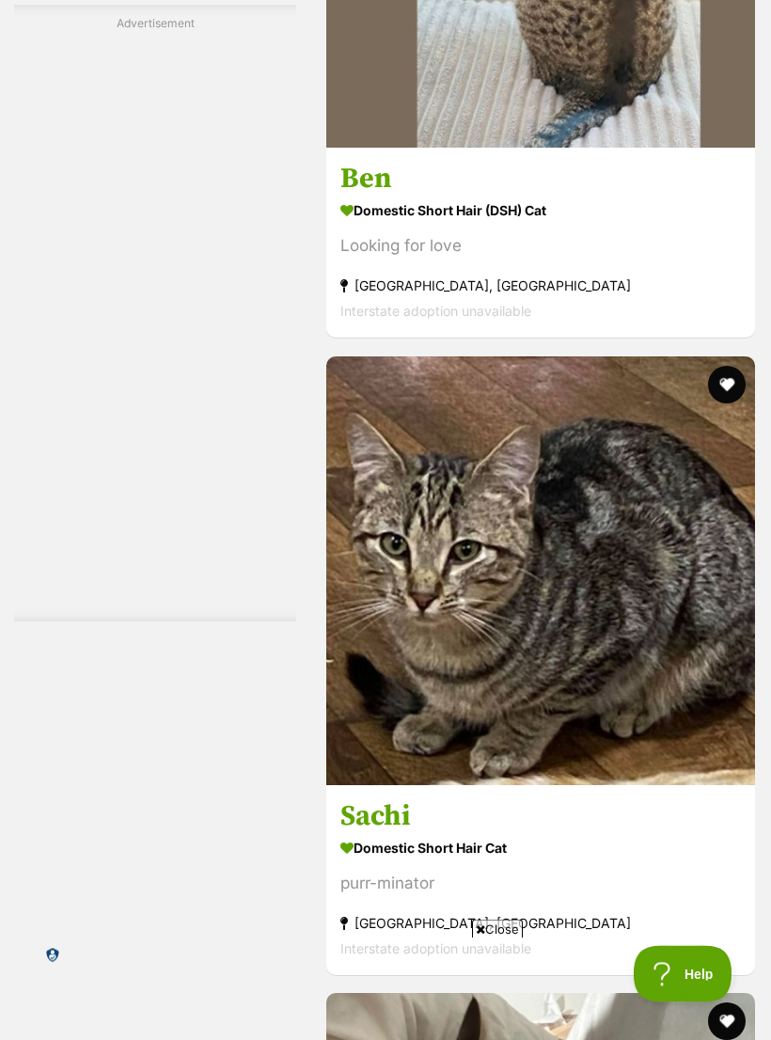
scroll to position [5719, 0]
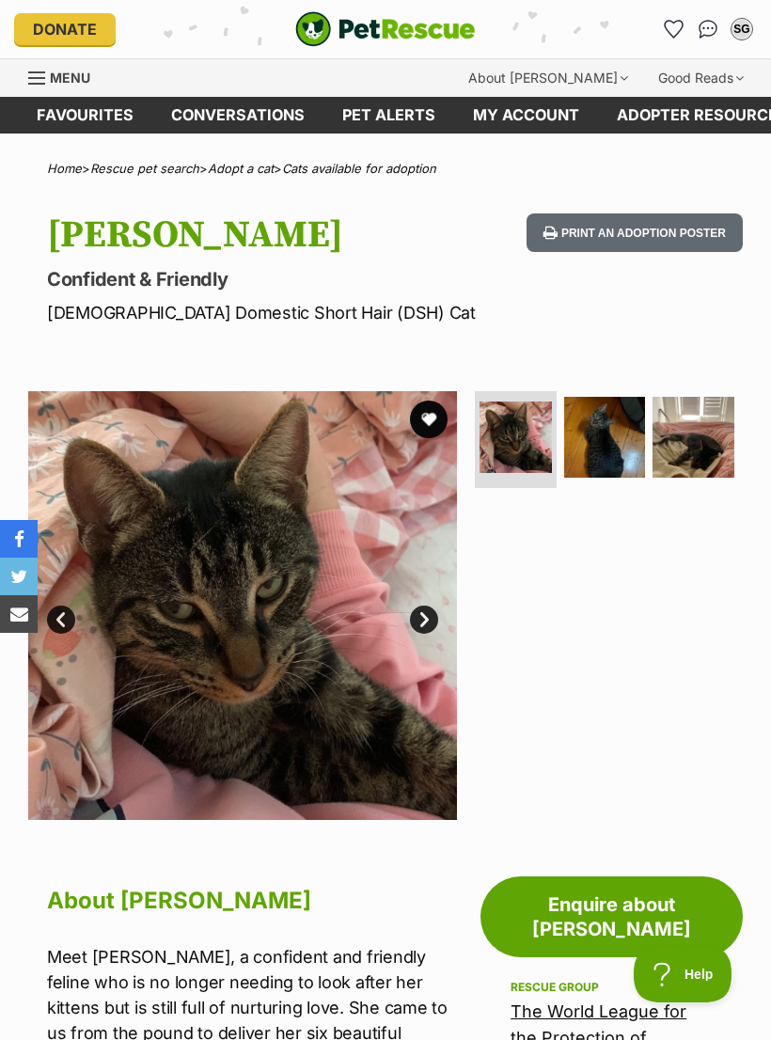
click at [619, 440] on img at bounding box center [605, 438] width 82 height 82
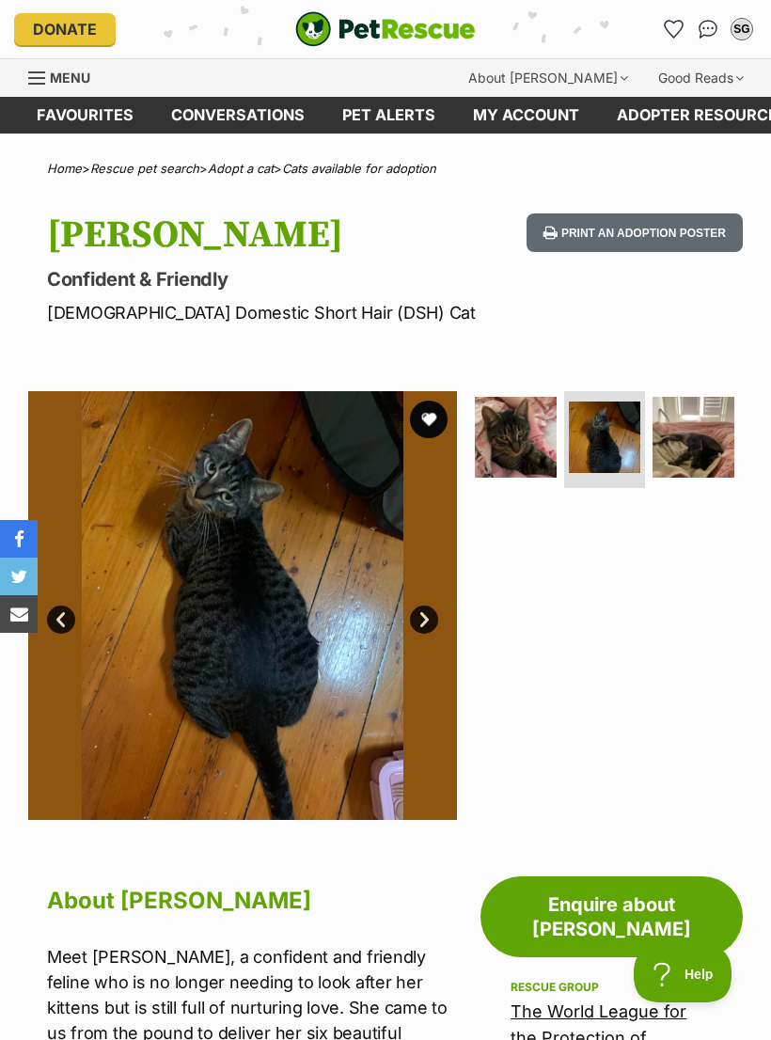
click at [694, 448] on img at bounding box center [693, 438] width 82 height 82
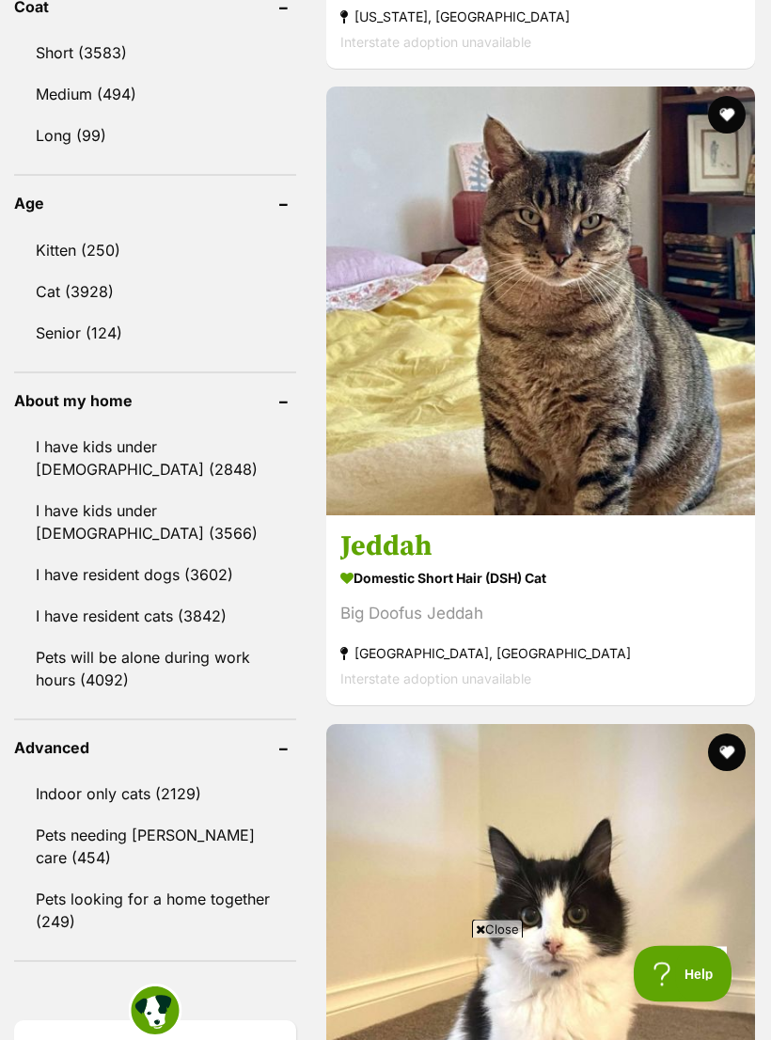
scroll to position [1987, 0]
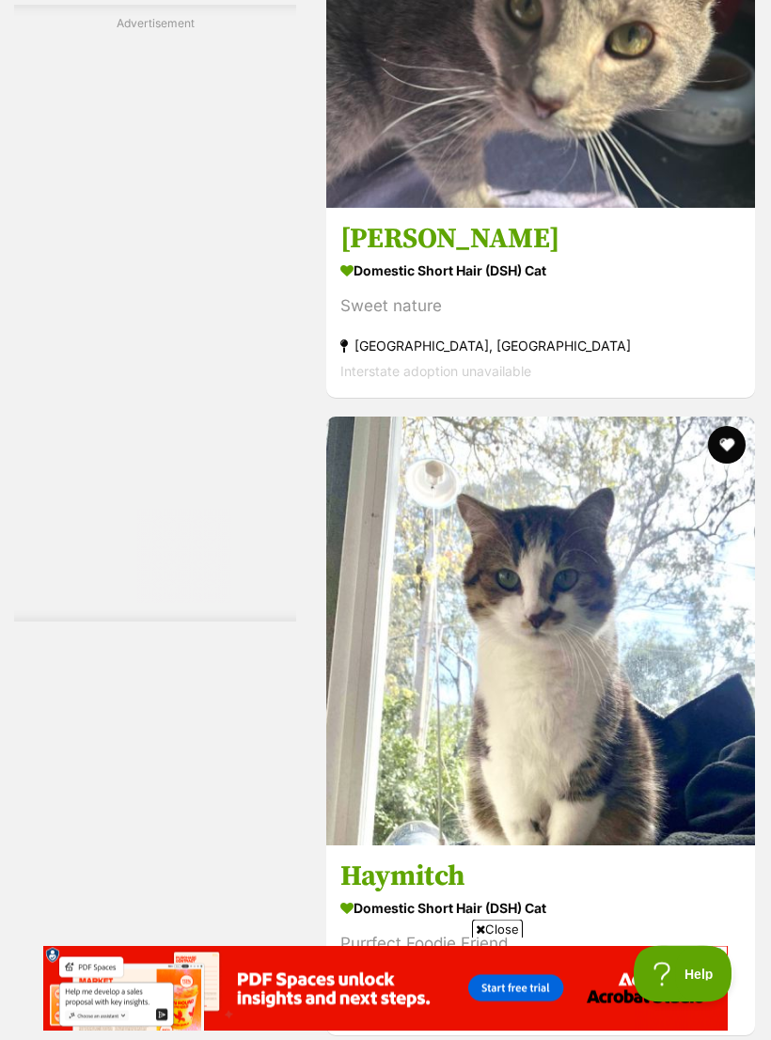
scroll to position [5810, 0]
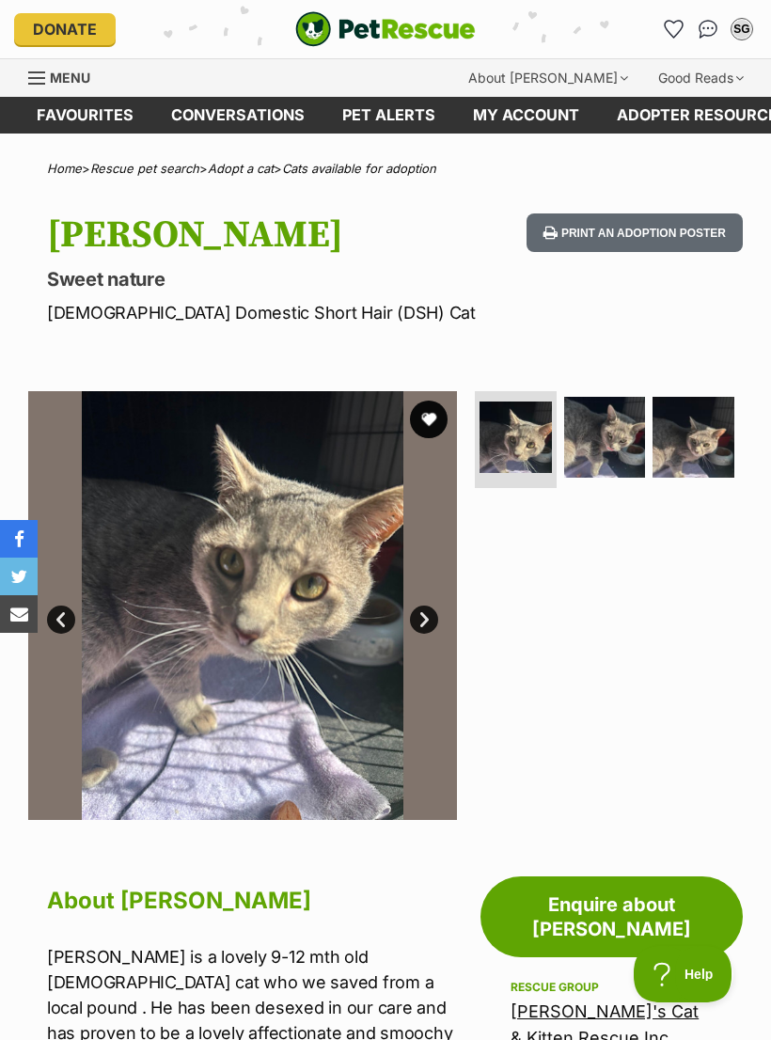
click at [607, 443] on img at bounding box center [605, 438] width 82 height 82
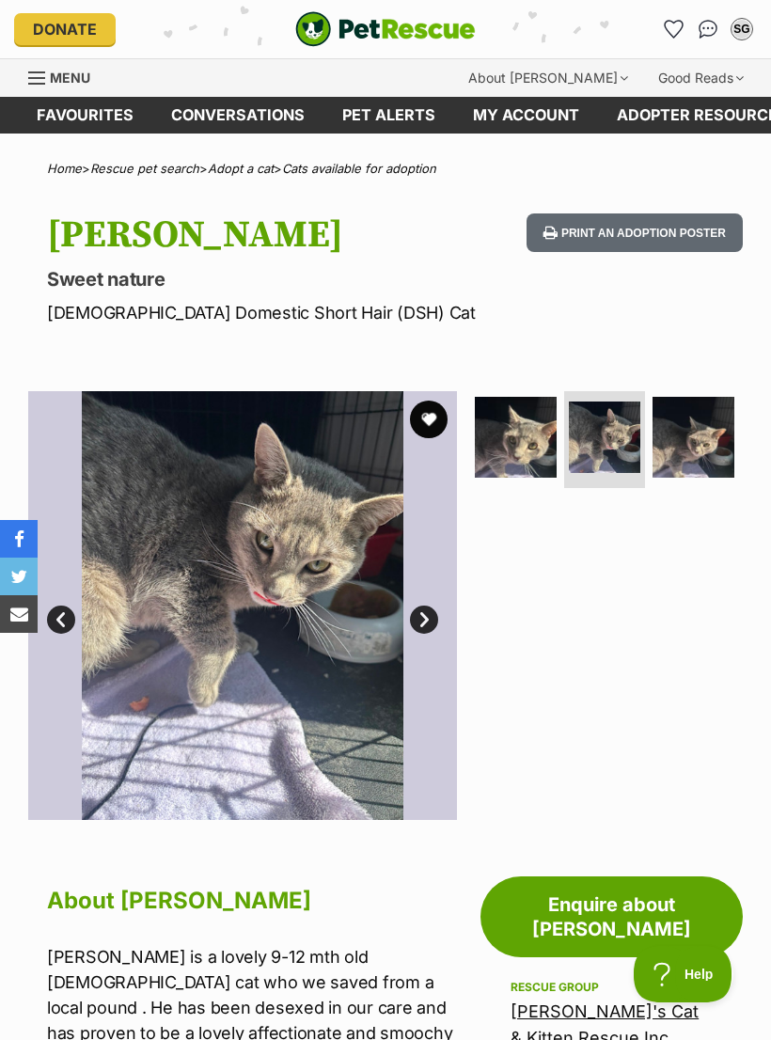
click at [701, 441] on img at bounding box center [693, 438] width 82 height 82
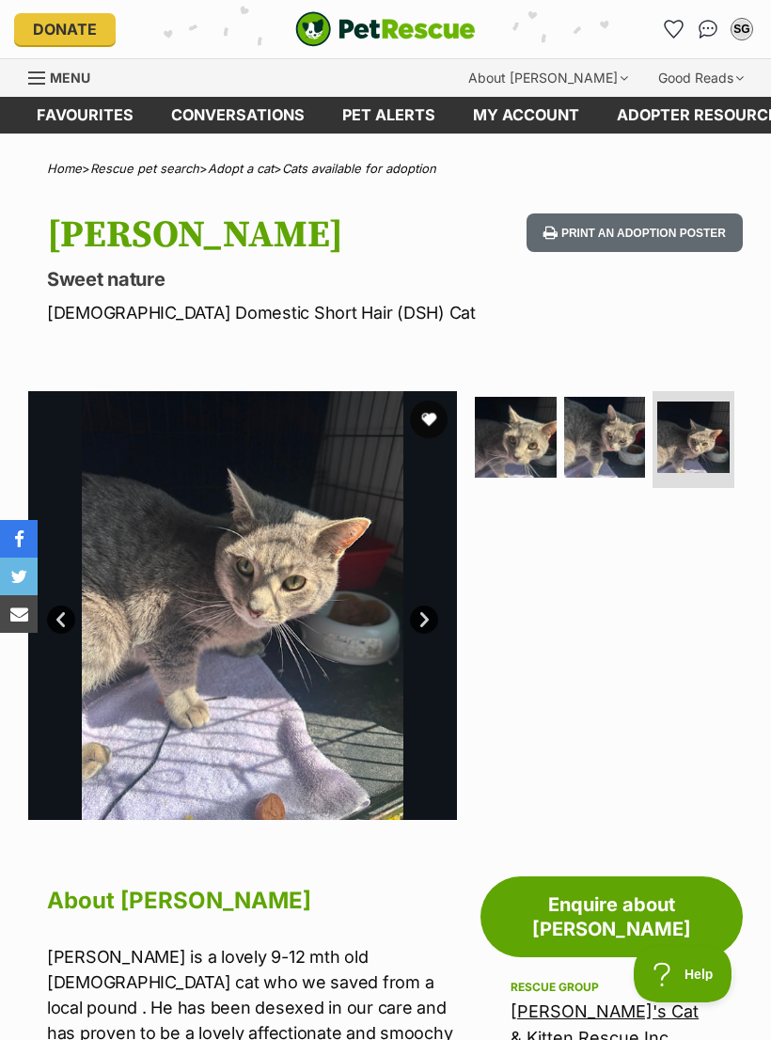
click at [622, 448] on img at bounding box center [605, 438] width 82 height 82
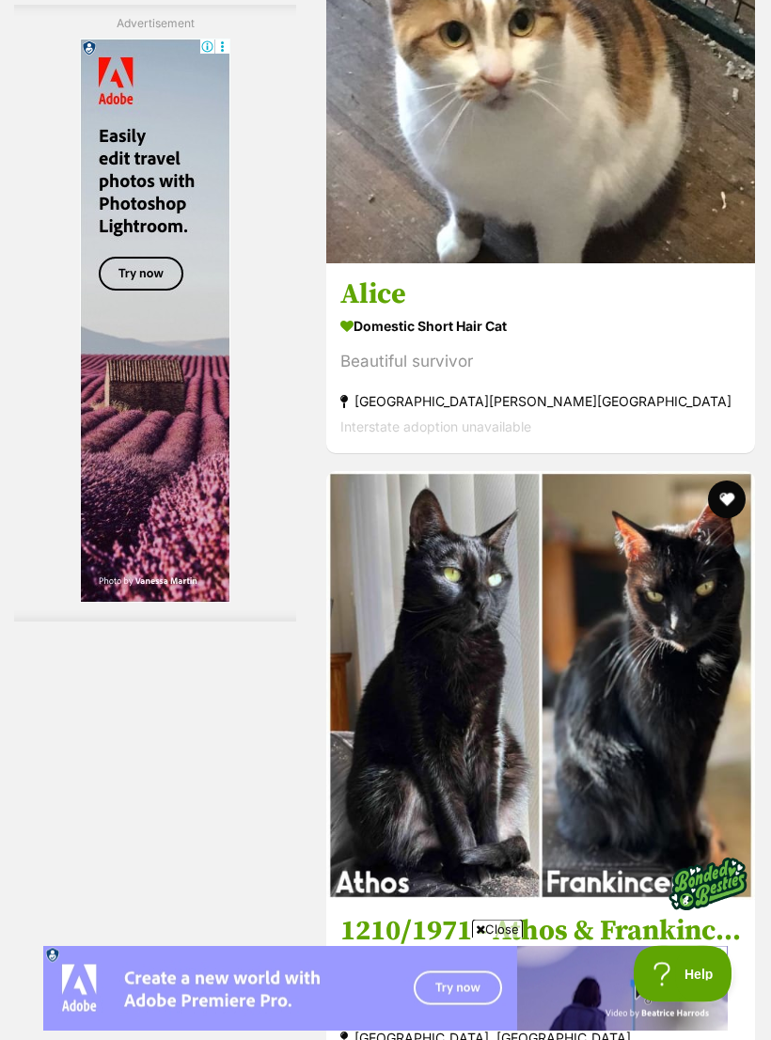
scroll to position [5989, 0]
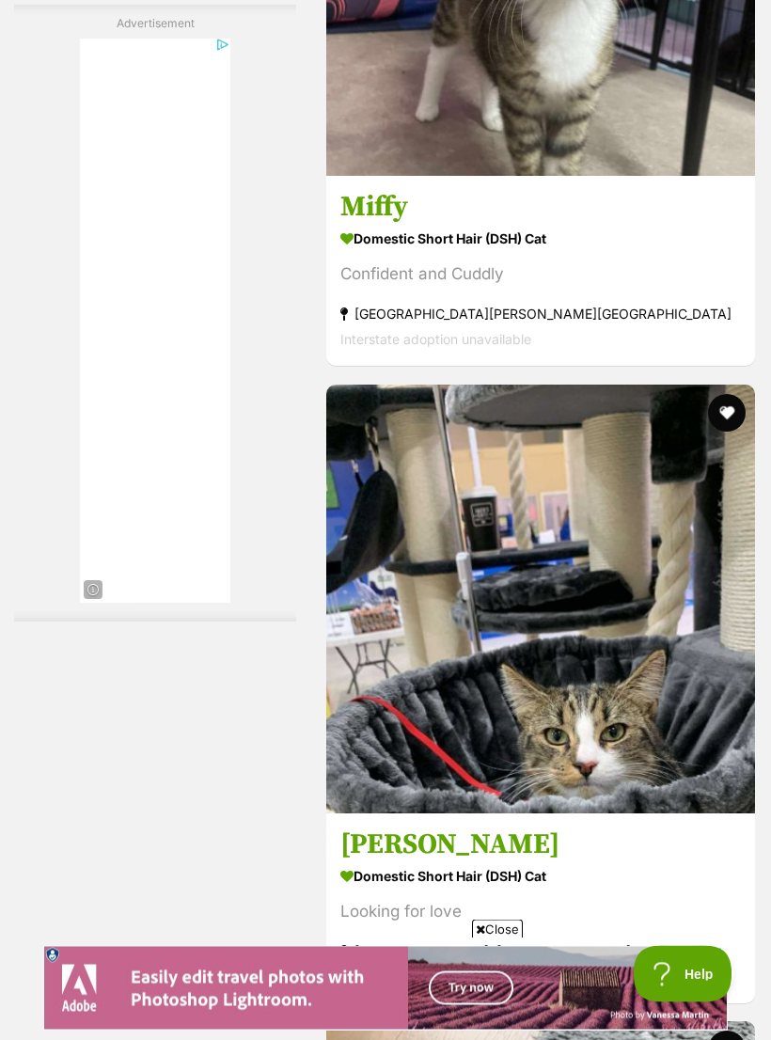
scroll to position [5691, 0]
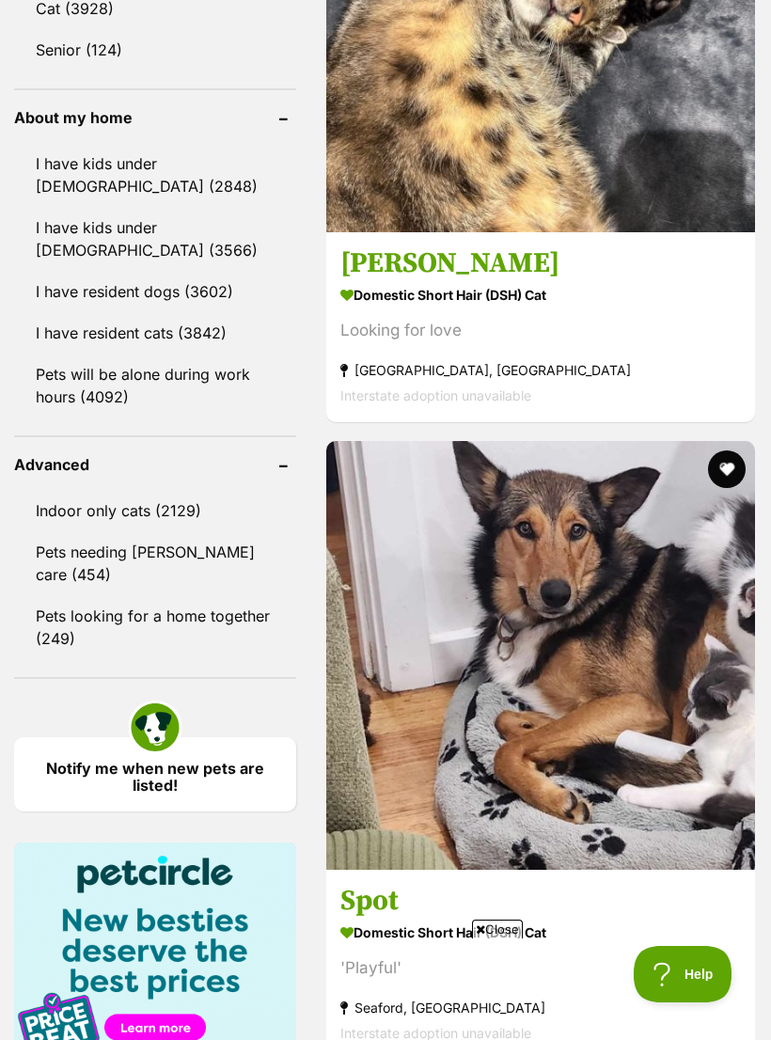
scroll to position [2321, 0]
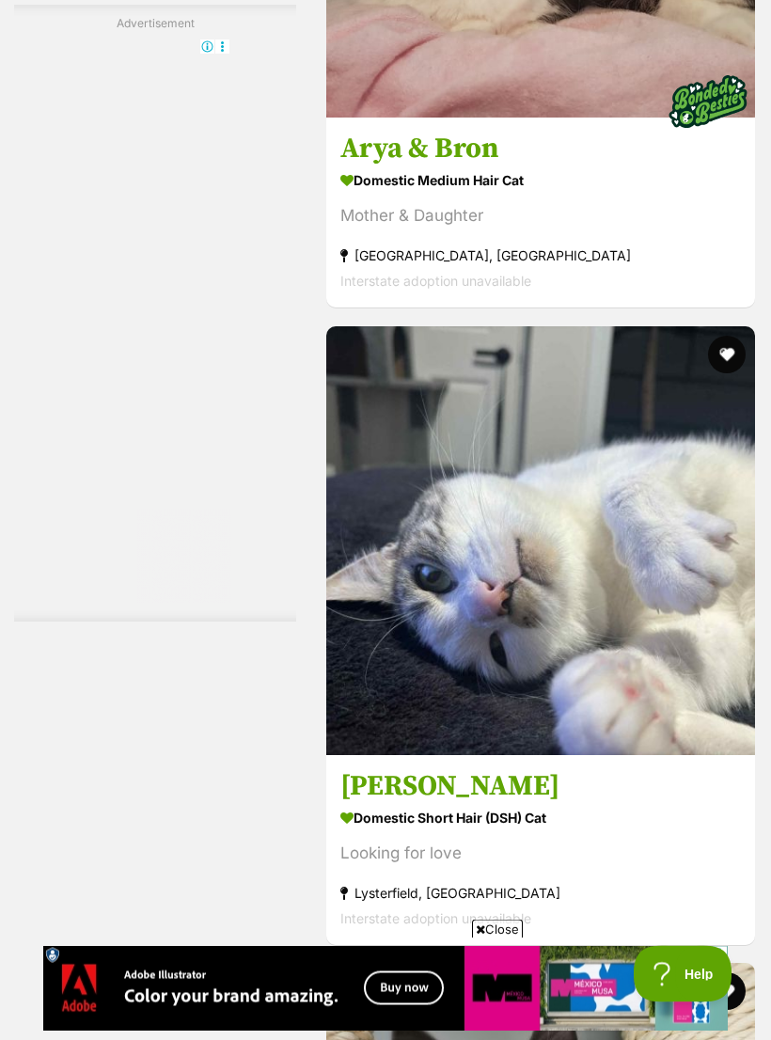
scroll to position [5898, 0]
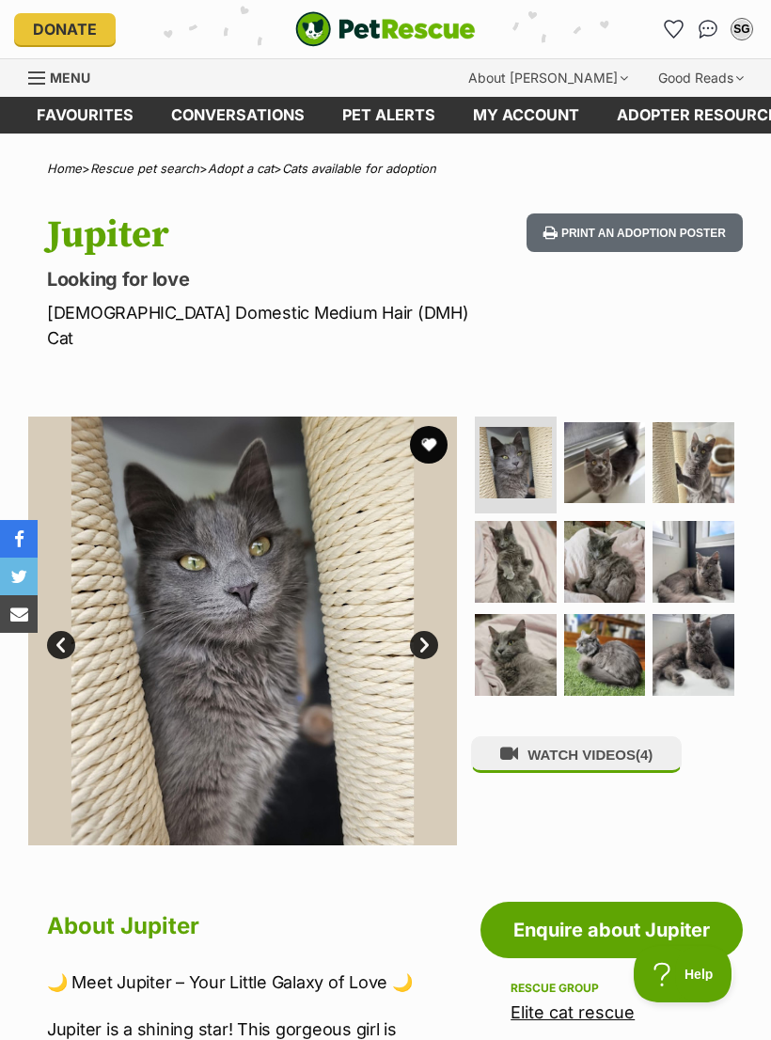
click at [525, 629] on img at bounding box center [516, 655] width 82 height 82
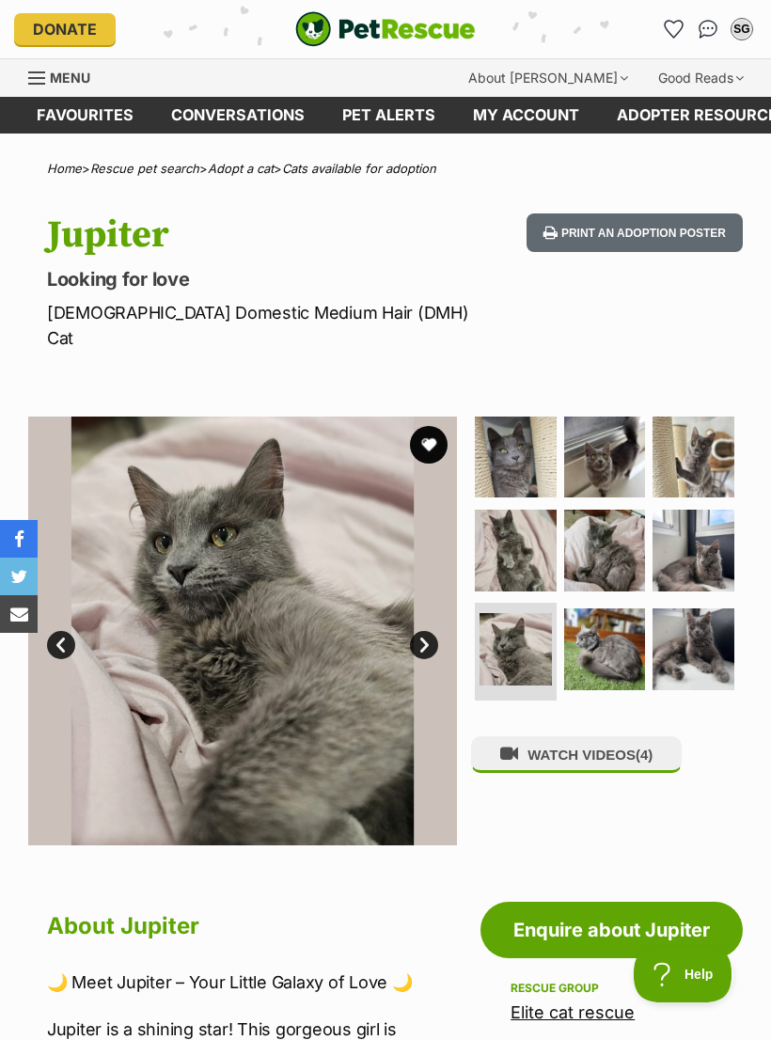
click at [615, 618] on img at bounding box center [605, 649] width 82 height 82
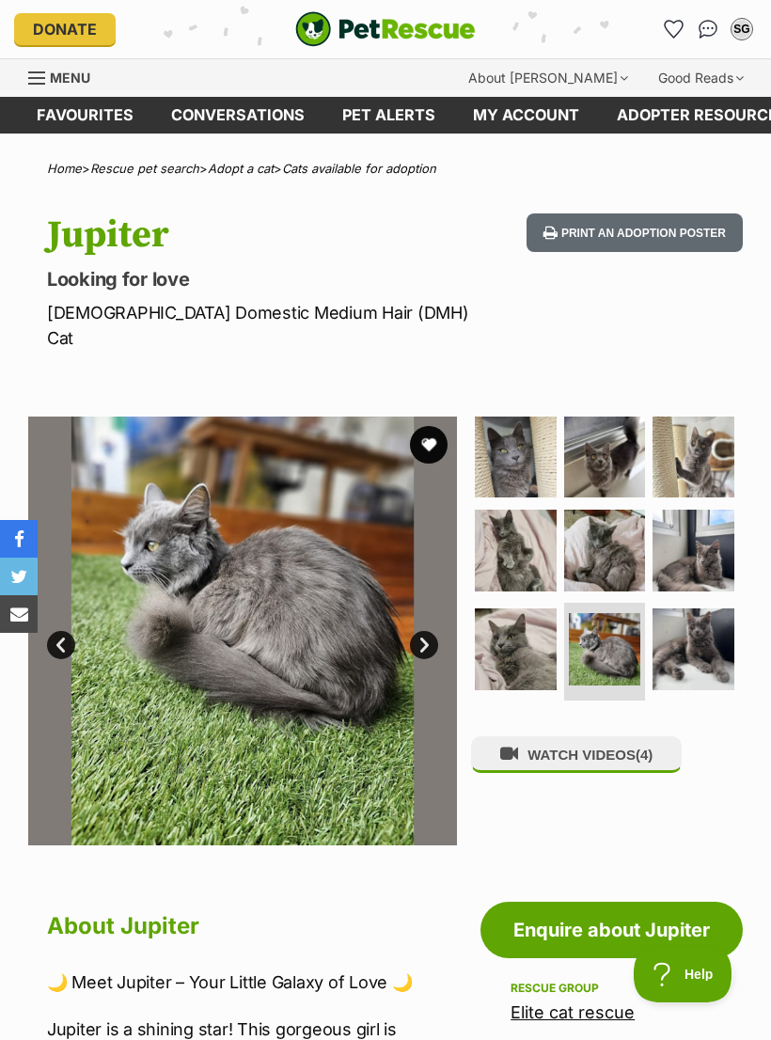
click at [624, 432] on img at bounding box center [605, 457] width 82 height 82
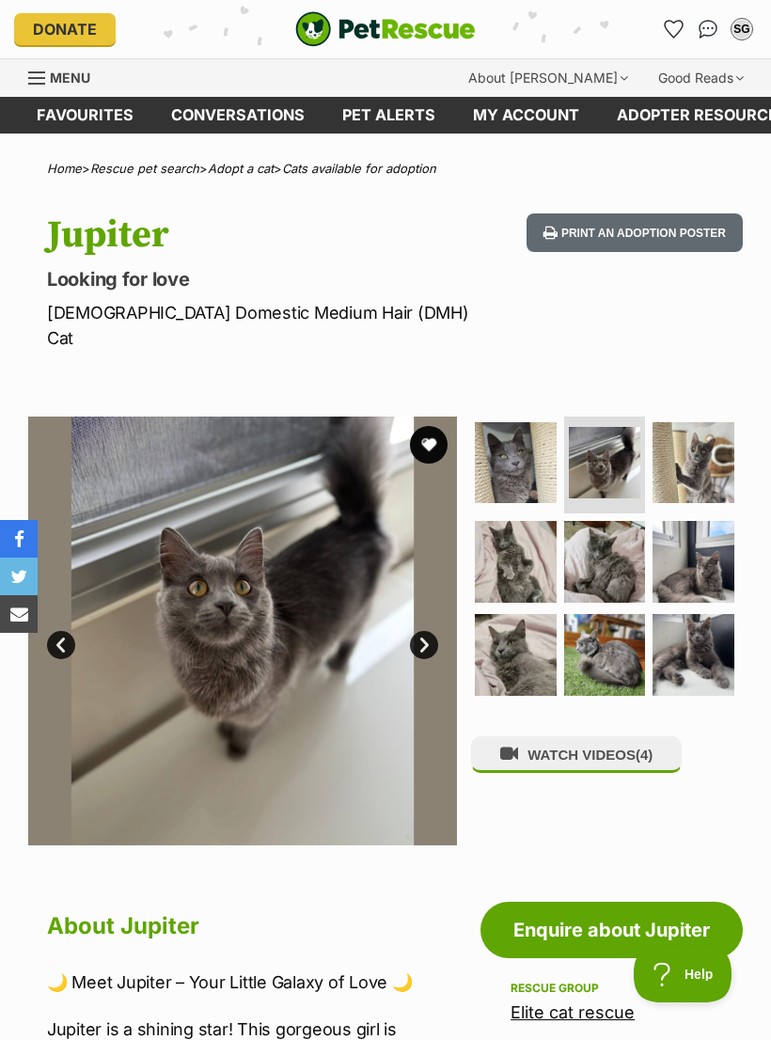
click at [706, 438] on img at bounding box center [693, 463] width 82 height 82
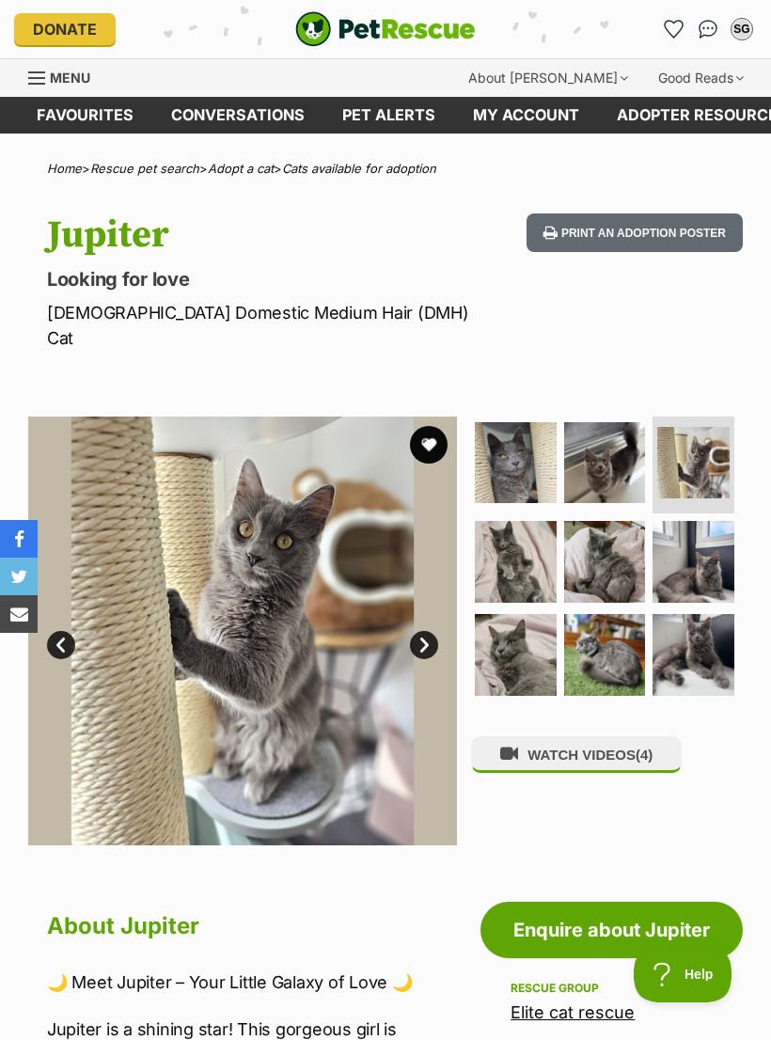
click at [516, 534] on img at bounding box center [516, 562] width 82 height 82
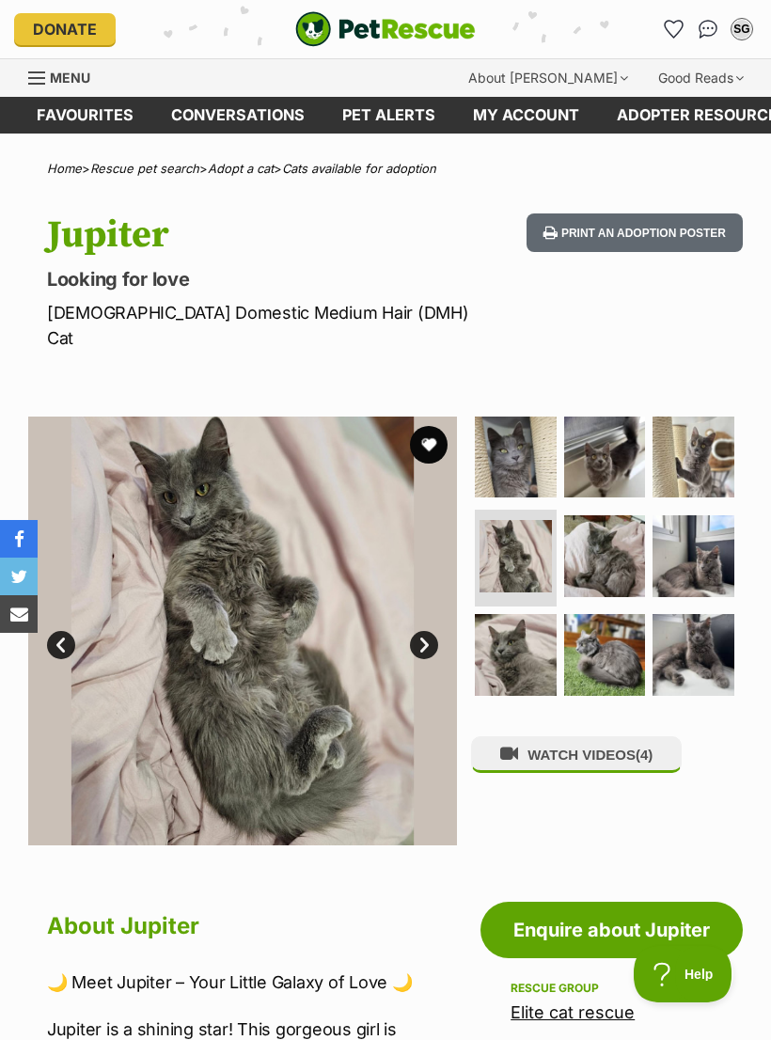
click at [618, 526] on img at bounding box center [605, 556] width 82 height 82
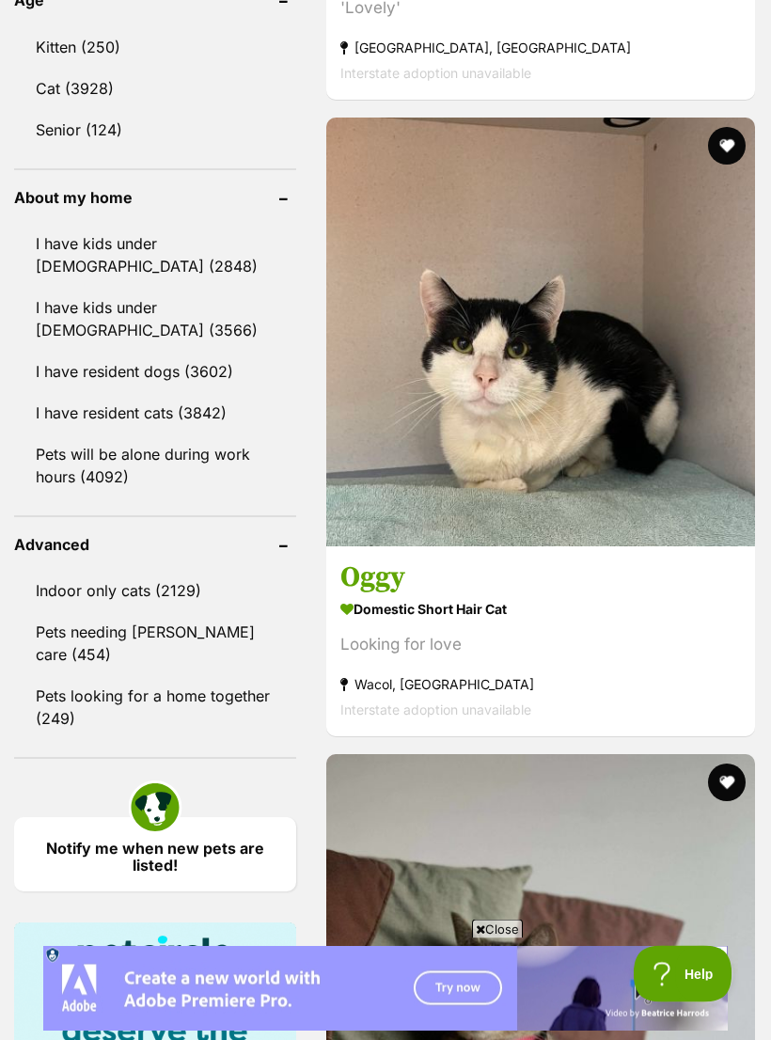
scroll to position [2191, 0]
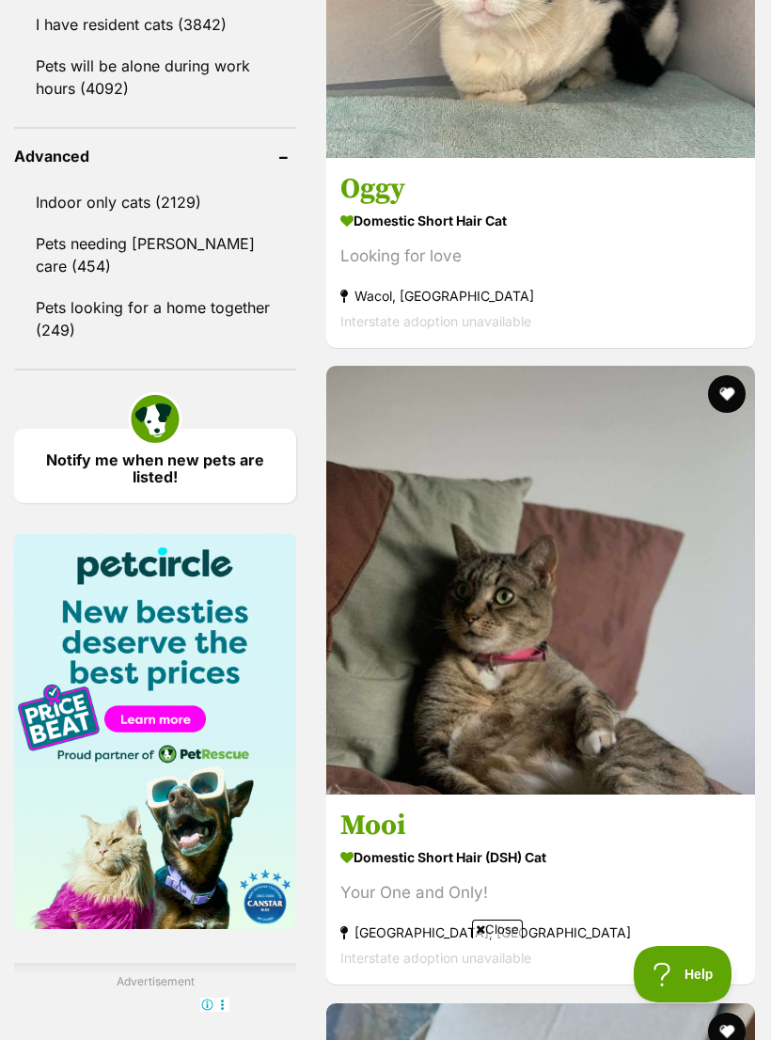
scroll to position [0, 0]
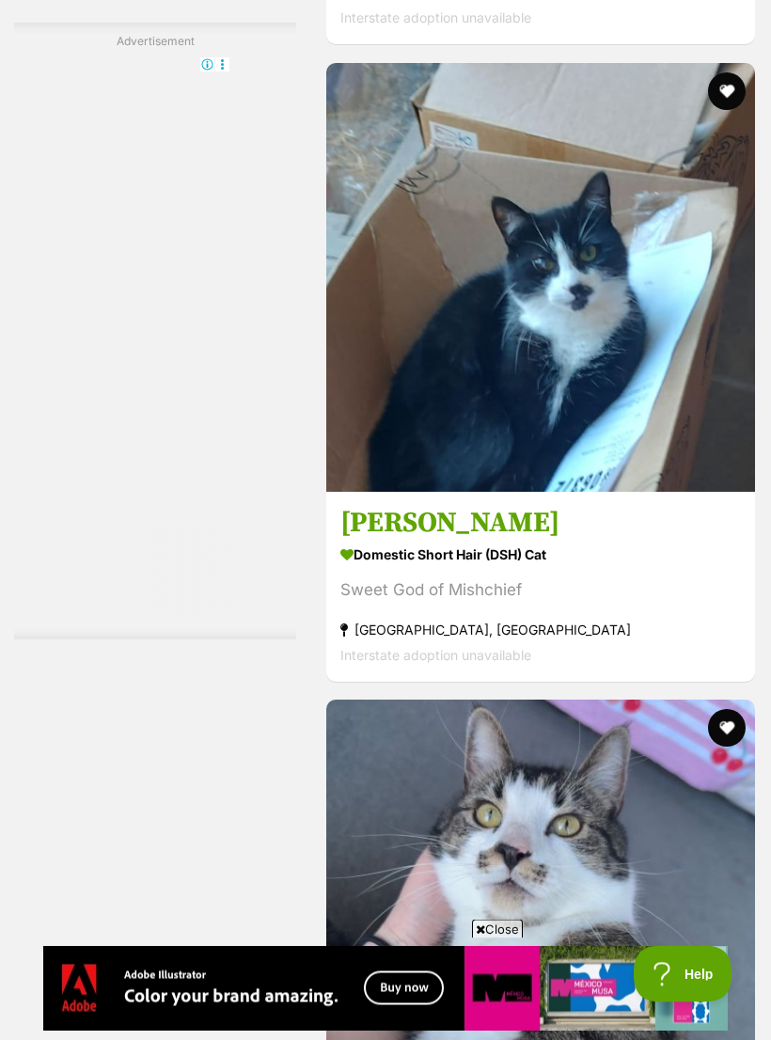
scroll to position [3519, 0]
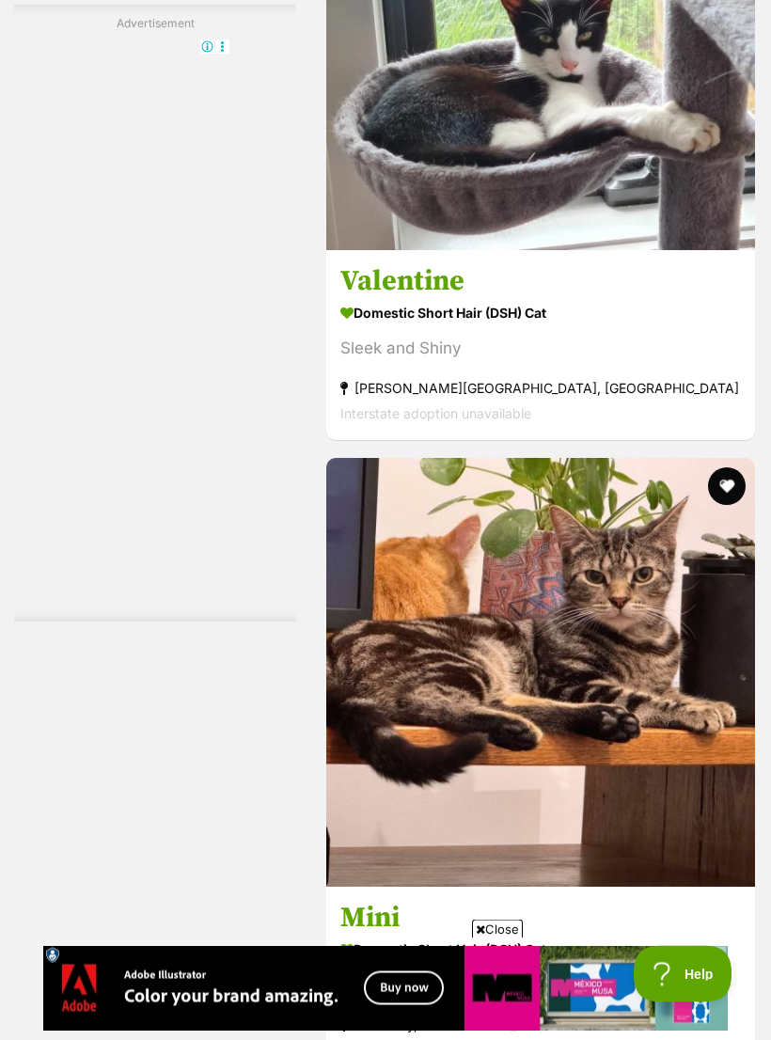
scroll to position [6002, 0]
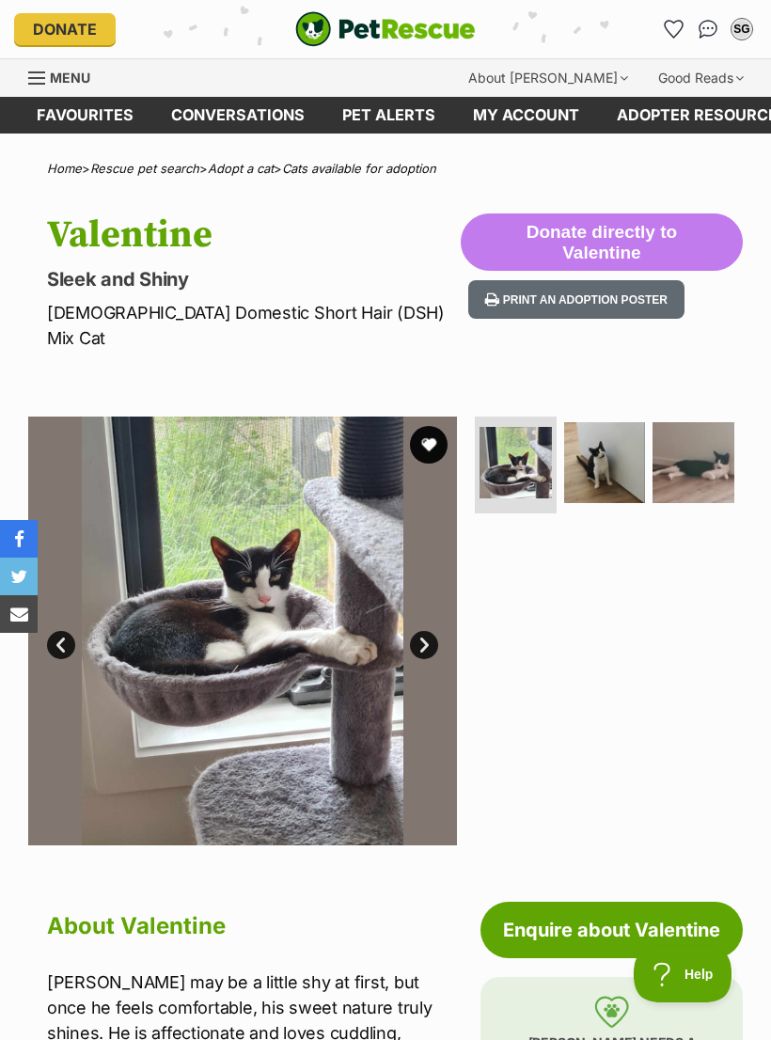
click at [617, 438] on img at bounding box center [605, 463] width 82 height 82
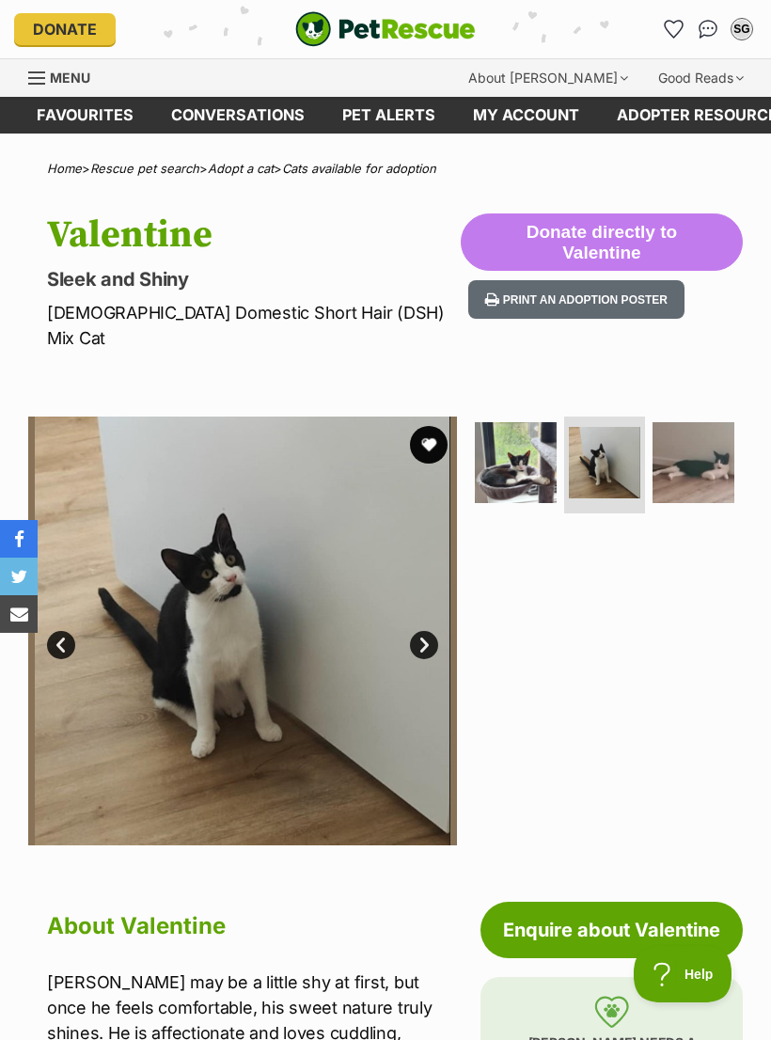
click at [713, 439] on img at bounding box center [693, 463] width 82 height 82
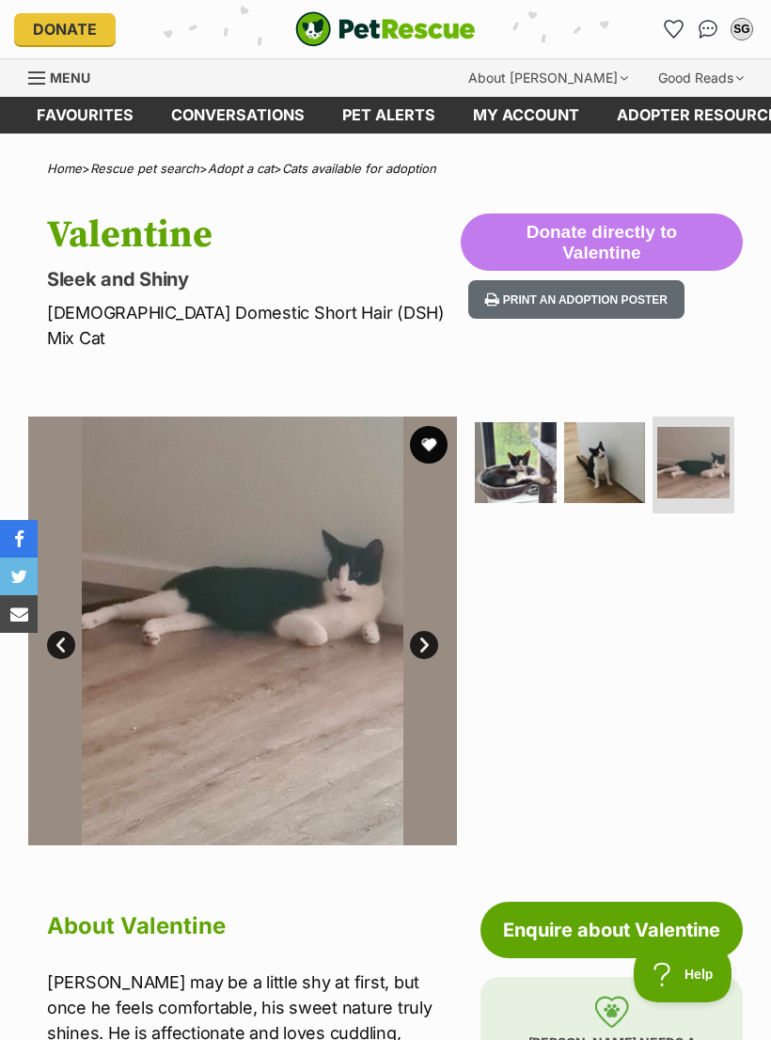
click at [532, 428] on img at bounding box center [516, 463] width 82 height 82
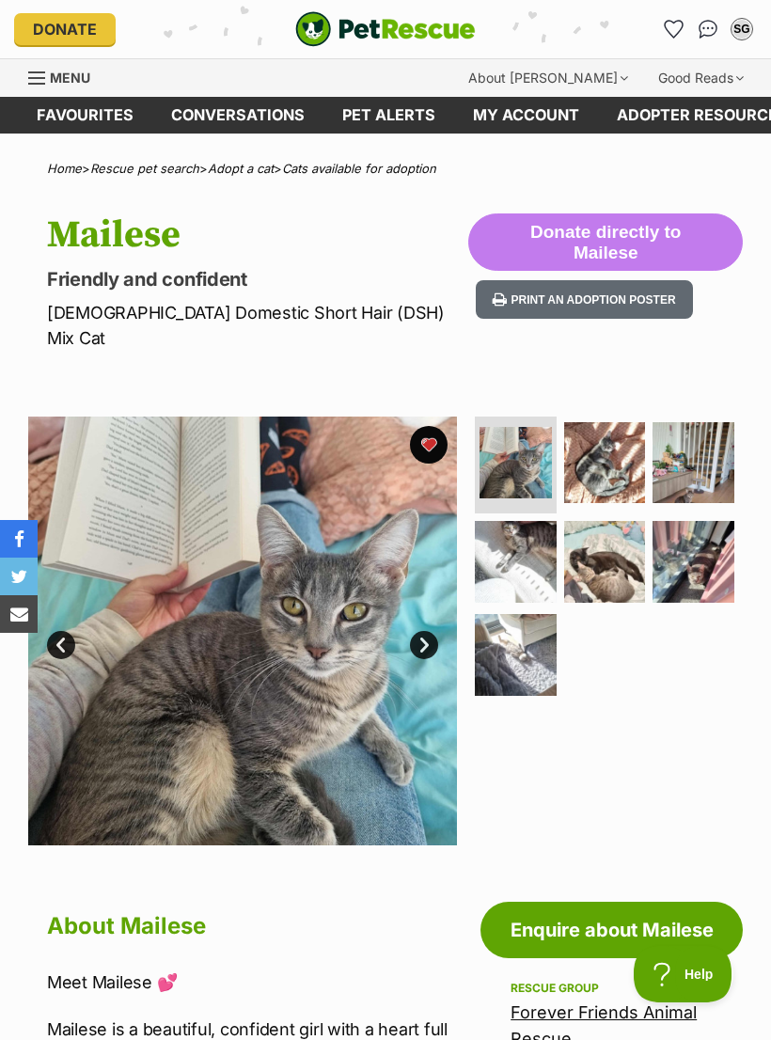
click at [610, 438] on img at bounding box center [605, 463] width 82 height 82
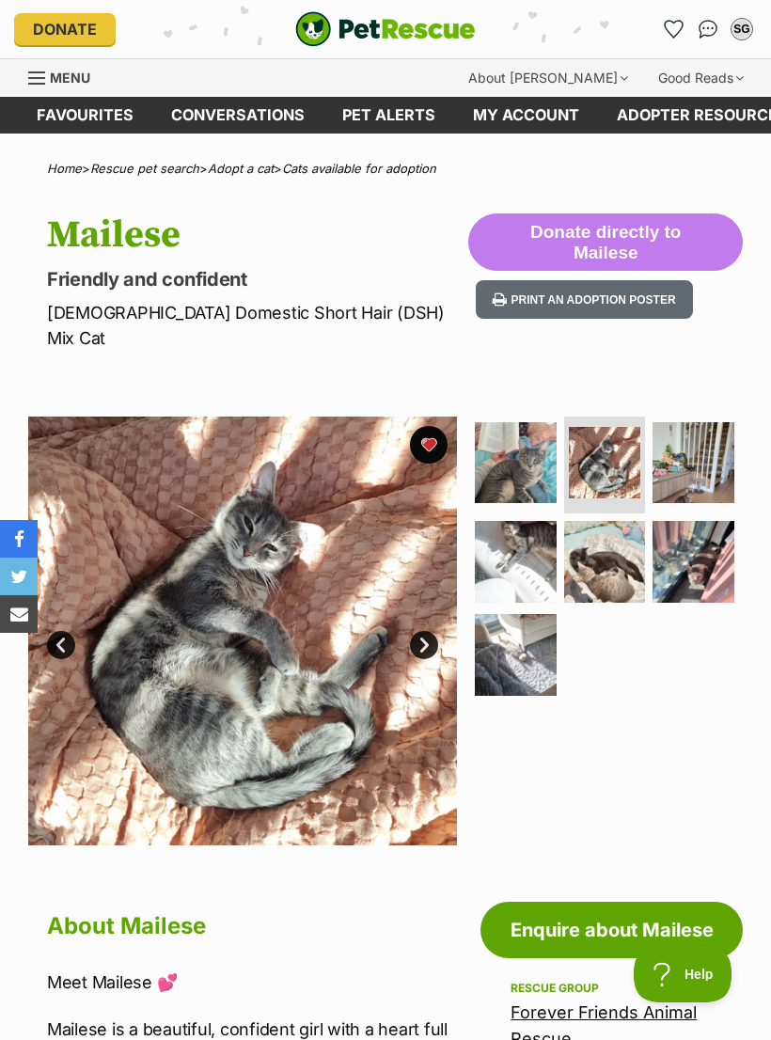
click at [693, 436] on img at bounding box center [693, 463] width 82 height 82
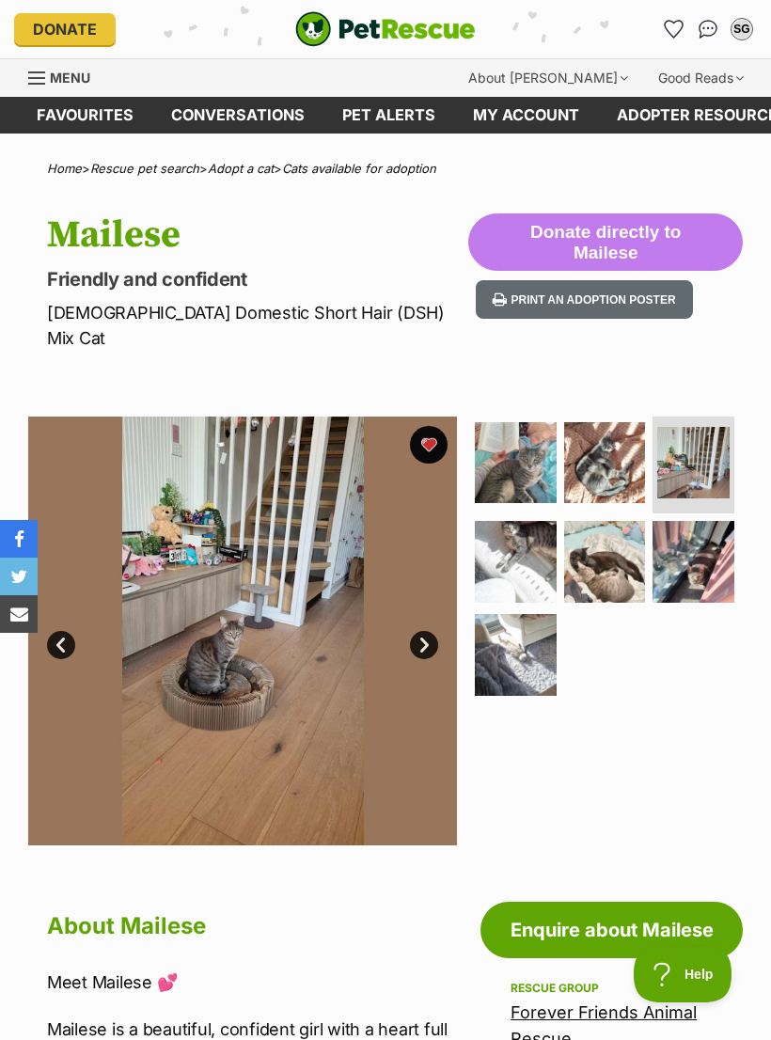
click at [524, 527] on img at bounding box center [516, 562] width 82 height 82
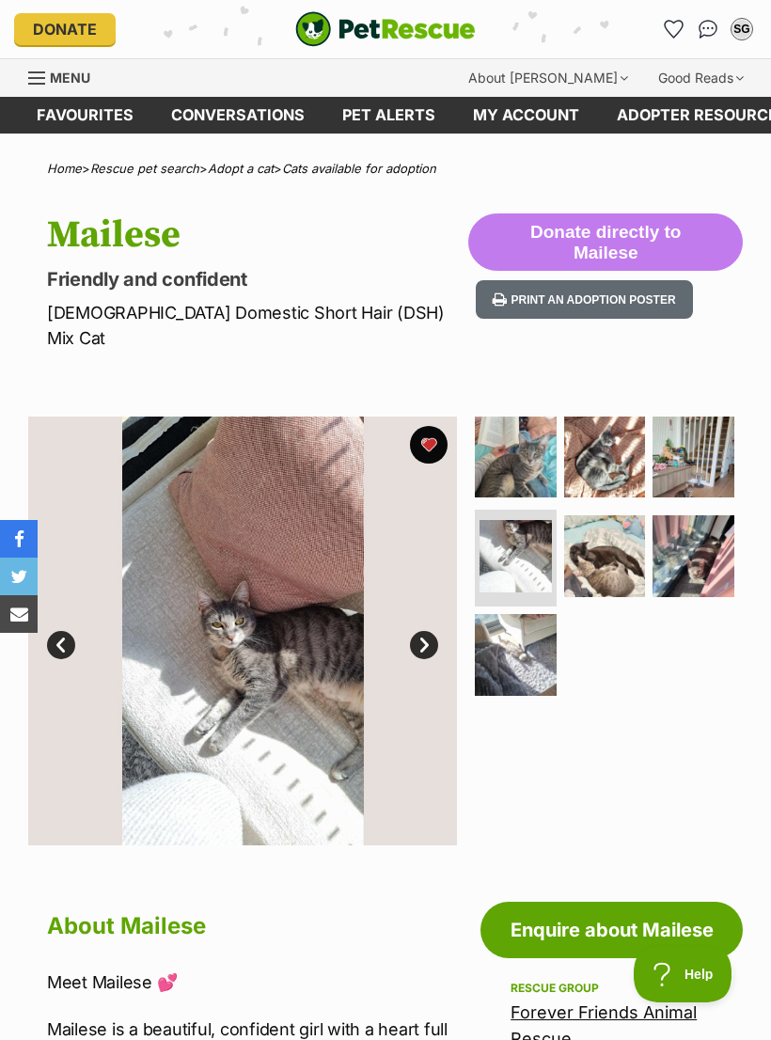
click at [605, 527] on img at bounding box center [605, 556] width 82 height 82
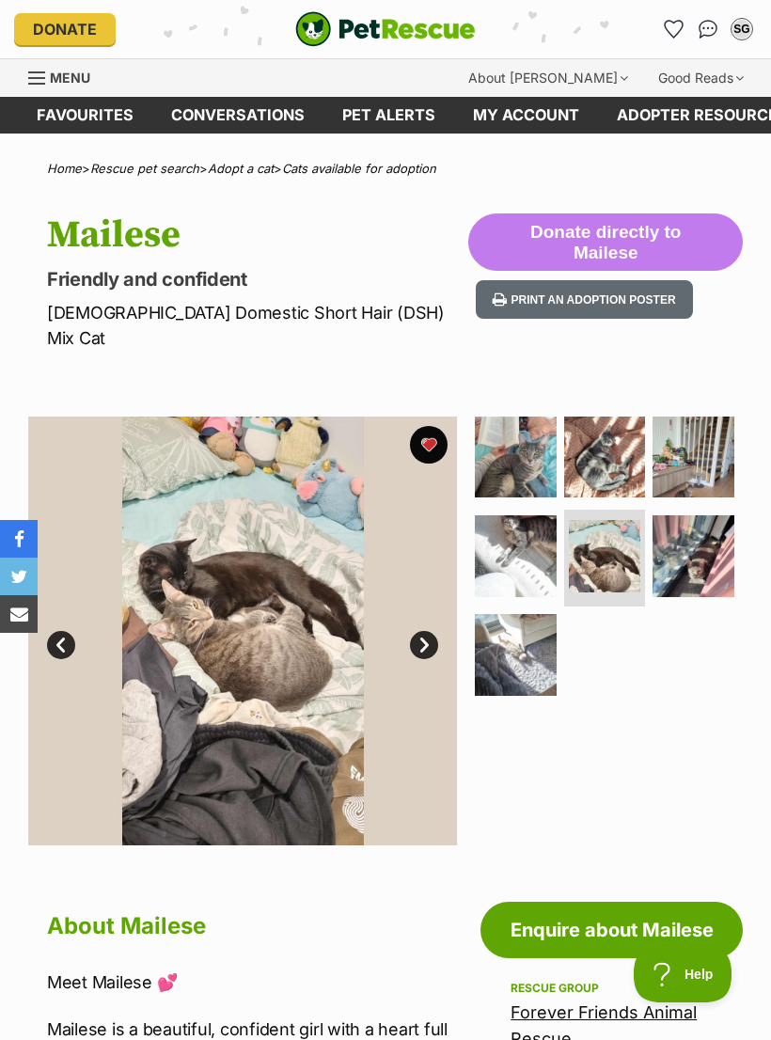
click at [684, 537] on img at bounding box center [693, 556] width 82 height 82
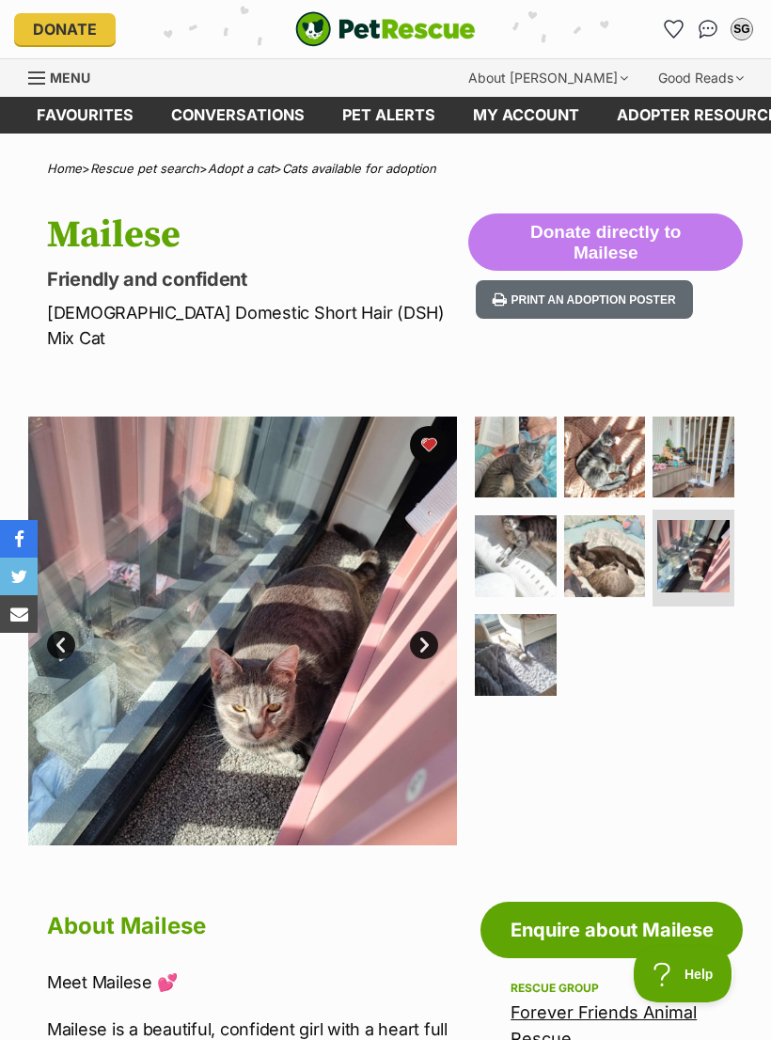
click at [536, 626] on img at bounding box center [516, 655] width 82 height 82
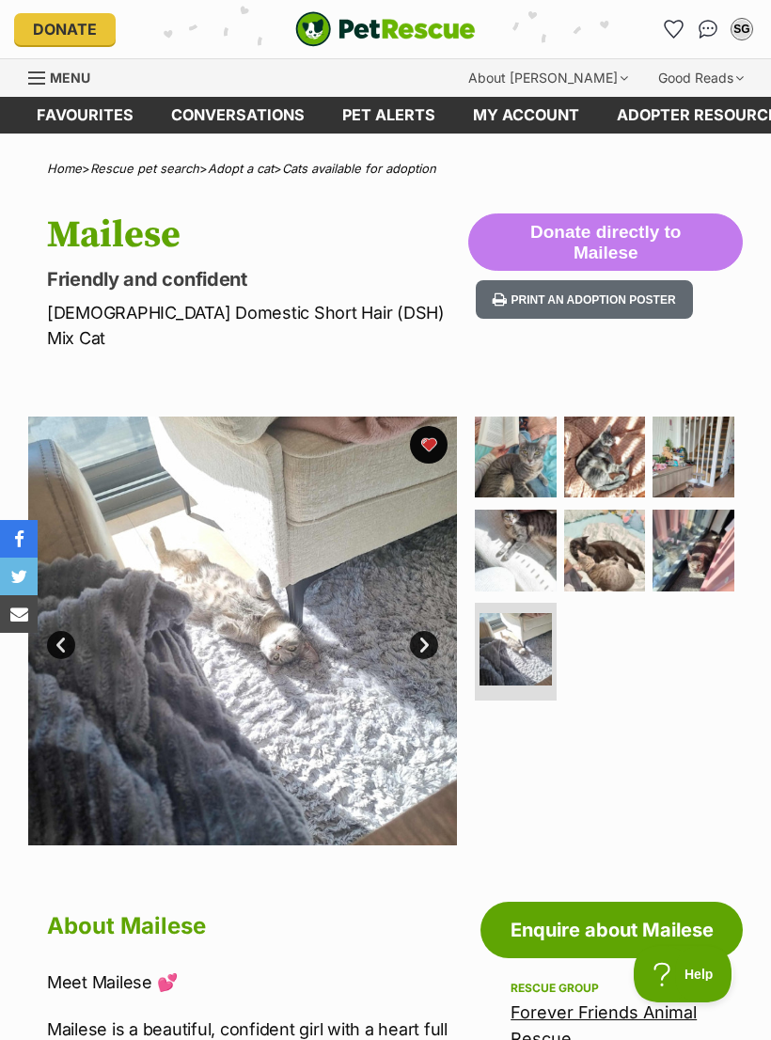
click at [540, 434] on img at bounding box center [516, 457] width 82 height 82
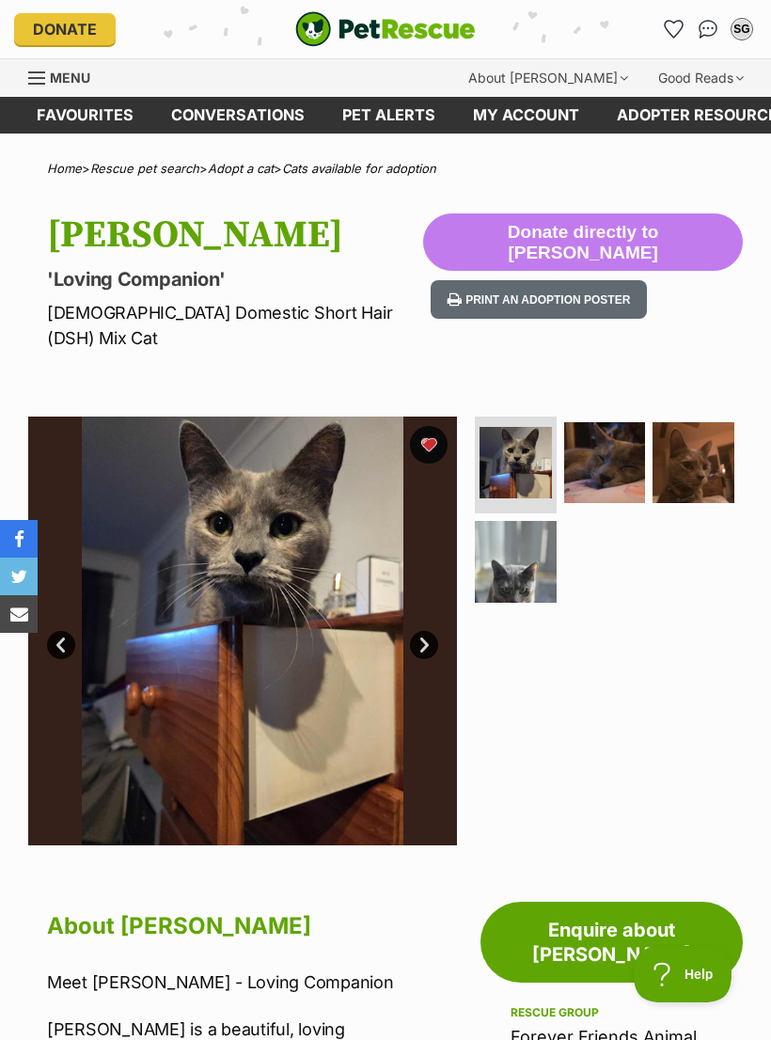
click at [698, 454] on img at bounding box center [693, 463] width 82 height 82
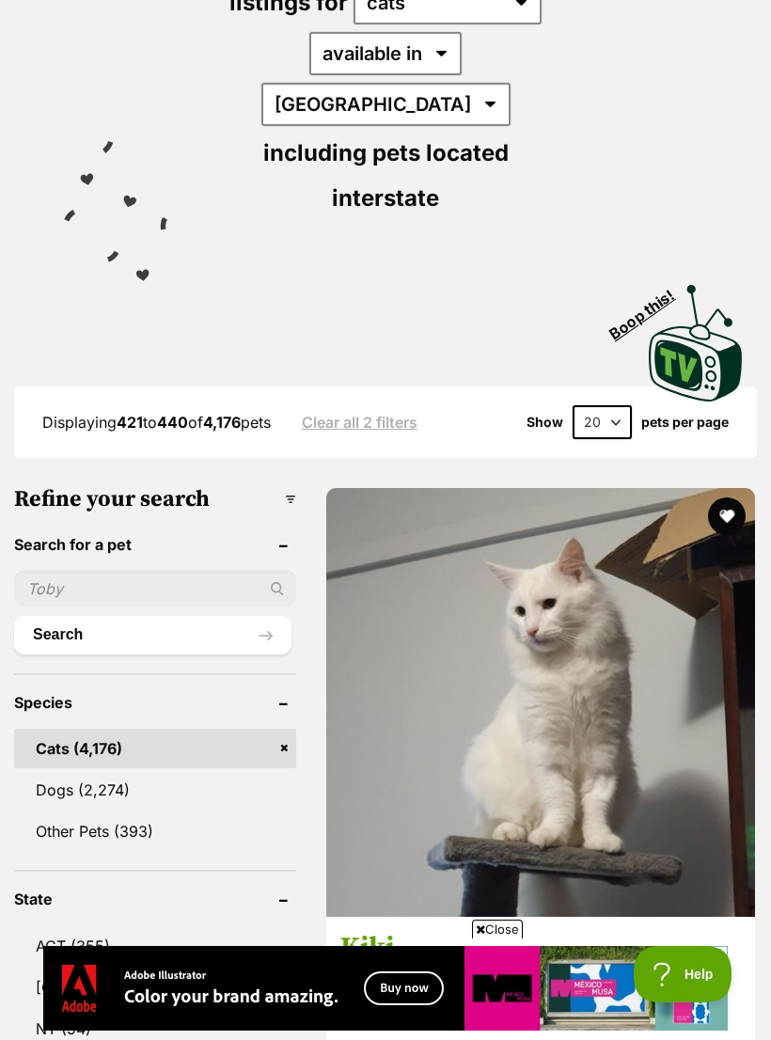
click at [427, 601] on img at bounding box center [540, 702] width 429 height 429
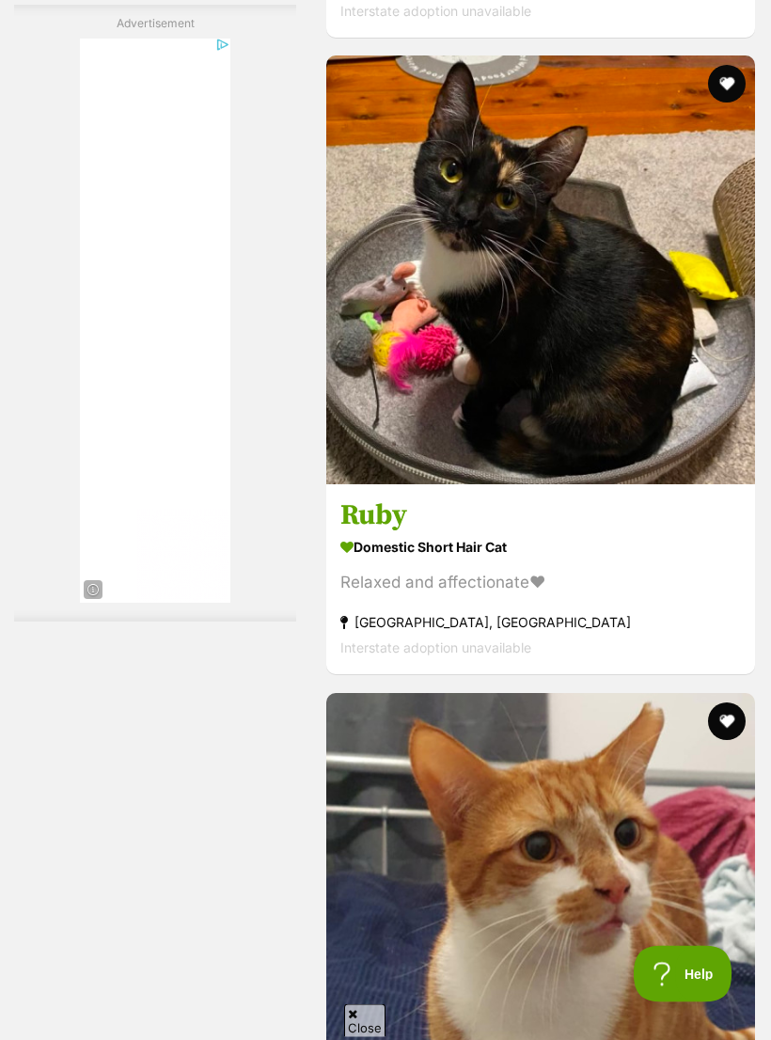
scroll to position [5534, 0]
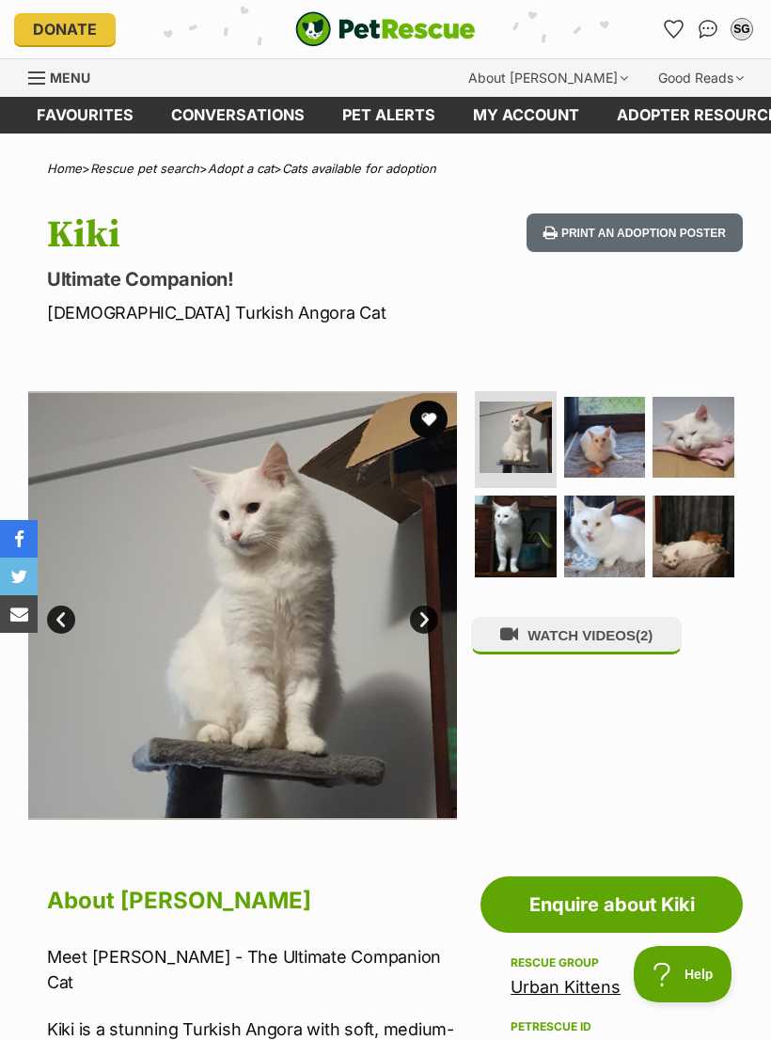
click at [616, 533] on img at bounding box center [605, 536] width 82 height 82
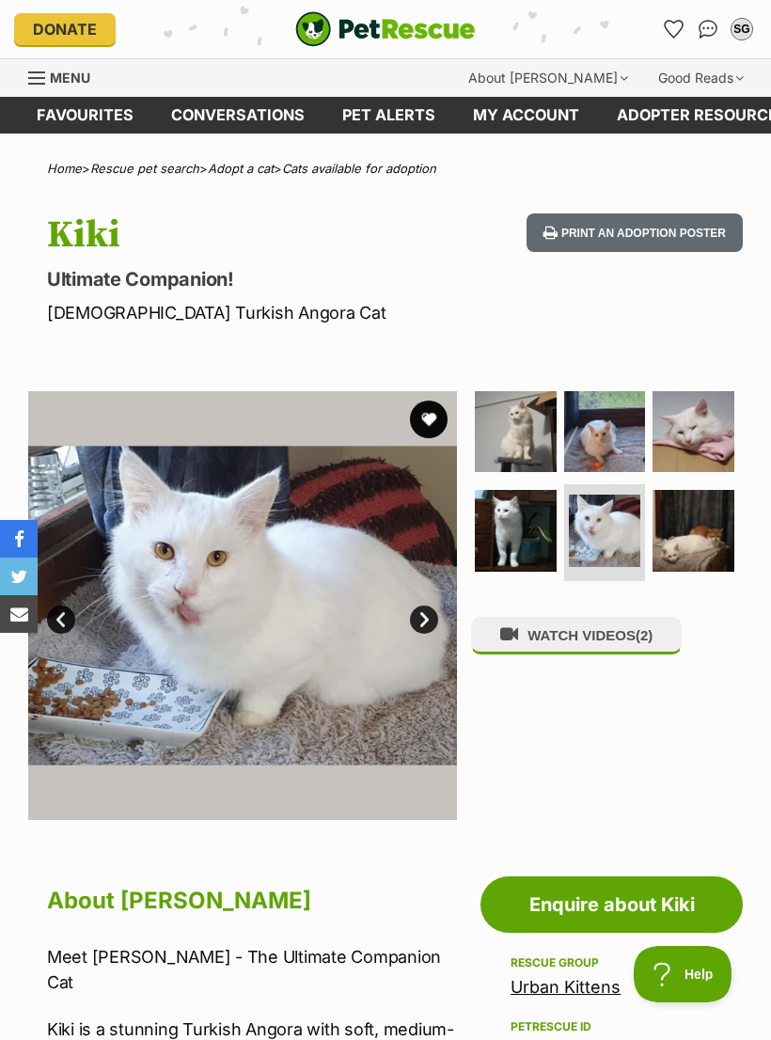
click at [683, 548] on img at bounding box center [693, 531] width 82 height 82
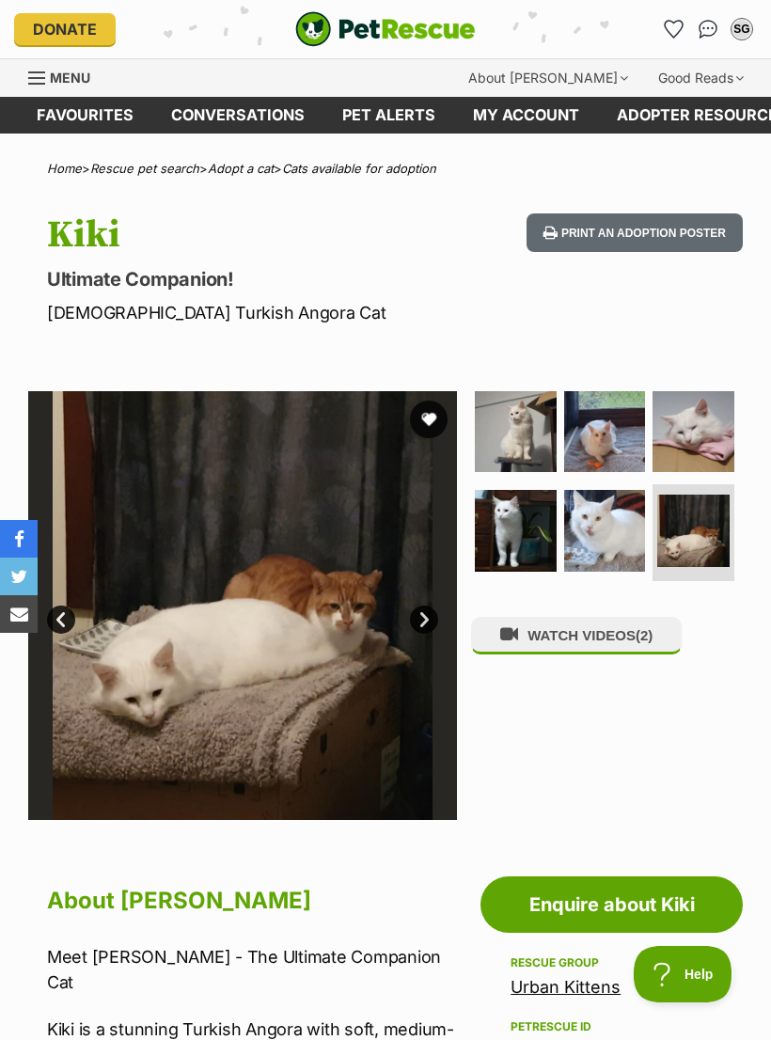
click at [631, 624] on button "WATCH VIDEOS (2)" at bounding box center [576, 635] width 211 height 37
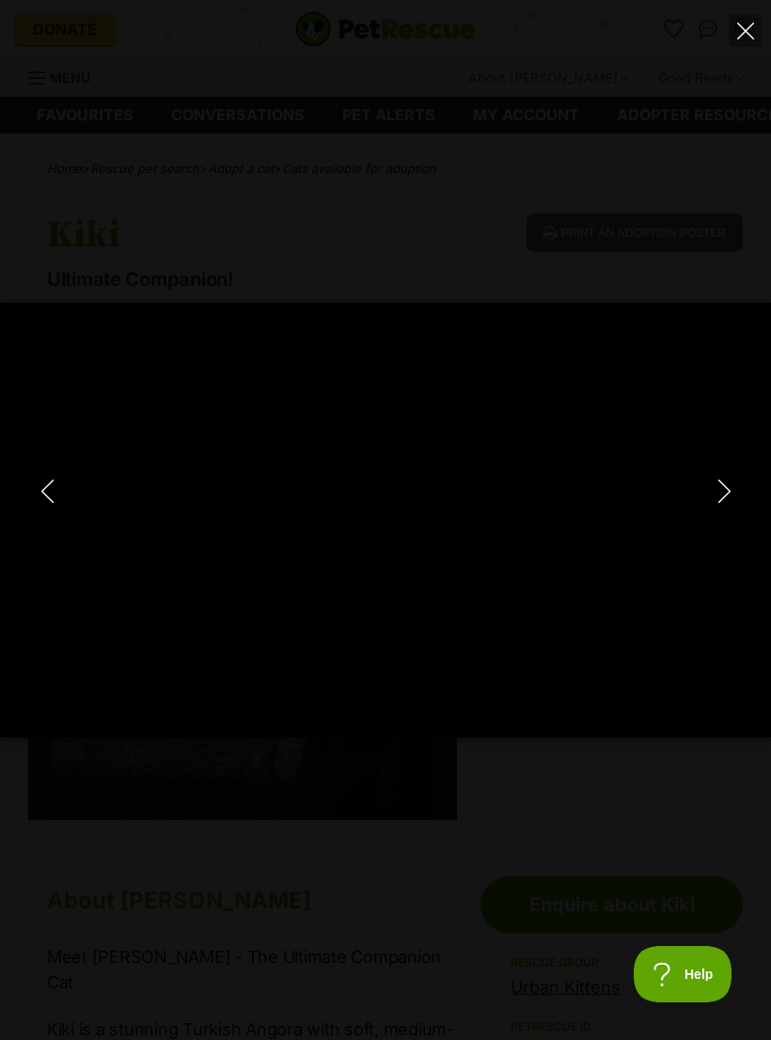
click at [738, 44] on button "Close" at bounding box center [745, 30] width 33 height 33
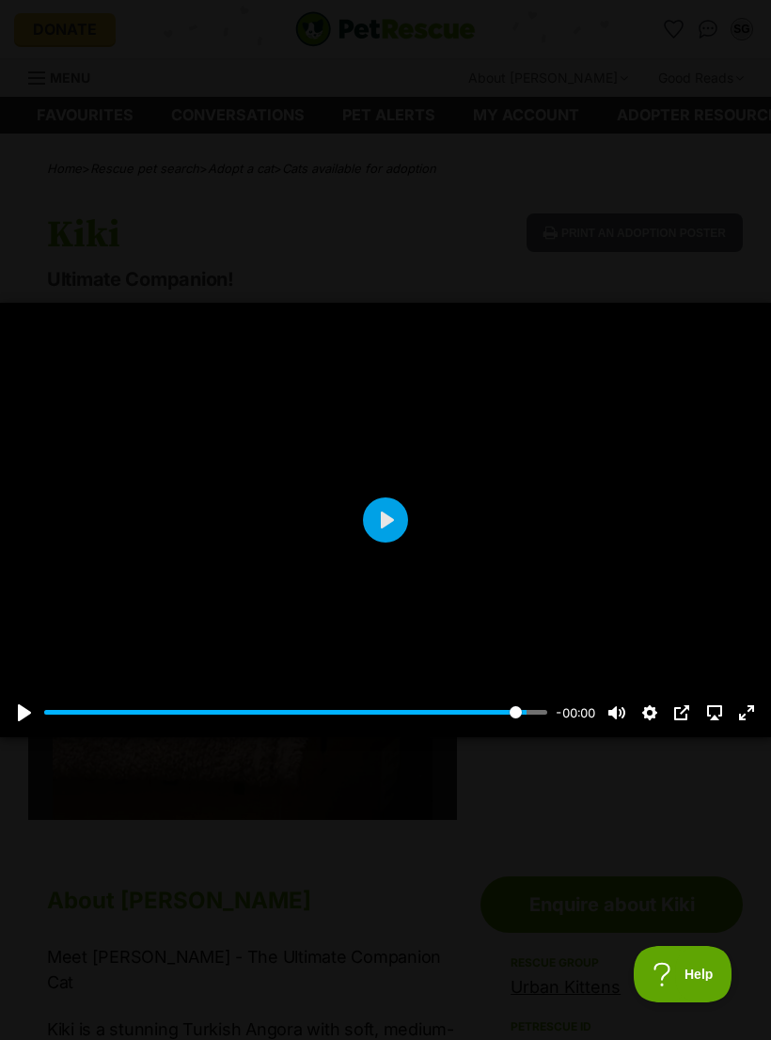
type input "95.96"
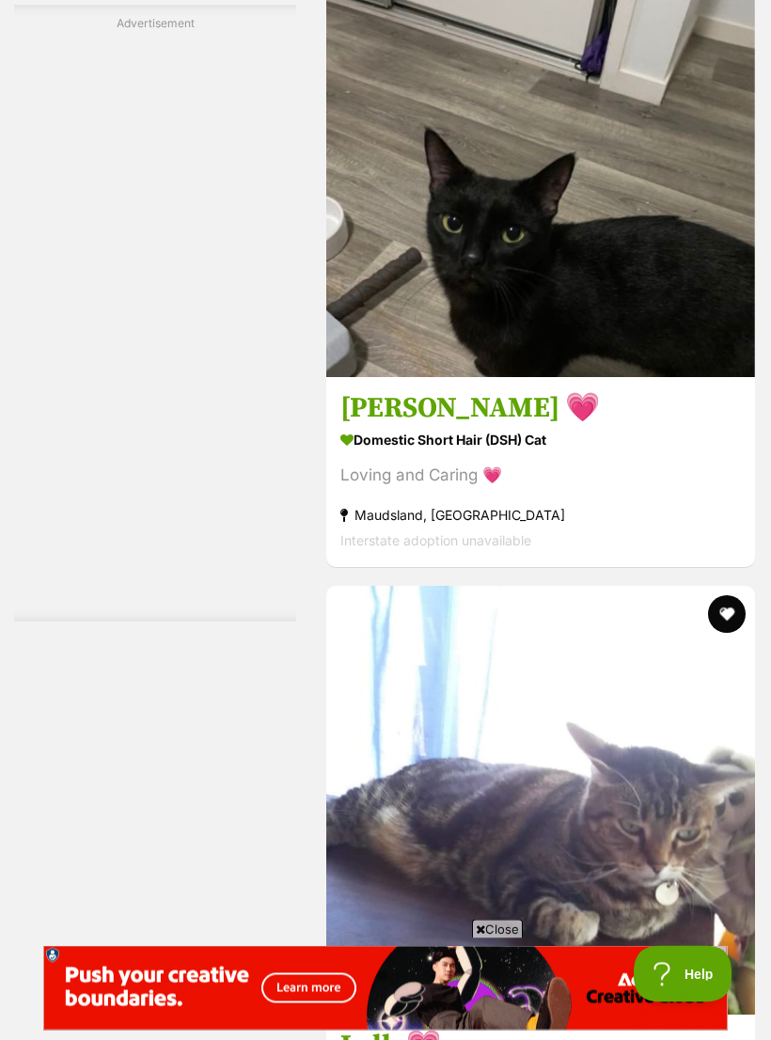
scroll to position [5471, 0]
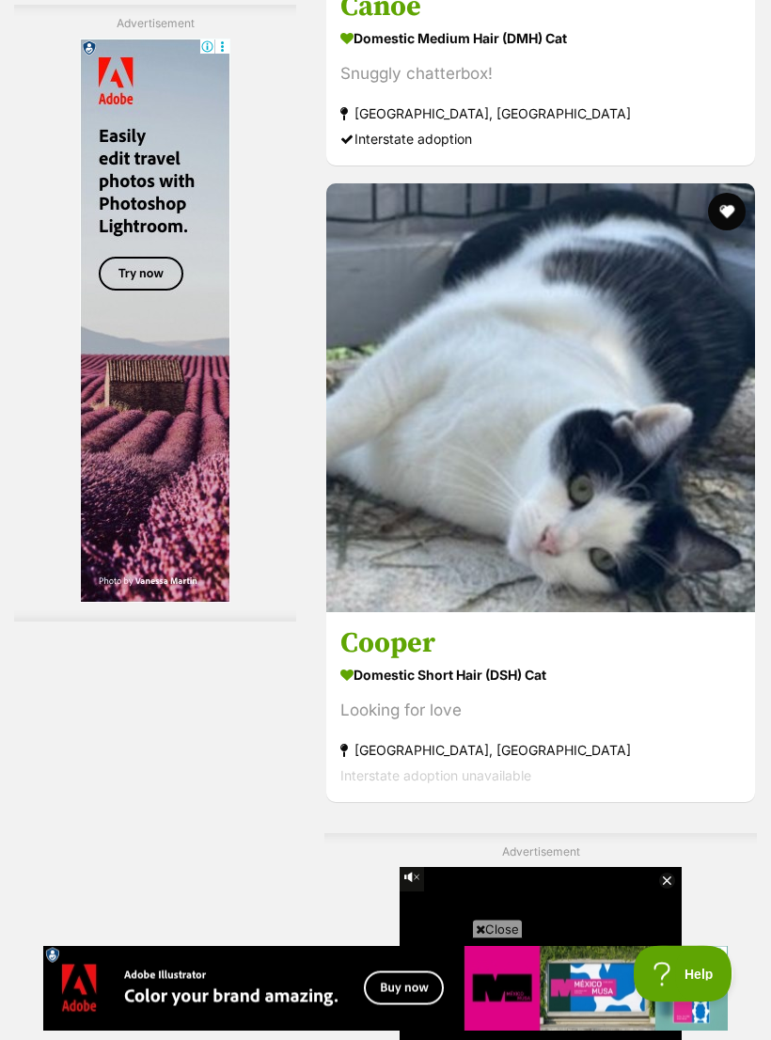
scroll to position [4036, 0]
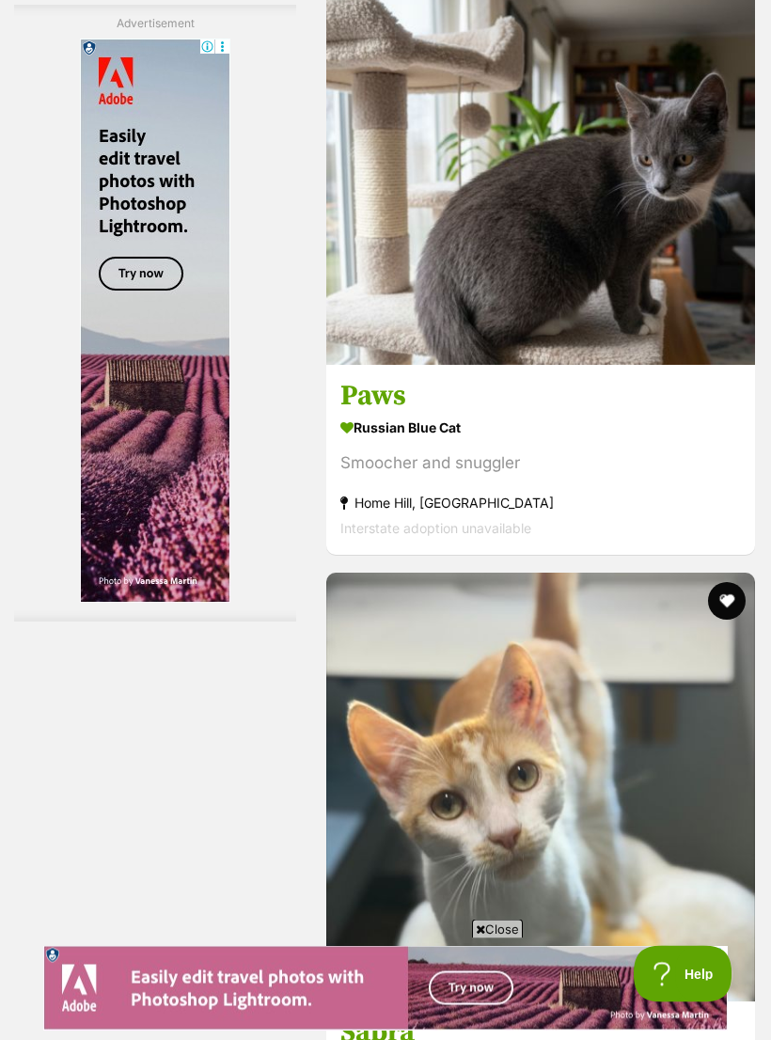
scroll to position [5887, 0]
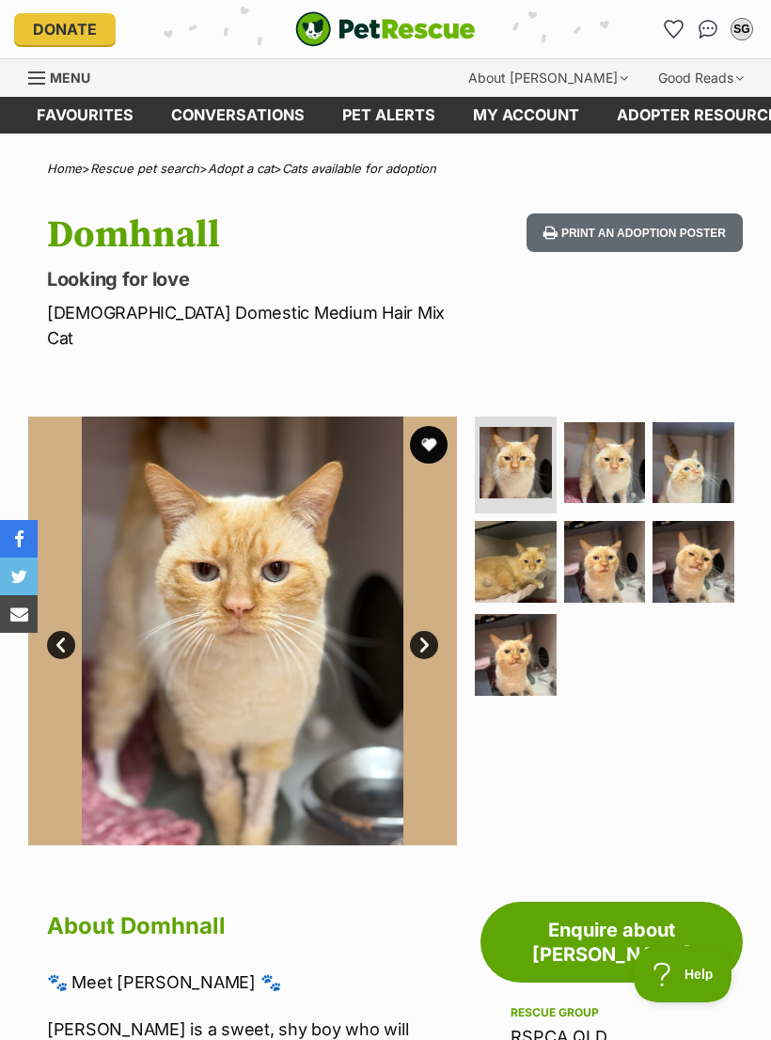
click at [526, 626] on img at bounding box center [516, 655] width 82 height 82
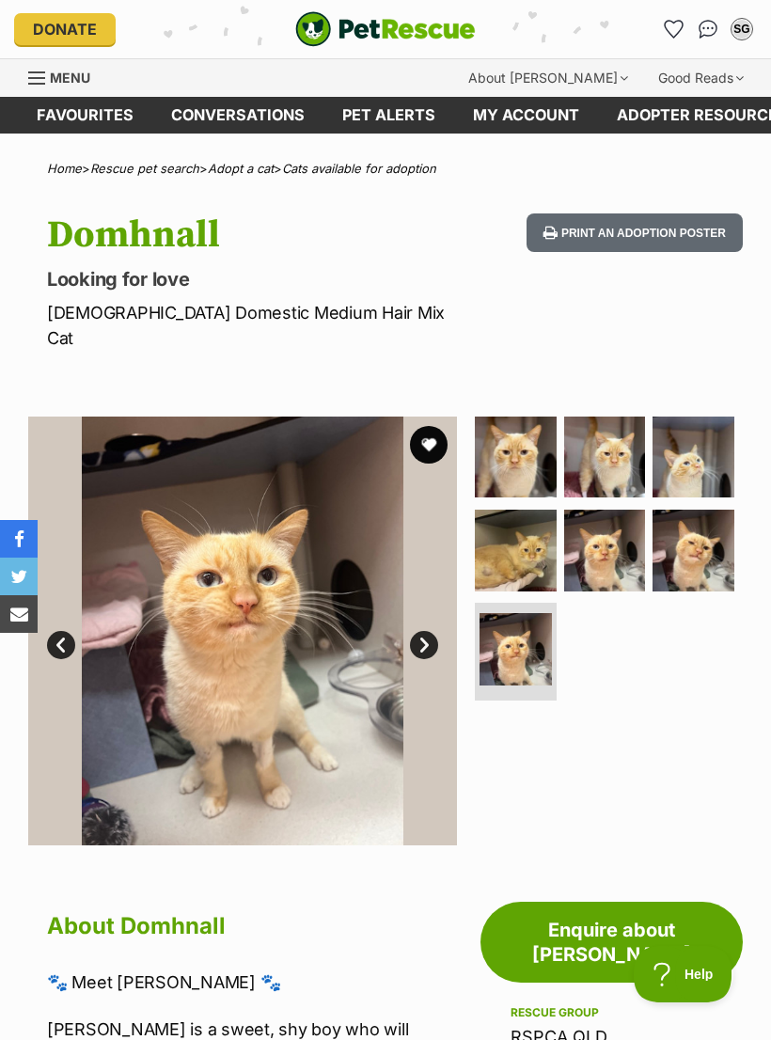
click at [612, 529] on img at bounding box center [605, 551] width 82 height 82
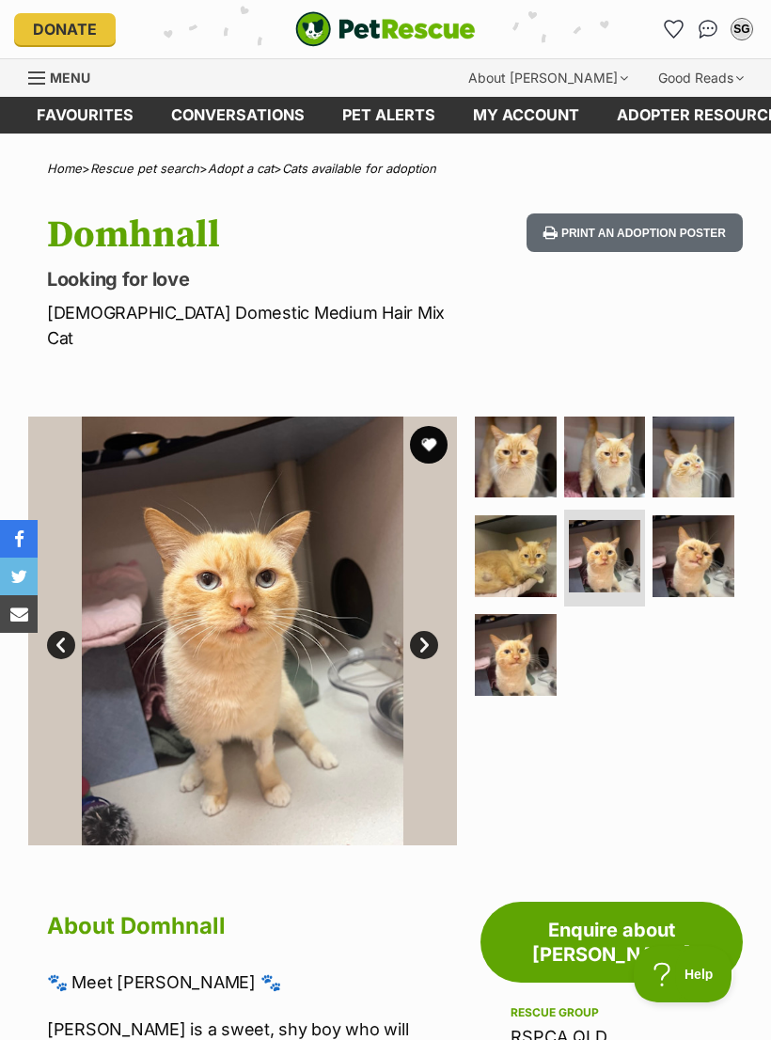
click at [624, 445] on img at bounding box center [605, 457] width 82 height 82
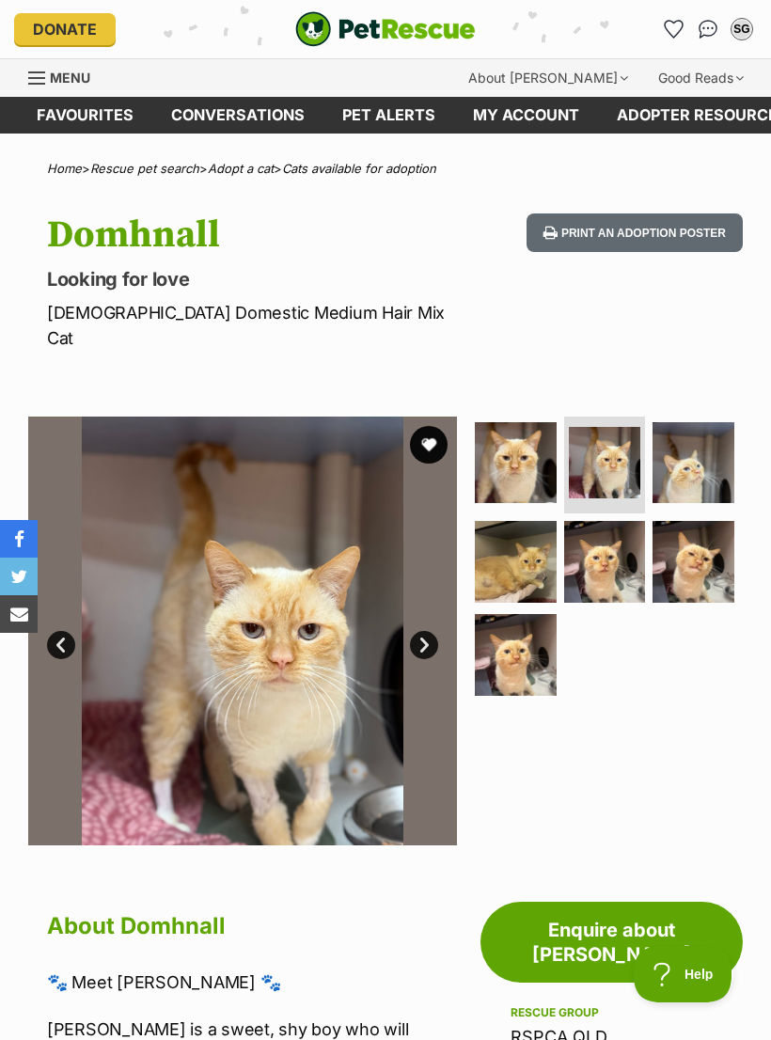
click at [710, 445] on img at bounding box center [693, 463] width 82 height 82
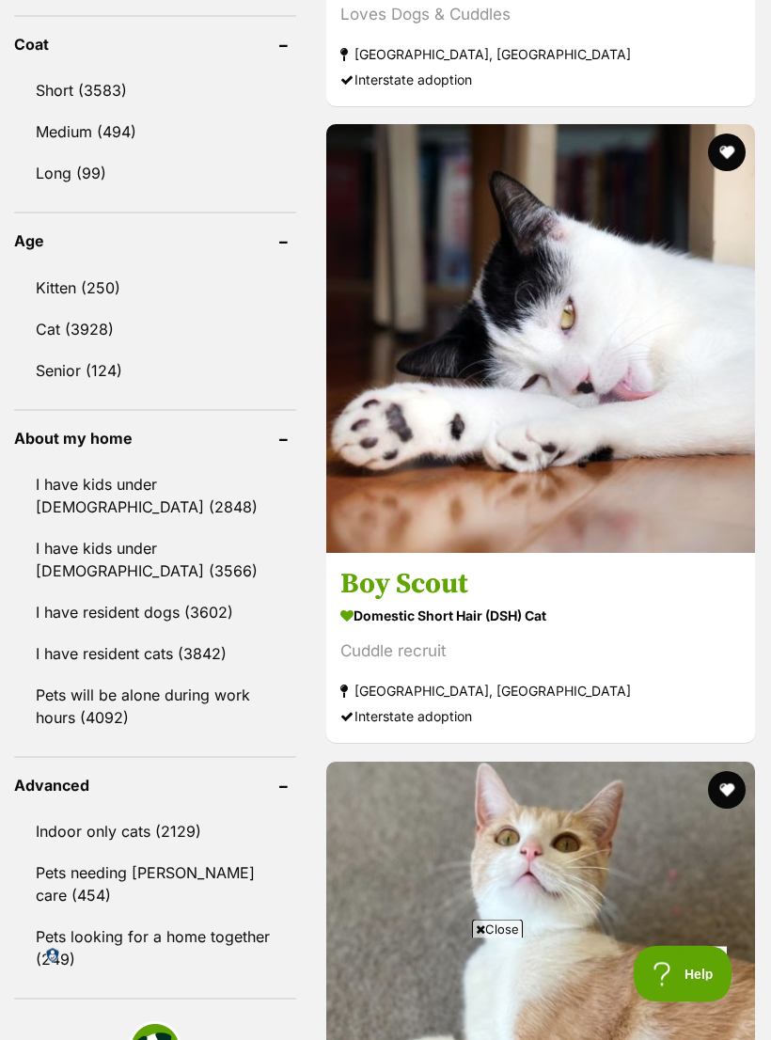
scroll to position [1950, 0]
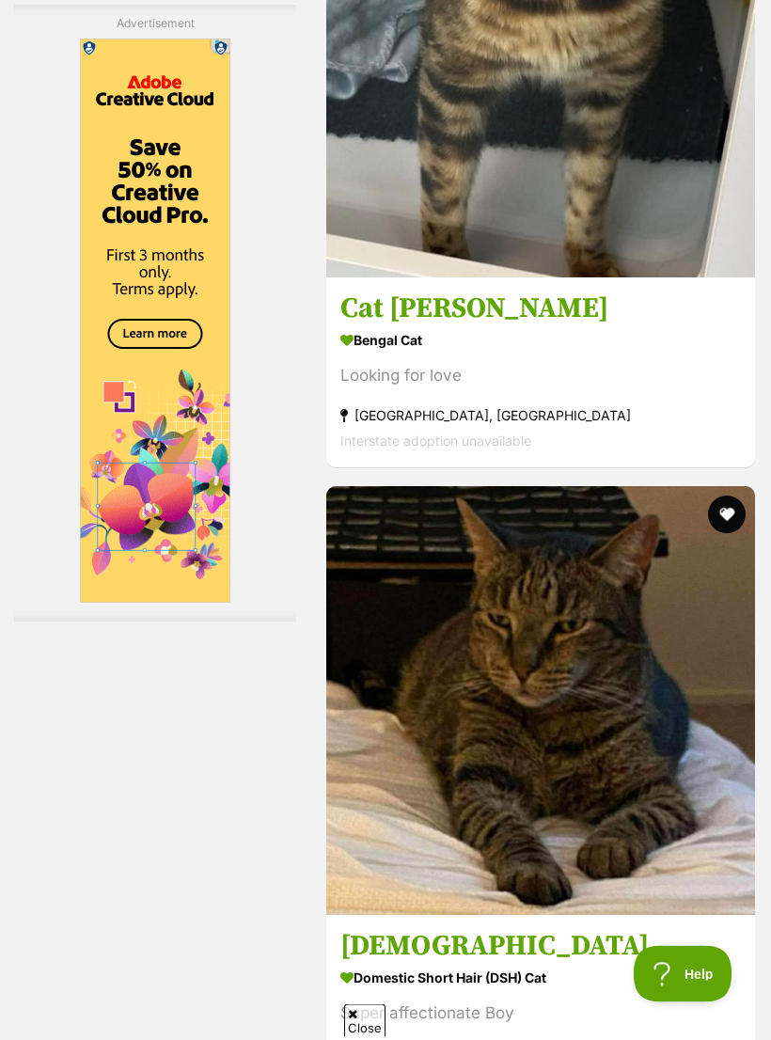
scroll to position [5747, 0]
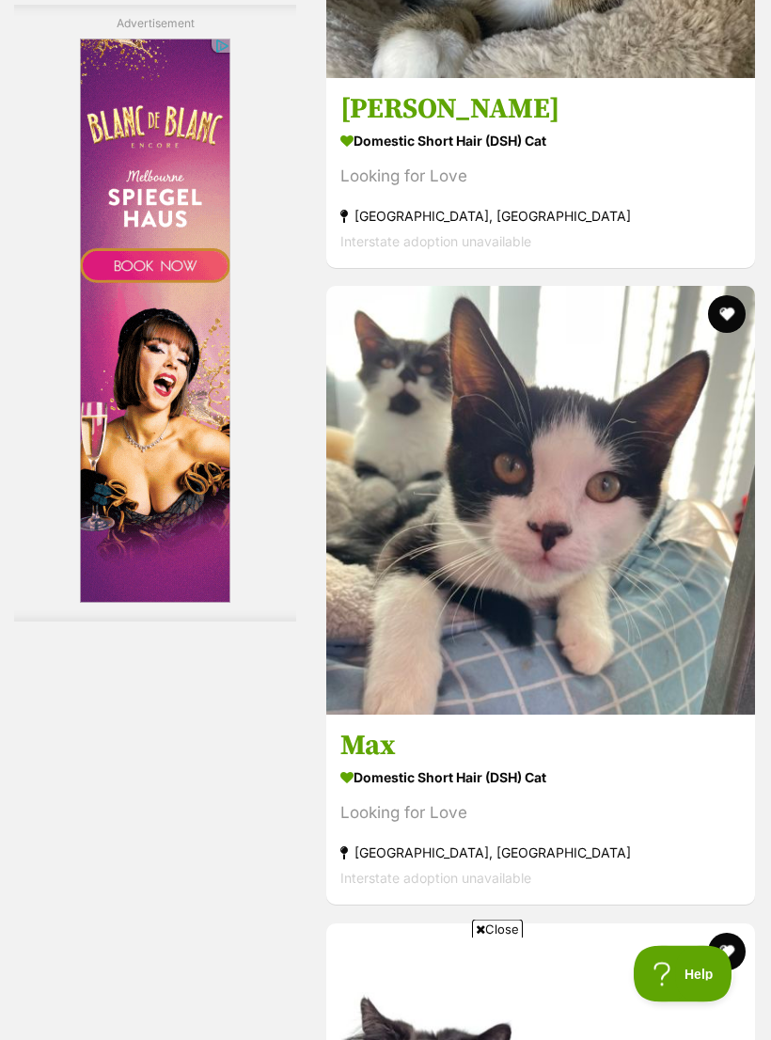
scroll to position [5152, 0]
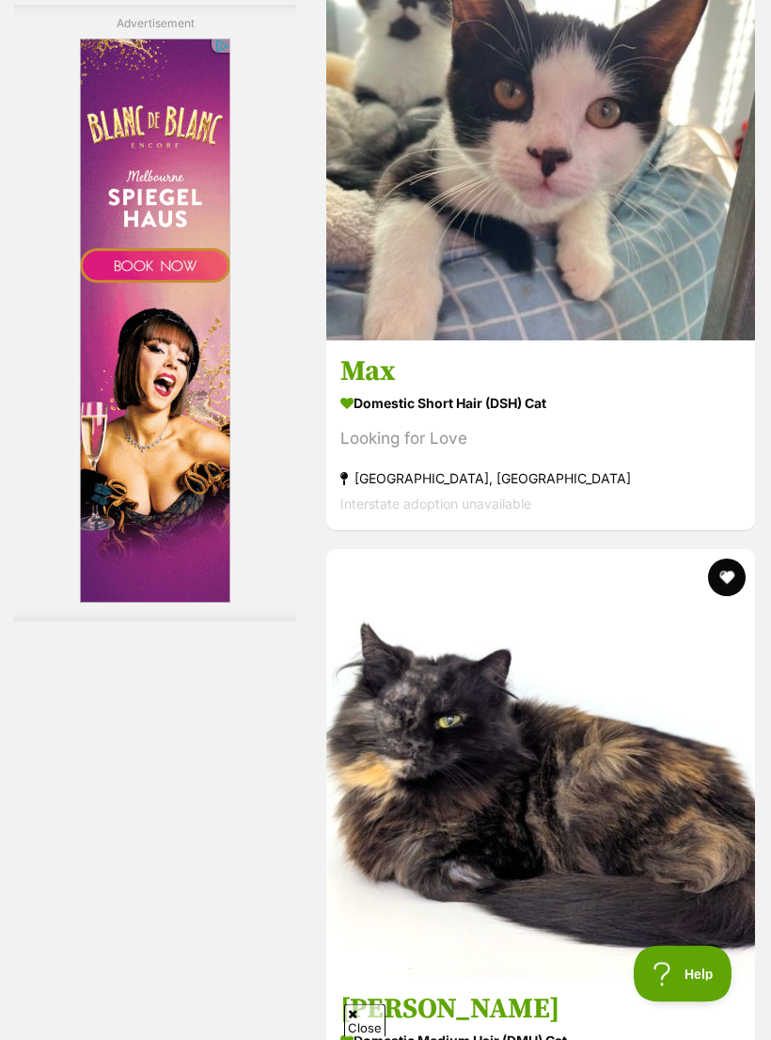
scroll to position [5526, 0]
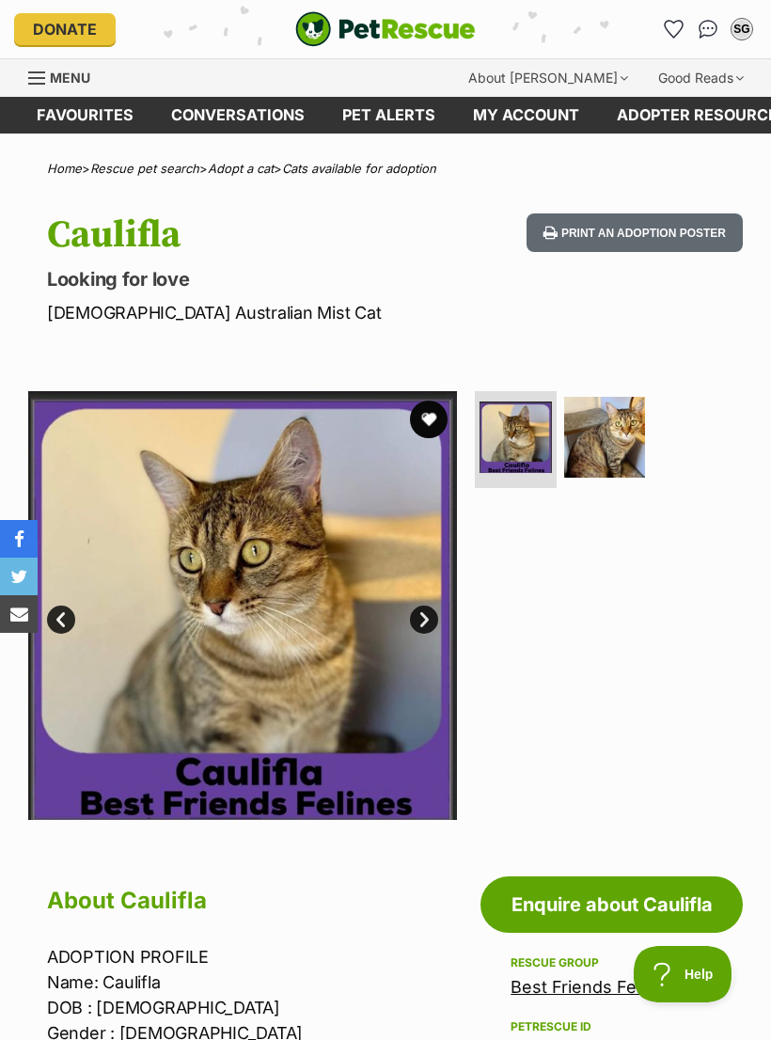
click at [627, 438] on img at bounding box center [605, 438] width 82 height 82
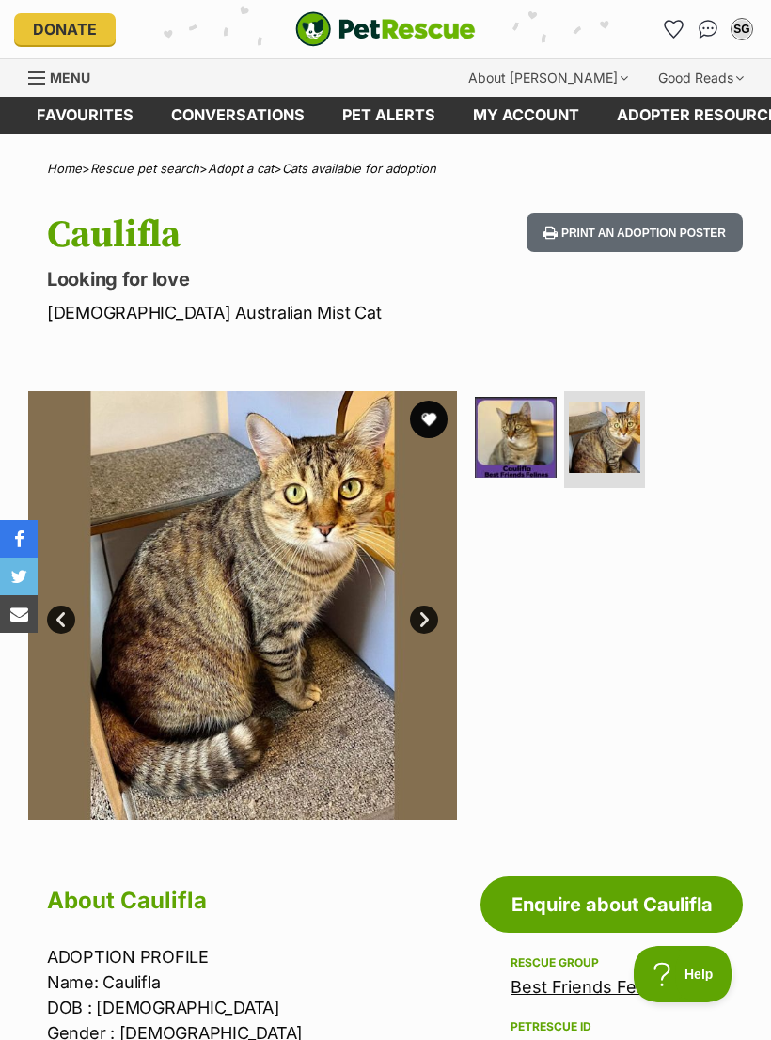
click at [437, 425] on button "favourite" at bounding box center [429, 420] width 38 height 38
click at [631, 448] on img at bounding box center [605, 437] width 72 height 72
click at [531, 432] on img at bounding box center [516, 438] width 82 height 82
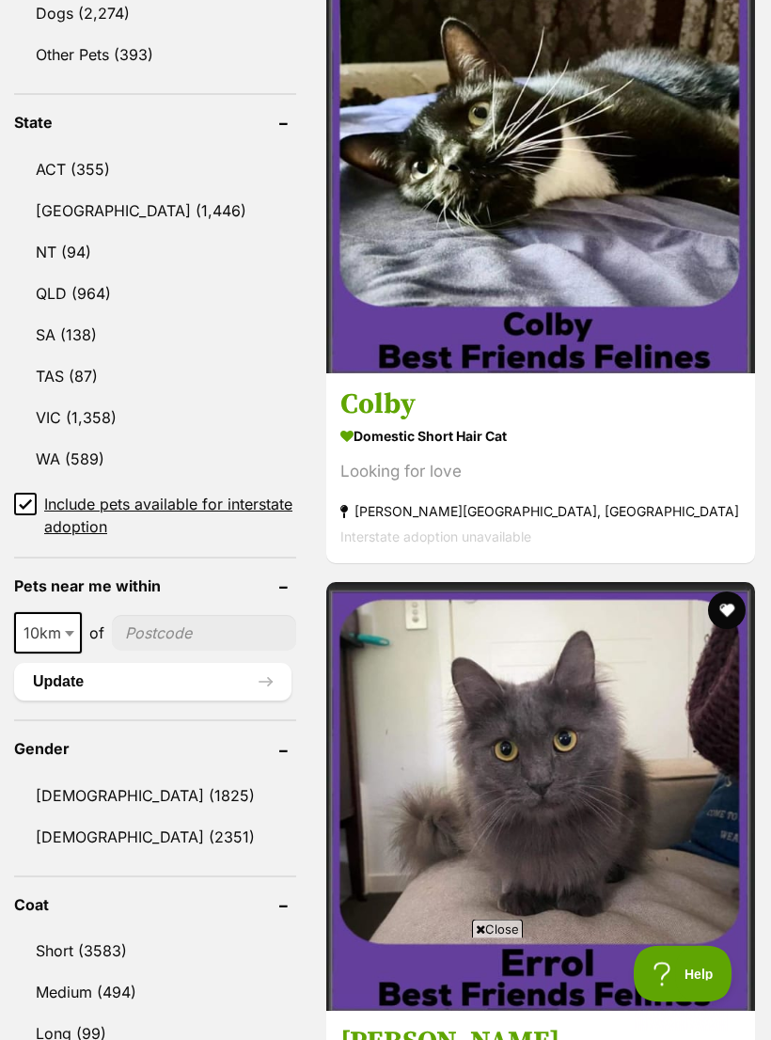
scroll to position [1219, 0]
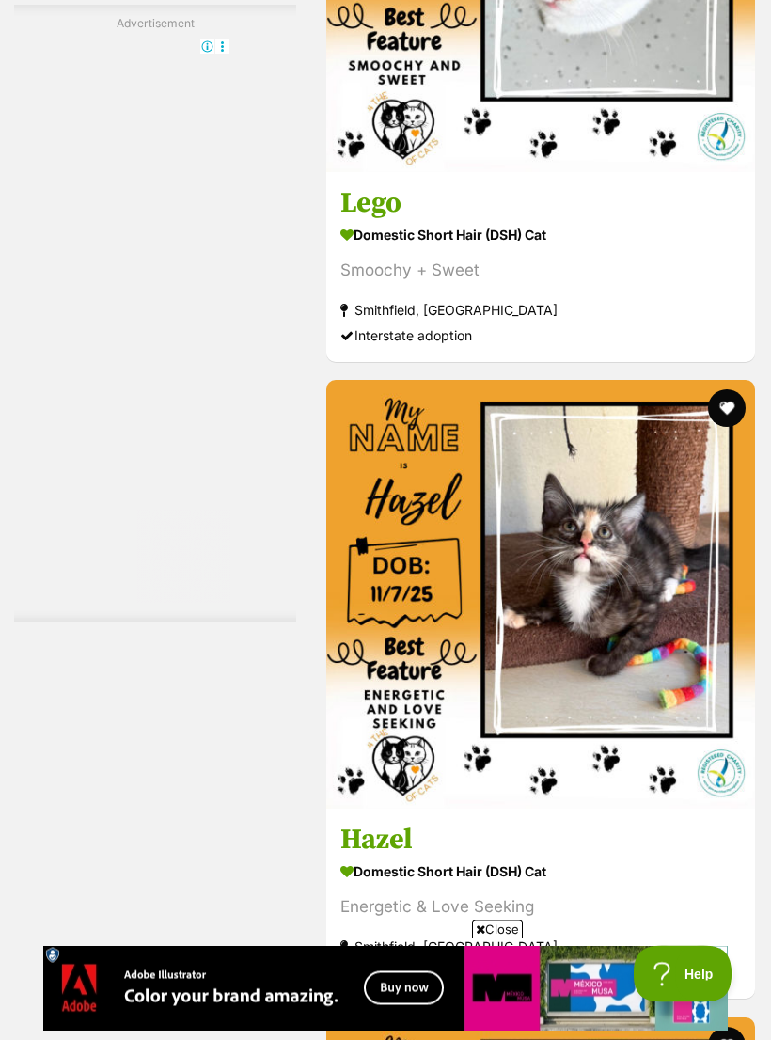
scroll to position [6080, 0]
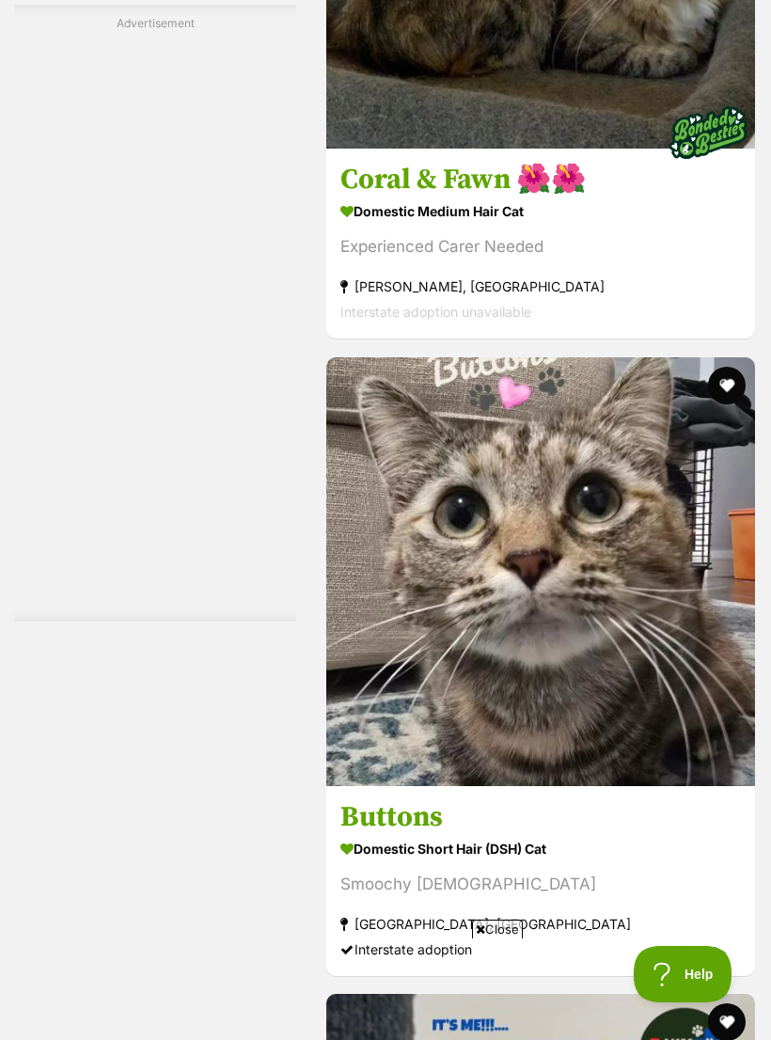
scroll to position [5779, 0]
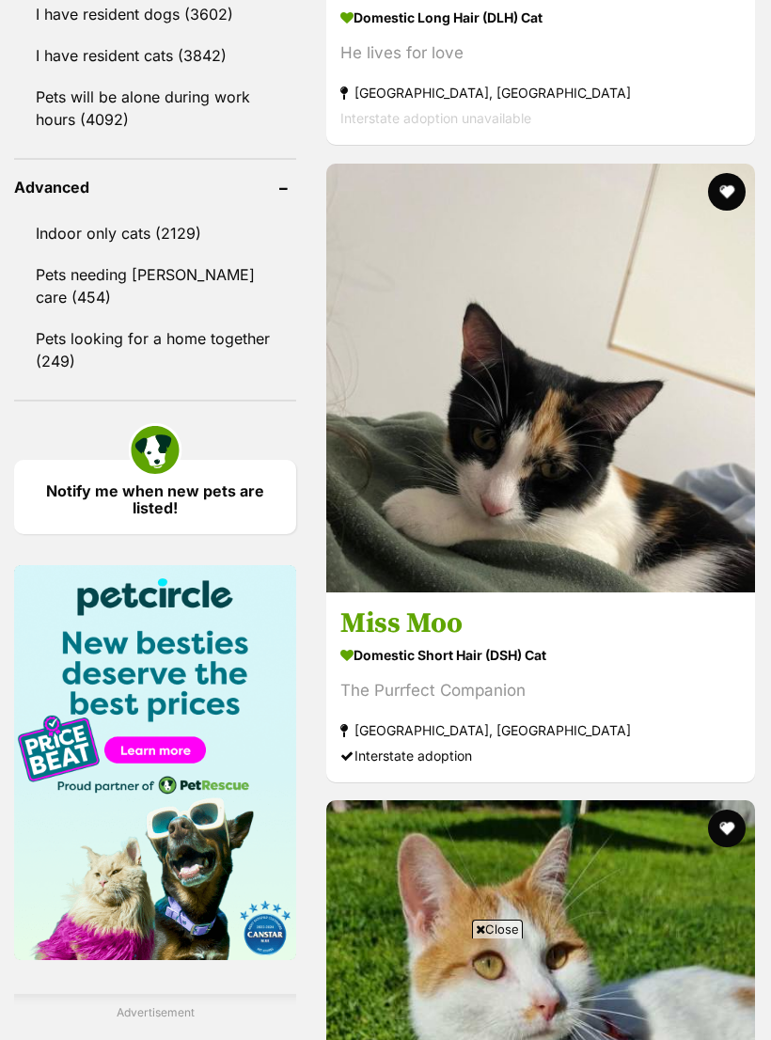
scroll to position [2510, 0]
